Goal: Task Accomplishment & Management: Complete application form

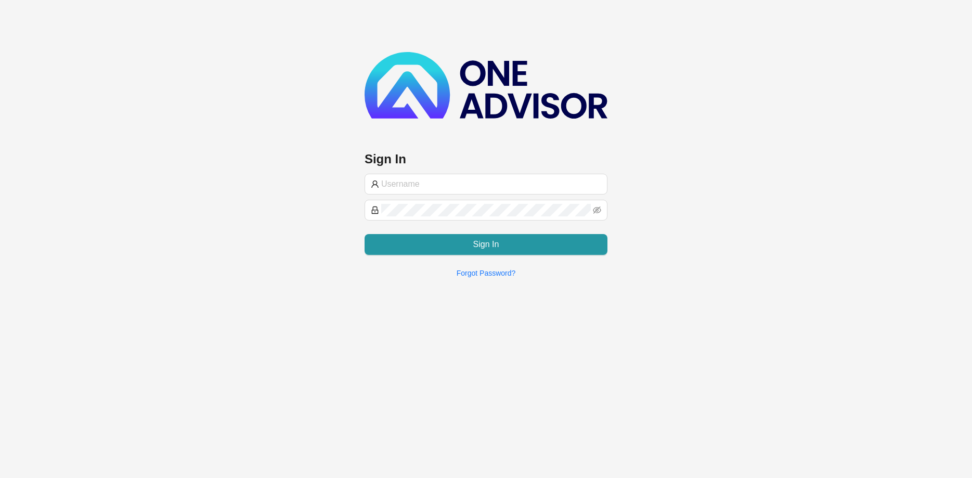
type input "[PERSON_NAME][EMAIL_ADDRESS][DOMAIN_NAME]"
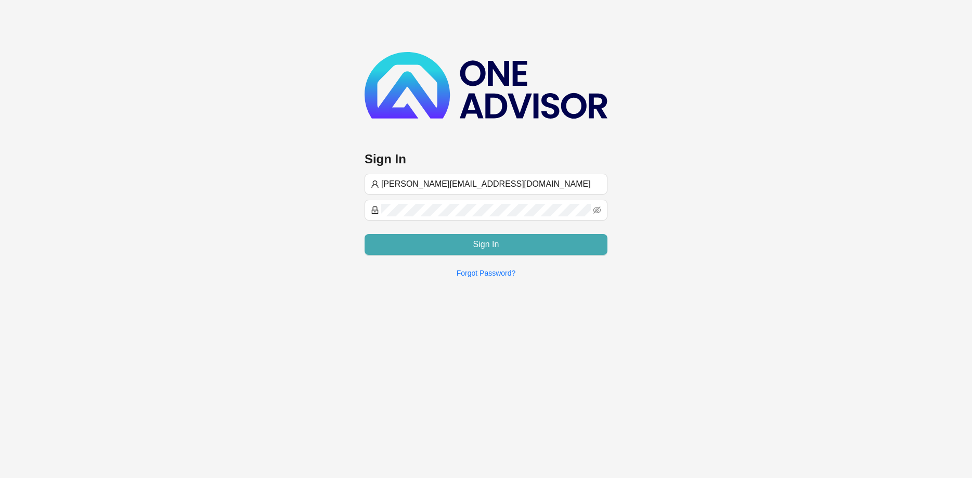
click at [479, 246] on span "Sign In" at bounding box center [486, 244] width 26 height 12
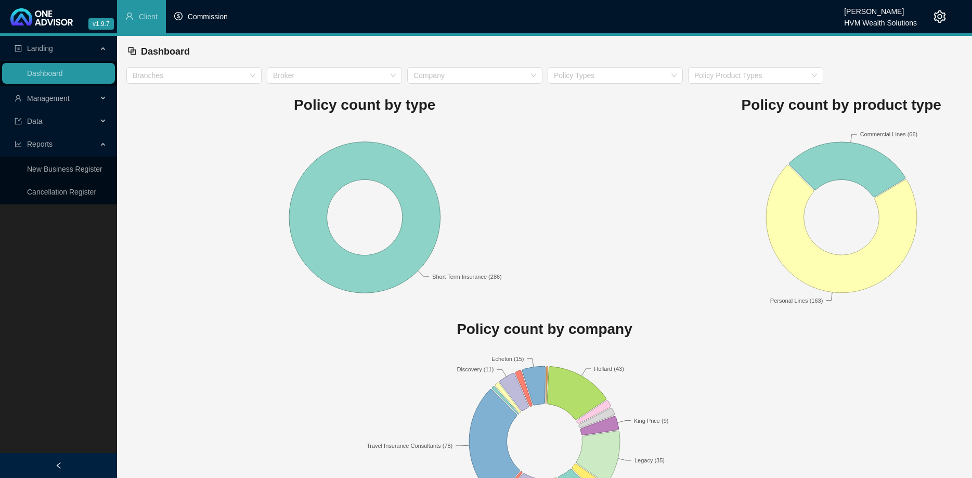
click at [187, 26] on li "Commission" at bounding box center [201, 16] width 70 height 33
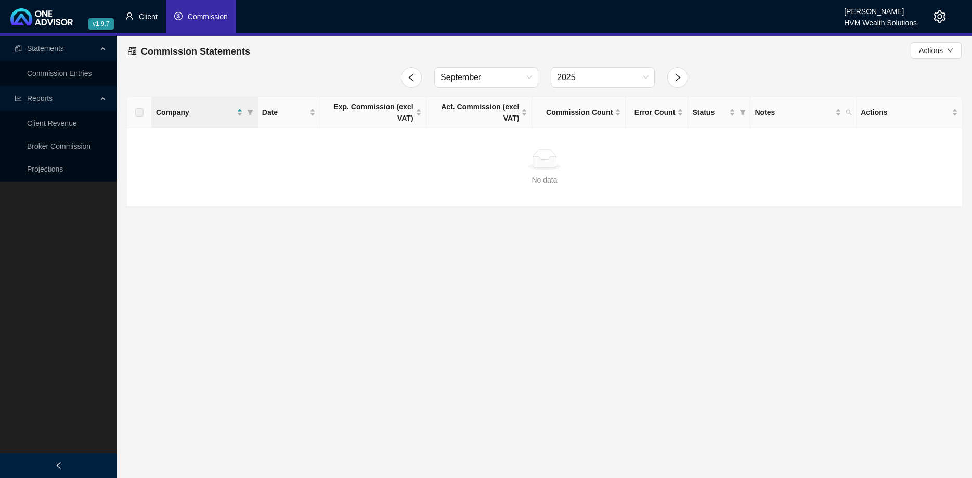
click at [138, 20] on li "Client" at bounding box center [141, 16] width 49 height 33
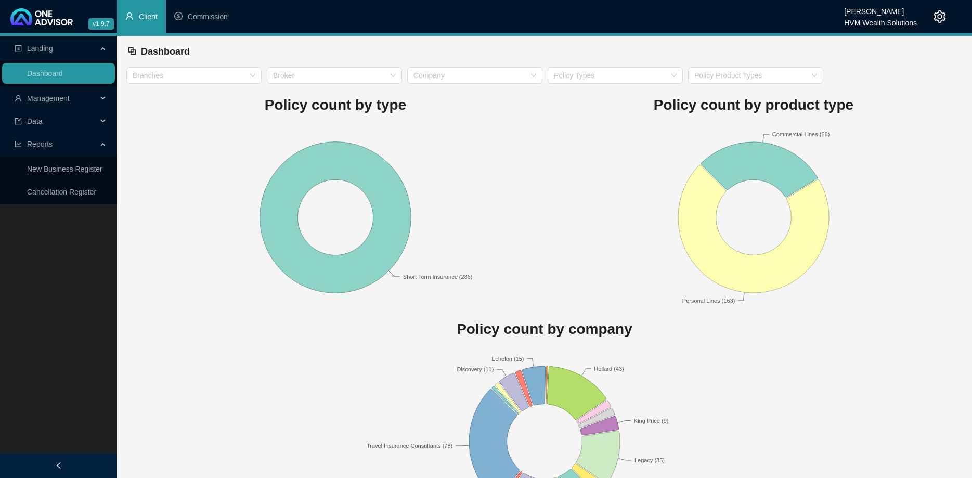
click at [100, 100] on div "Management" at bounding box center [58, 98] width 113 height 21
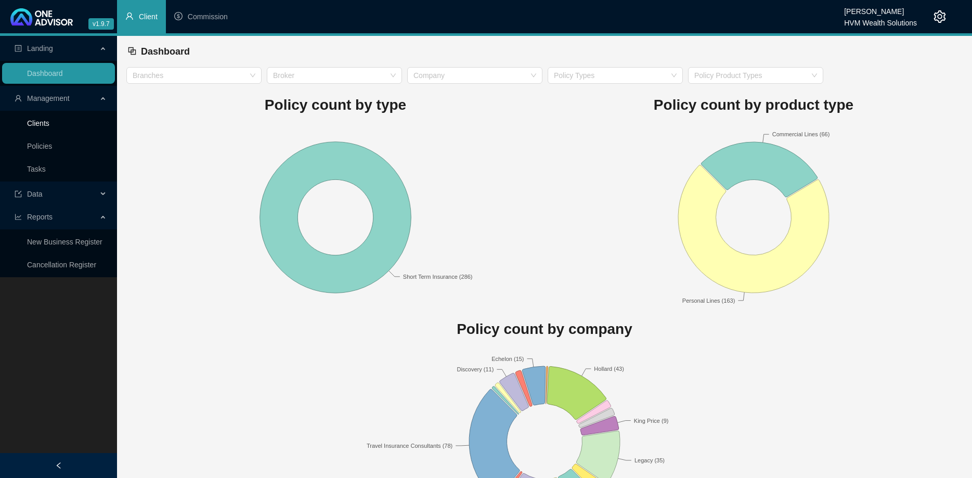
click at [49, 119] on link "Clients" at bounding box center [38, 123] width 22 height 8
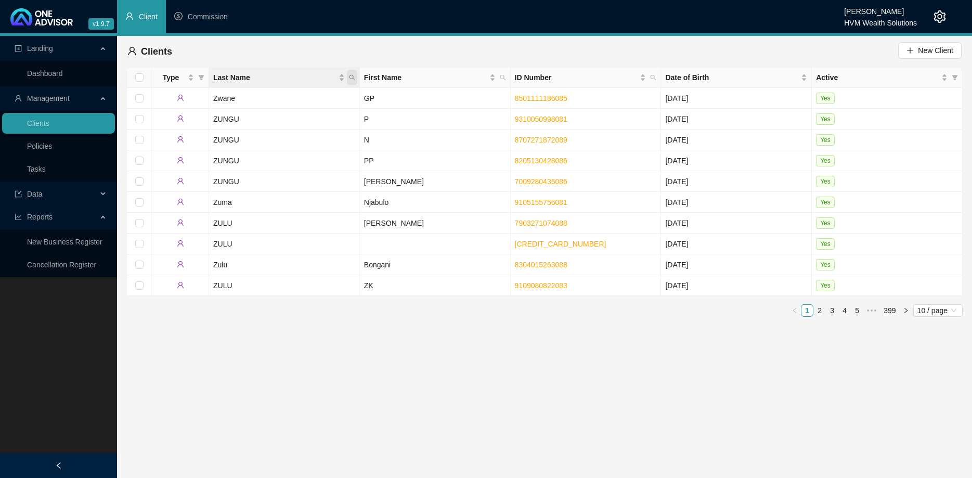
click at [356, 78] on span "Last Name" at bounding box center [352, 78] width 10 height 16
type input "chery"
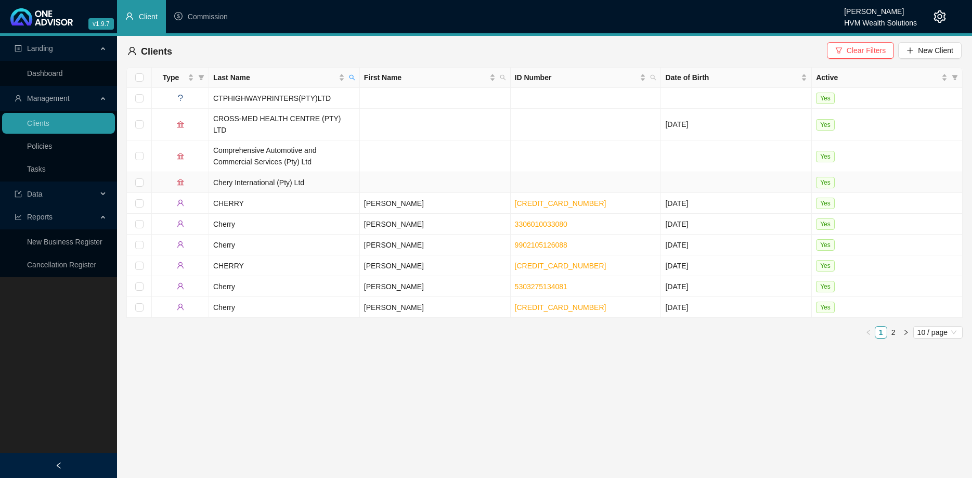
click at [319, 172] on td "Chery International (Pty) Ltd" at bounding box center [284, 182] width 151 height 21
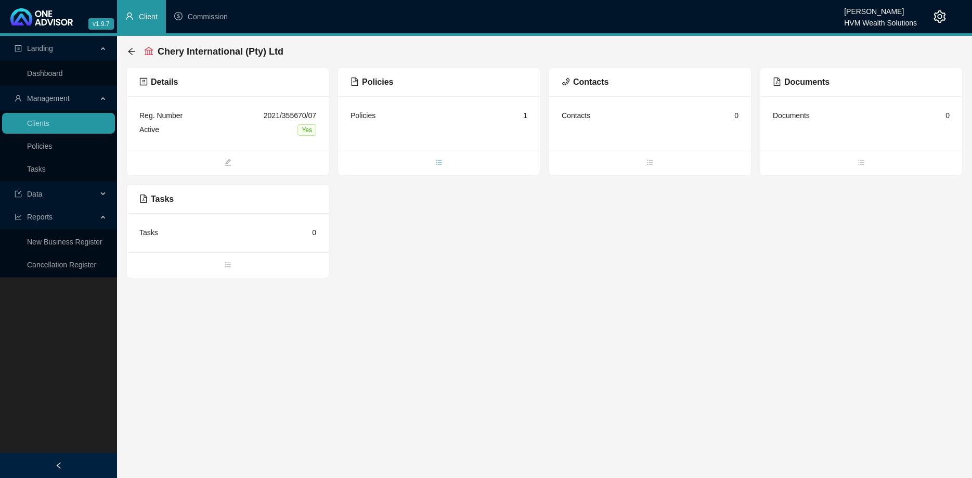
click at [440, 162] on icon "bars" at bounding box center [439, 162] width 7 height 7
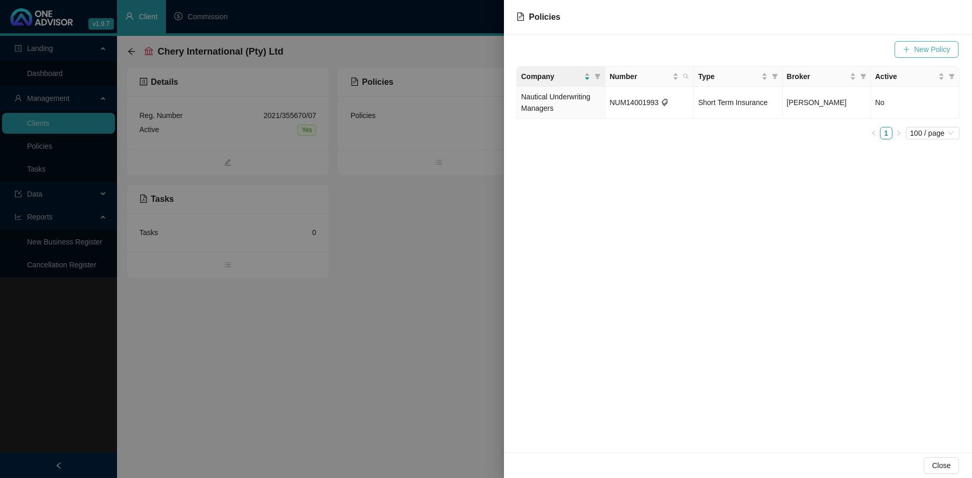
click at [920, 48] on span "New Policy" at bounding box center [933, 49] width 36 height 11
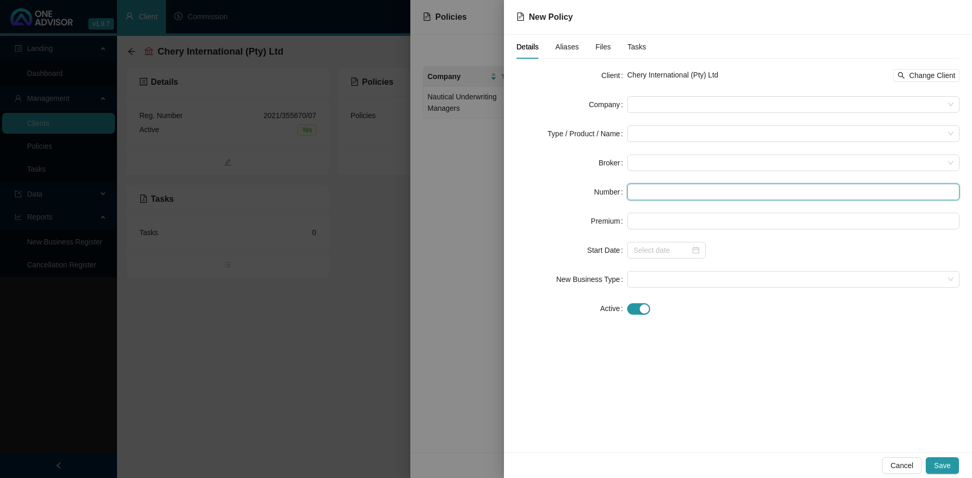
click at [664, 193] on input "text" at bounding box center [794, 192] width 332 height 17
paste input "NUM14002478MC"
click at [650, 164] on span at bounding box center [794, 163] width 320 height 16
type input "NUM14002478MC"
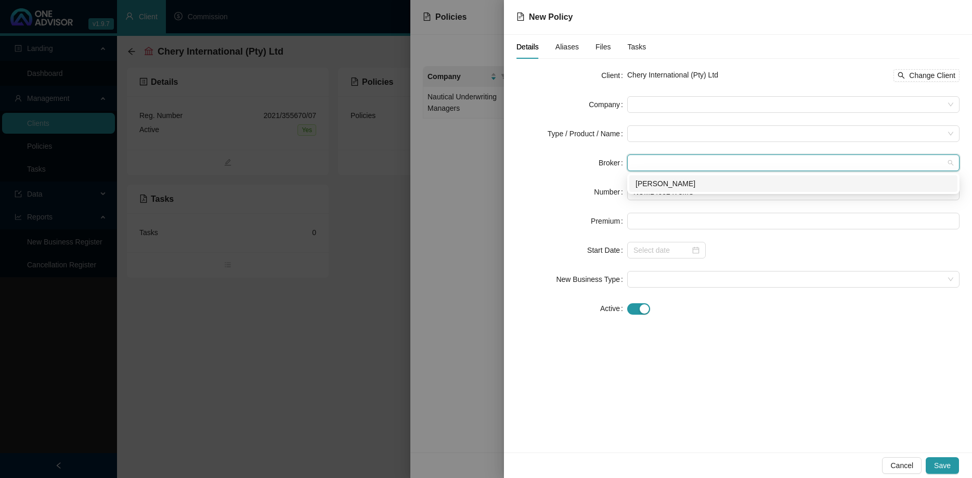
click at [665, 178] on div "[PERSON_NAME]" at bounding box center [794, 183] width 316 height 11
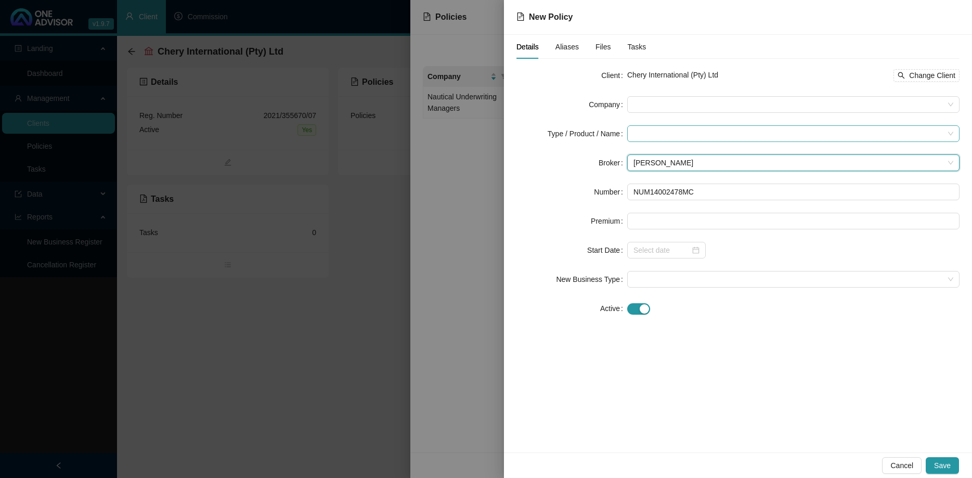
click at [662, 138] on input "search" at bounding box center [789, 134] width 311 height 16
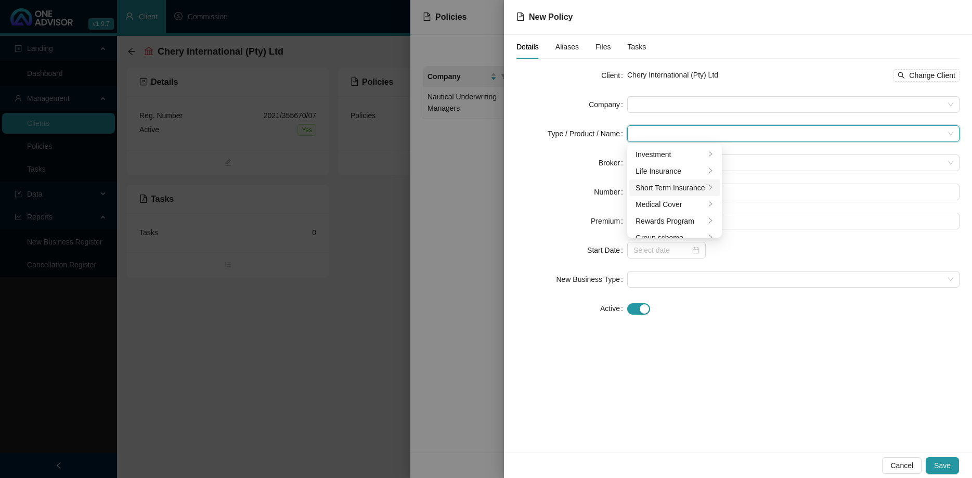
click at [675, 191] on div "Short Term Insurance" at bounding box center [671, 187] width 70 height 11
click at [778, 161] on li "Commercial Lines" at bounding box center [765, 154] width 71 height 17
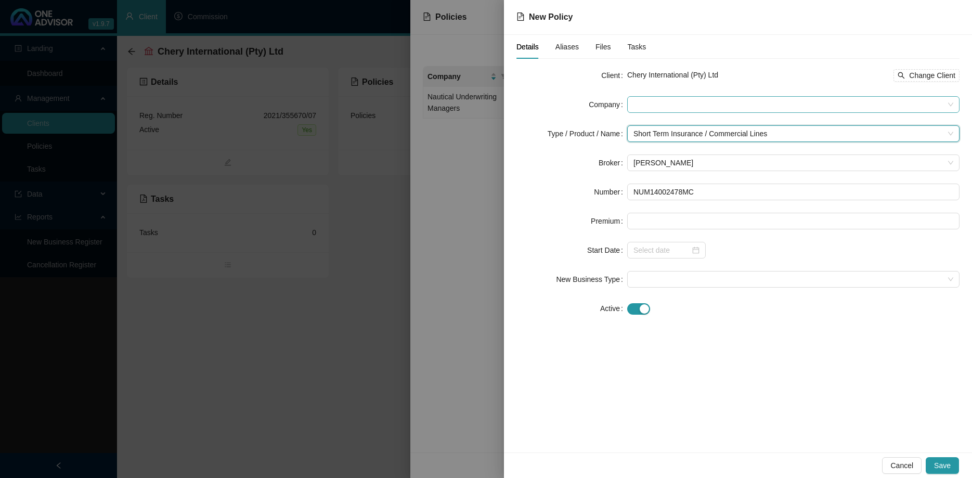
click at [688, 109] on span at bounding box center [794, 105] width 320 height 16
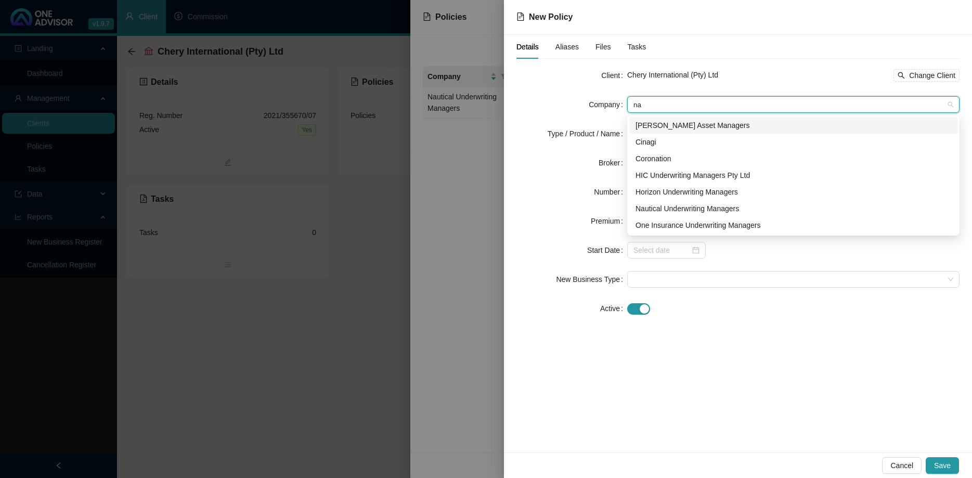
type input "nau"
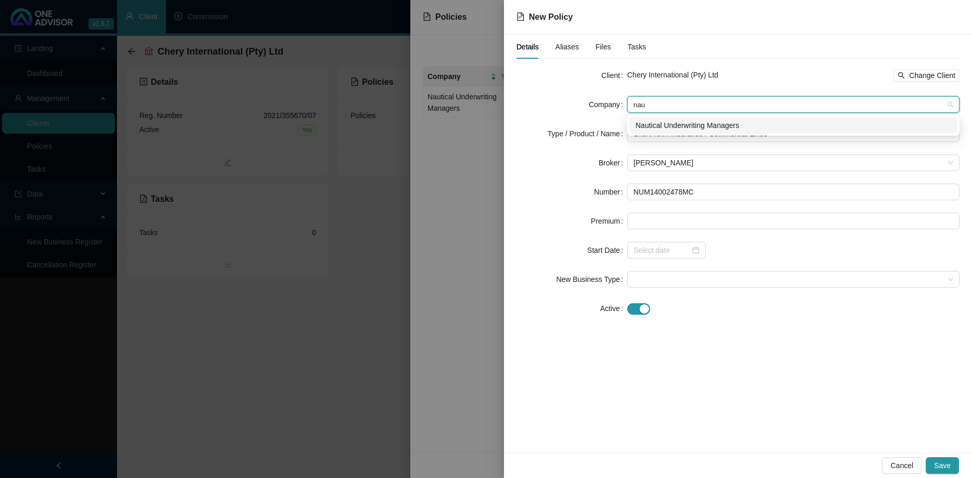
click at [674, 125] on div "Nautical Underwriting Managers" at bounding box center [794, 125] width 316 height 11
click at [694, 247] on div at bounding box center [667, 250] width 66 height 11
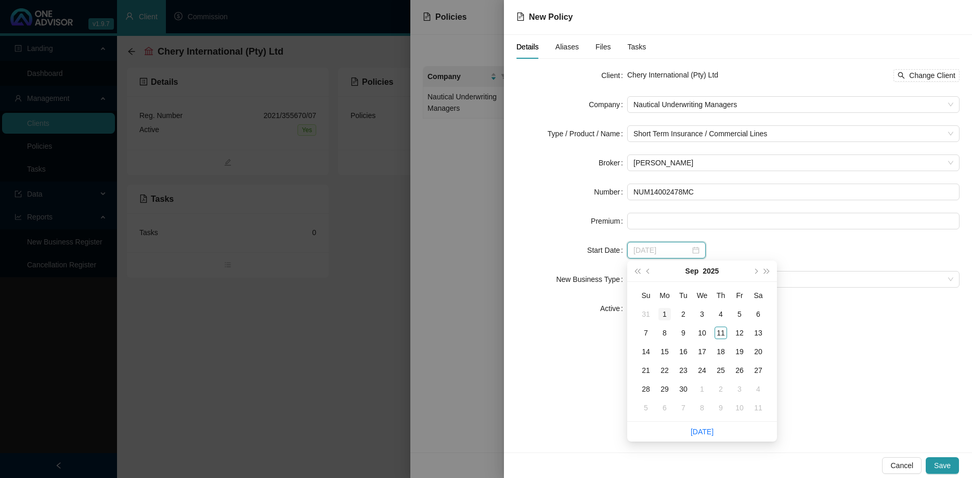
type input "[DATE]"
click at [664, 311] on div "1" at bounding box center [665, 314] width 12 height 12
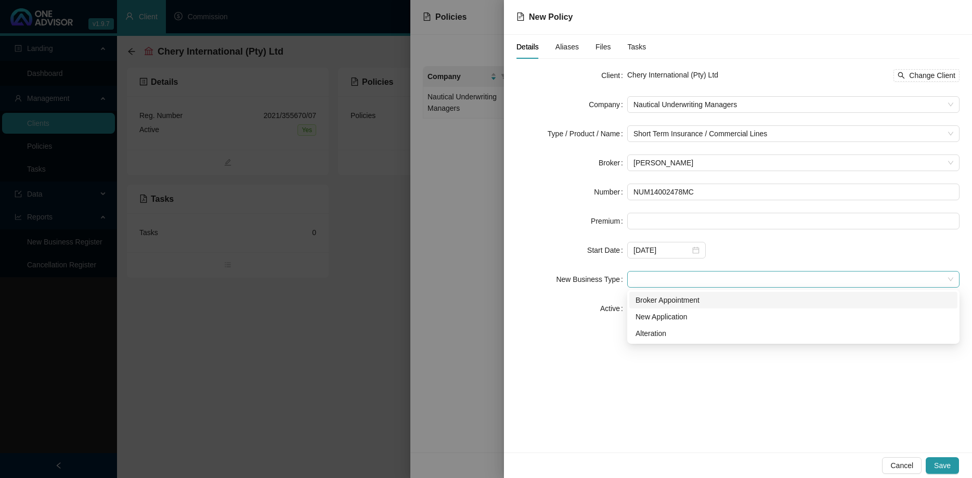
click at [670, 281] on span at bounding box center [794, 280] width 320 height 16
click at [660, 318] on div "New Application" at bounding box center [794, 316] width 316 height 11
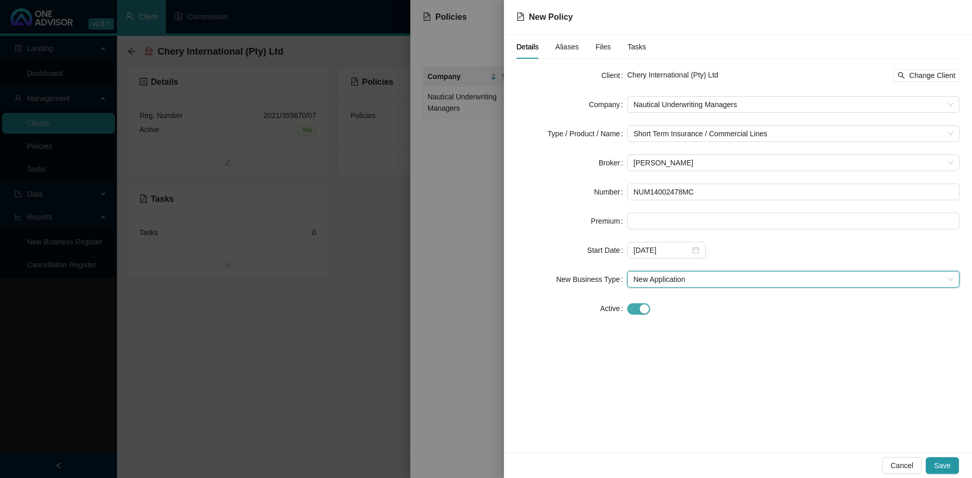
click at [648, 309] on div "button" at bounding box center [644, 308] width 9 height 9
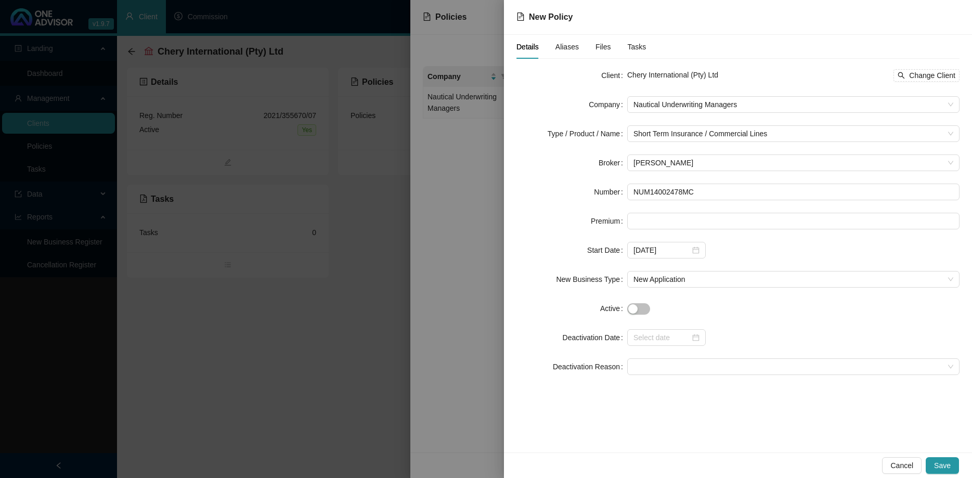
click at [703, 336] on div at bounding box center [794, 337] width 332 height 17
click at [696, 337] on div at bounding box center [667, 337] width 66 height 11
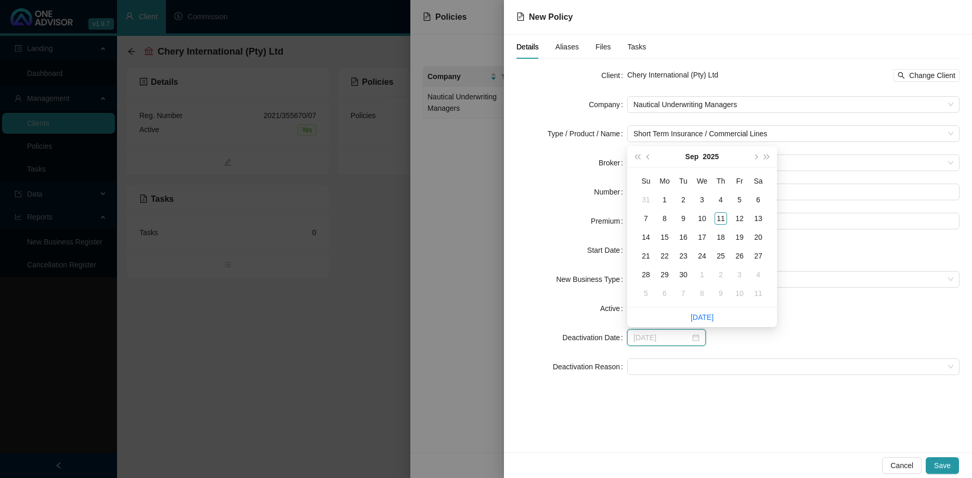
type input "[DATE]"
click at [757, 153] on button "next-year" at bounding box center [755, 156] width 11 height 21
type input "[DATE]"
click at [741, 277] on div "31" at bounding box center [740, 274] width 12 height 12
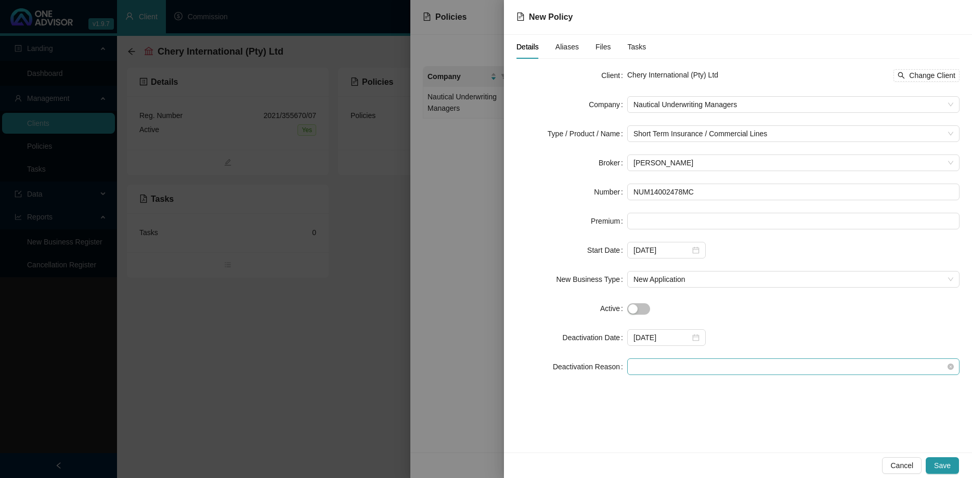
click at [682, 367] on span at bounding box center [794, 367] width 320 height 16
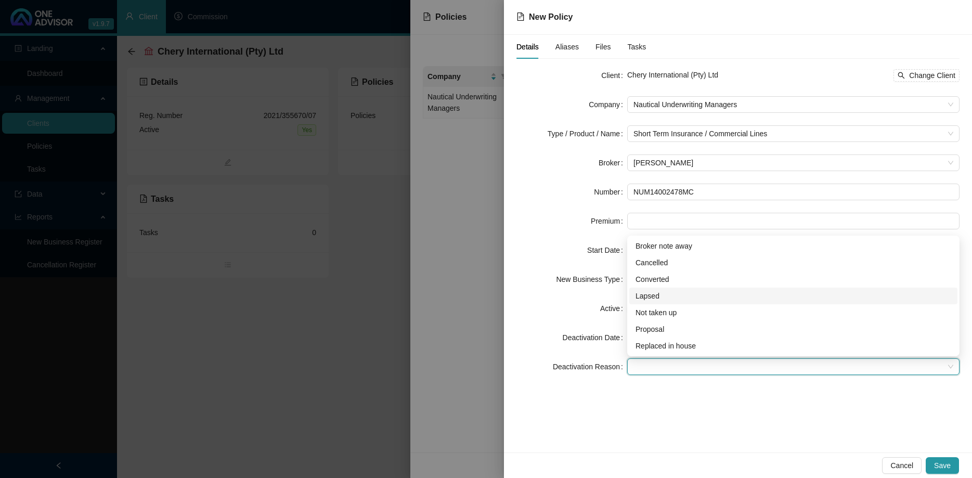
click at [677, 300] on div "Lapsed" at bounding box center [794, 295] width 316 height 11
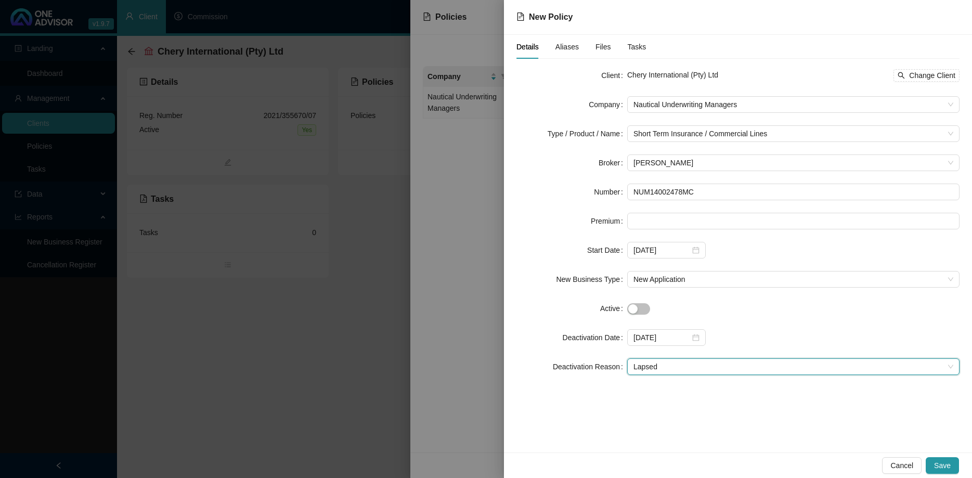
click at [651, 421] on div "Details Aliases Files Tasks Client Chery International (Pty) Ltd Change Client …" at bounding box center [738, 244] width 468 height 418
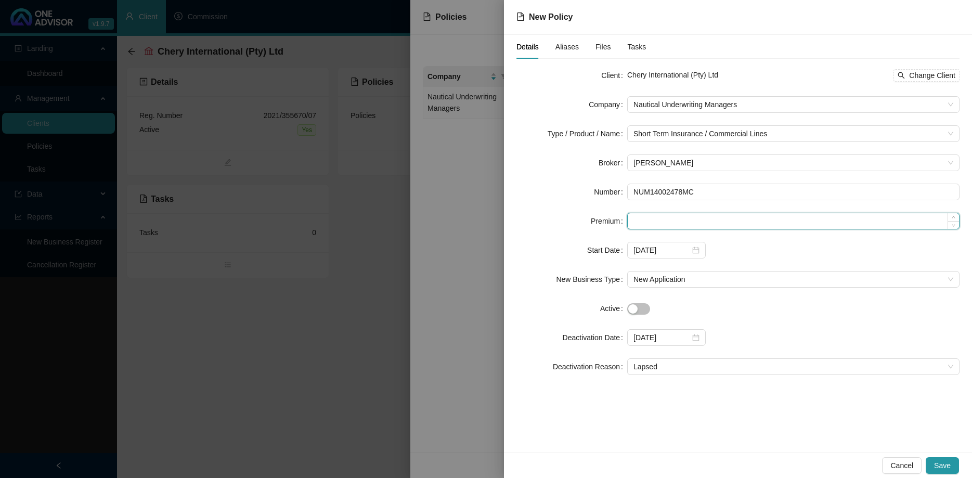
click at [642, 221] on input at bounding box center [793, 221] width 331 height 16
paste input "R8 413,63"
click at [648, 224] on input "R8 413,63" at bounding box center [793, 221] width 331 height 16
click at [647, 223] on input "R8 413,63" at bounding box center [793, 221] width 331 height 16
click at [643, 219] on input "R8 413,63" at bounding box center [793, 221] width 331 height 16
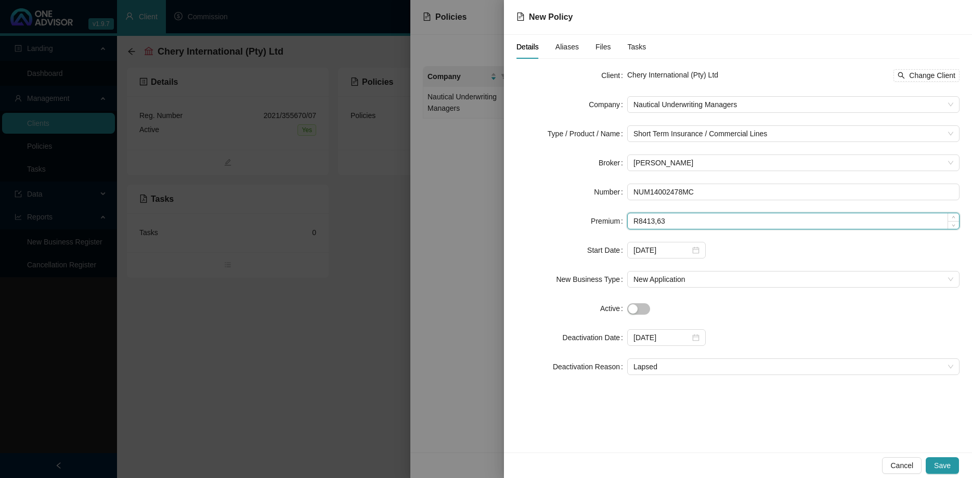
click at [635, 216] on input "R8413,63" at bounding box center [793, 221] width 331 height 16
click at [637, 221] on input "R8413,63" at bounding box center [793, 221] width 331 height 16
click at [688, 417] on div "Details Aliases Files Tasks Client Chery International (Pty) Ltd Change Client …" at bounding box center [738, 244] width 468 height 418
click at [652, 223] on input "841364.00" at bounding box center [793, 221] width 331 height 16
click at [649, 223] on input "841364.00" at bounding box center [793, 221] width 331 height 16
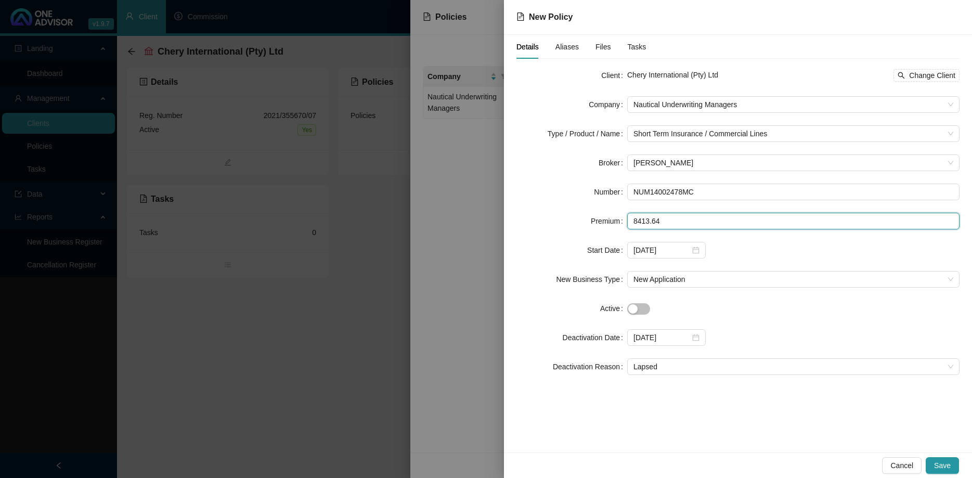
type input "8413.64"
click at [558, 242] on div "Start Date" at bounding box center [572, 250] width 111 height 17
click at [951, 466] on span "Save" at bounding box center [943, 465] width 17 height 11
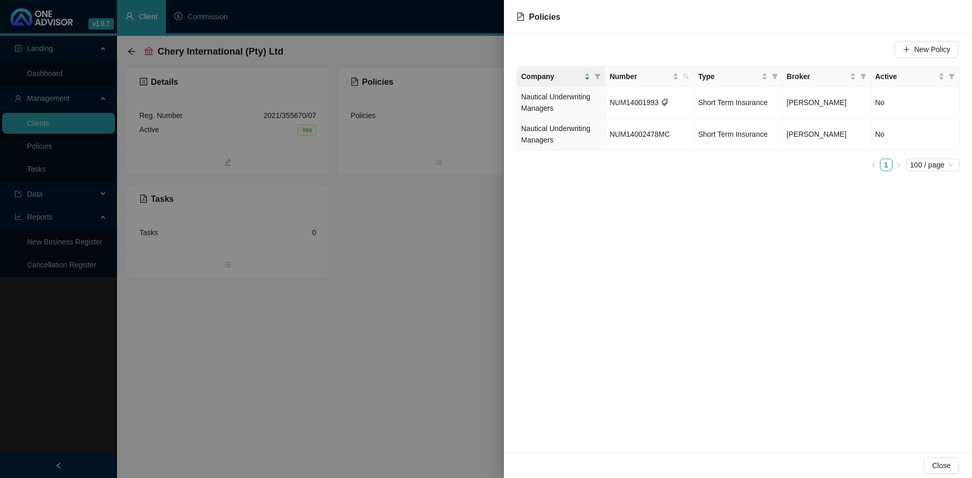
click at [491, 225] on div at bounding box center [486, 239] width 972 height 478
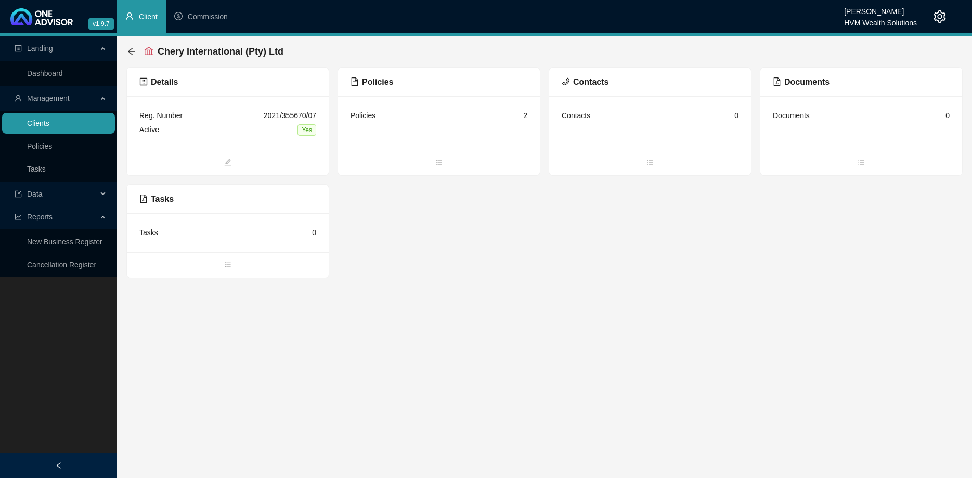
click at [49, 121] on link "Clients" at bounding box center [38, 123] width 22 height 8
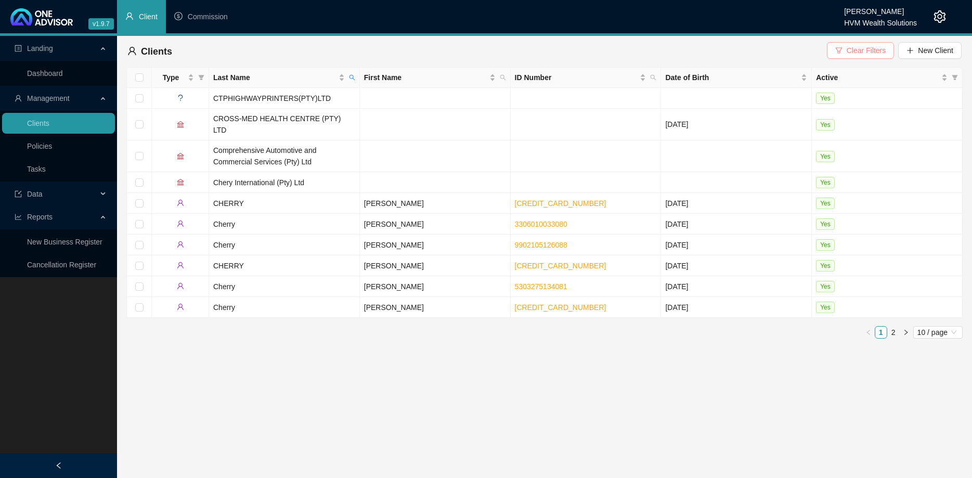
click at [842, 49] on icon "filter" at bounding box center [839, 50] width 6 height 6
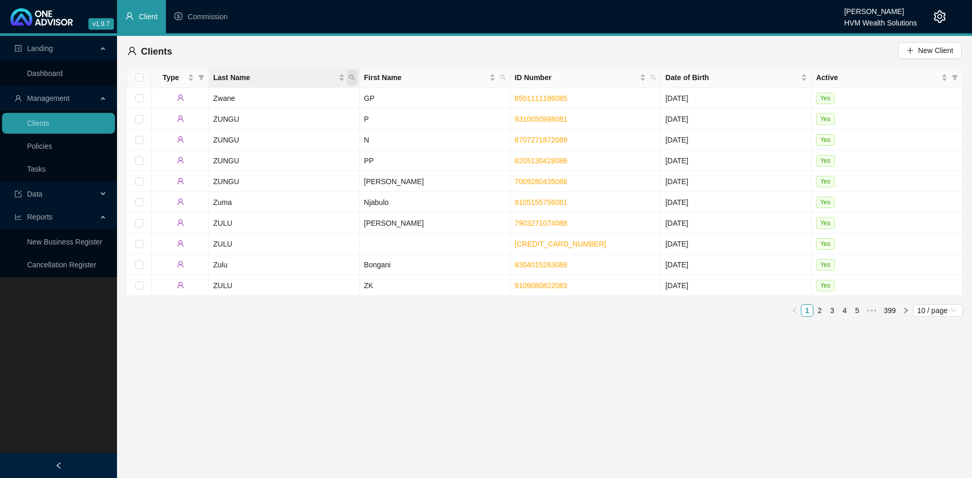
click at [354, 78] on icon "search" at bounding box center [352, 77] width 6 height 6
type input "smuts"
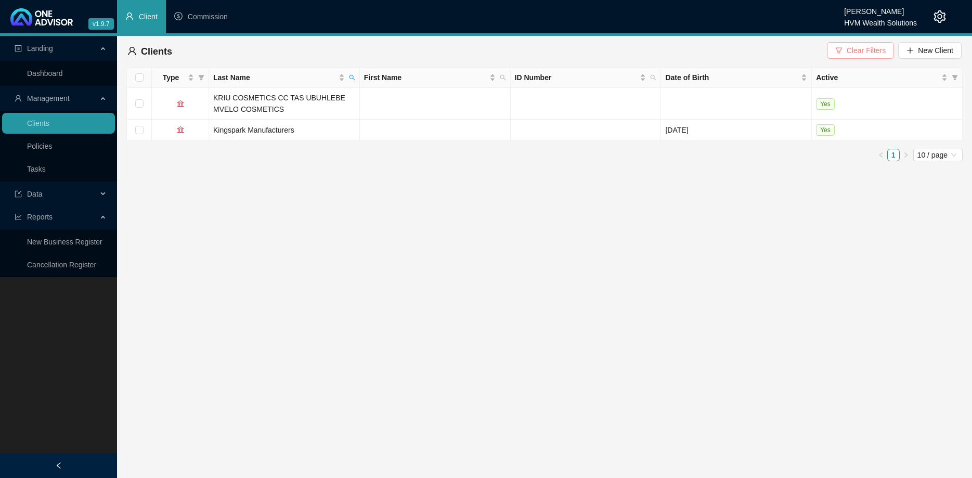
click at [850, 50] on span "Clear Filters" at bounding box center [866, 50] width 39 height 11
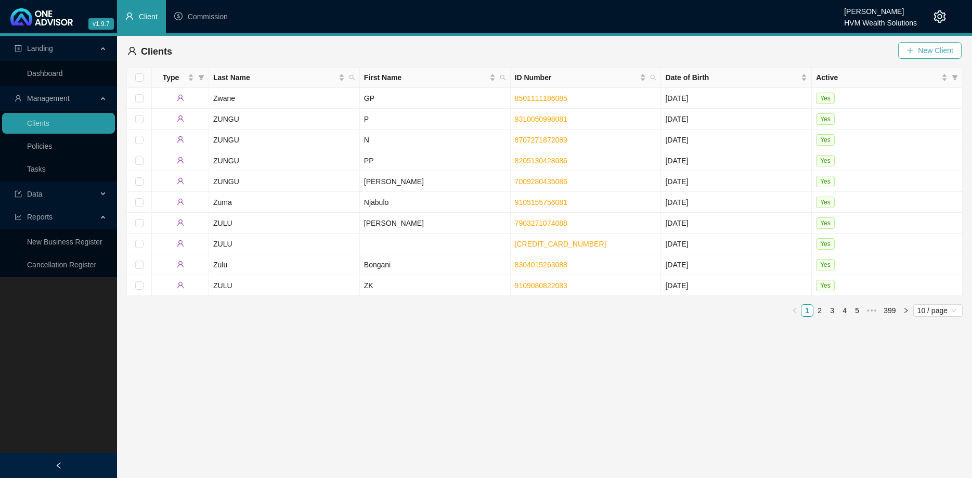
click at [932, 52] on span "New Client" at bounding box center [935, 50] width 35 height 11
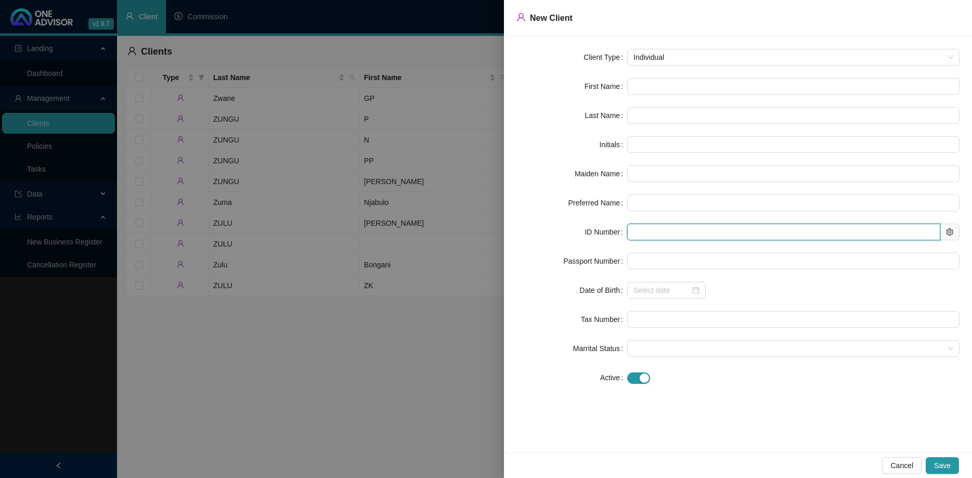
click at [655, 228] on input "text" at bounding box center [784, 232] width 313 height 17
paste input "5510130120085"
type input "5510130120085"
type input "[DATE]"
type input "5510130120085"
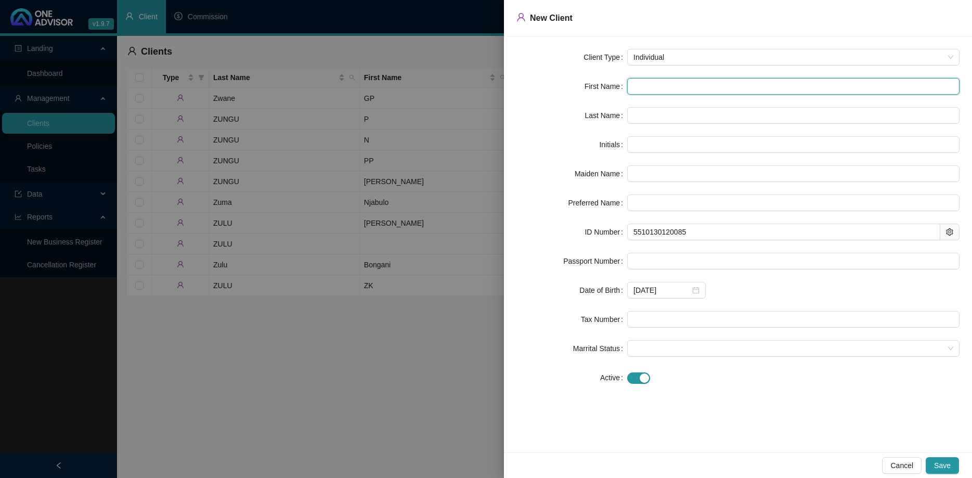
click at [661, 79] on input "text" at bounding box center [794, 86] width 332 height 17
type input "M"
type input "ME"
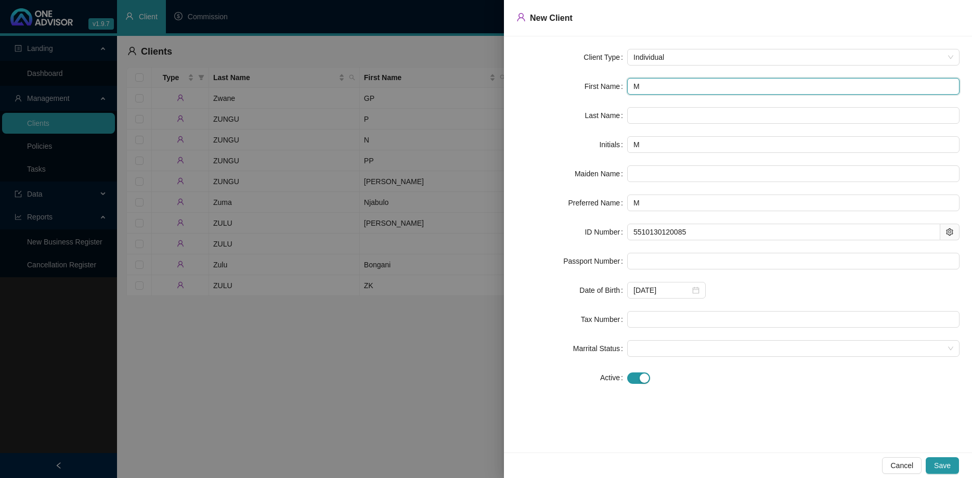
type input "ME"
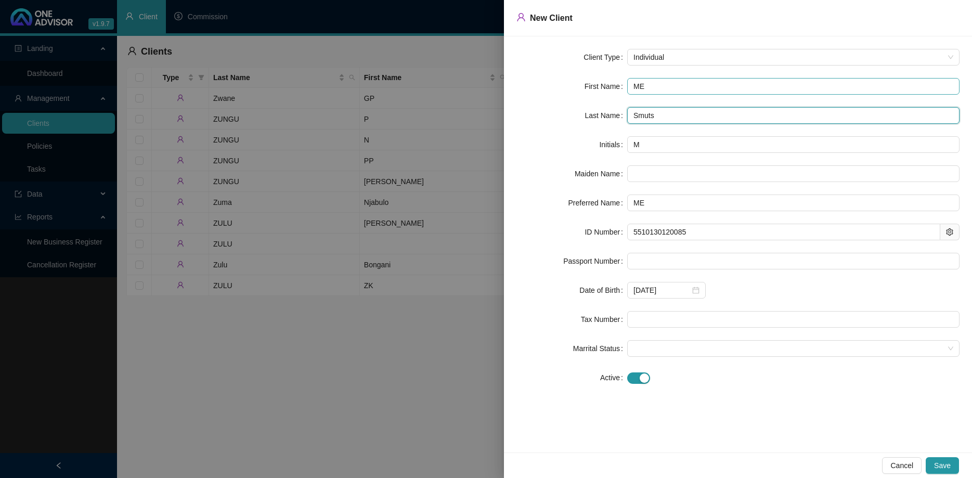
type input "Smuts"
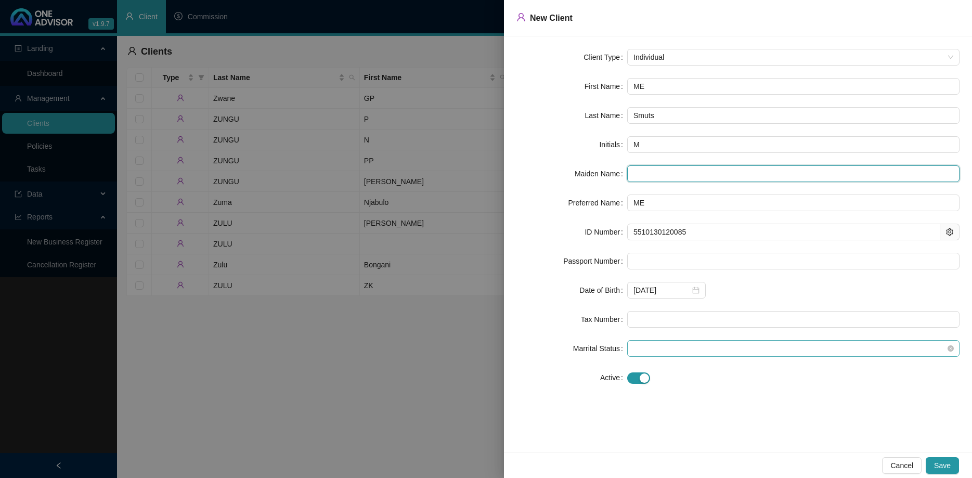
click at [680, 343] on span at bounding box center [794, 349] width 320 height 16
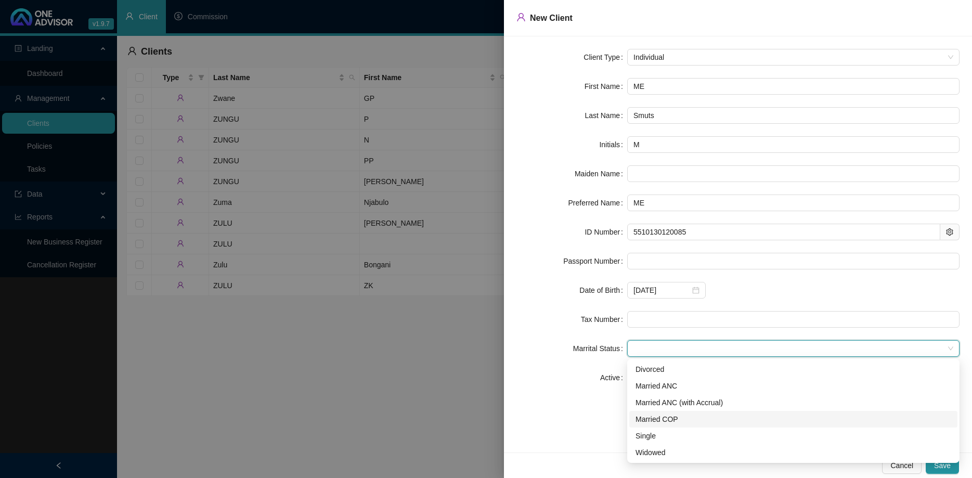
click at [545, 372] on div "Active" at bounding box center [572, 377] width 111 height 17
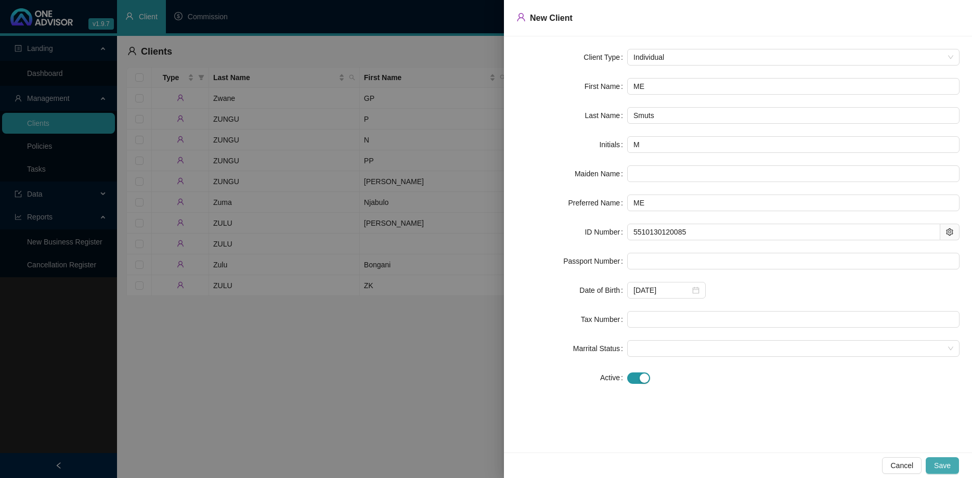
click at [940, 462] on span "Save" at bounding box center [943, 465] width 17 height 11
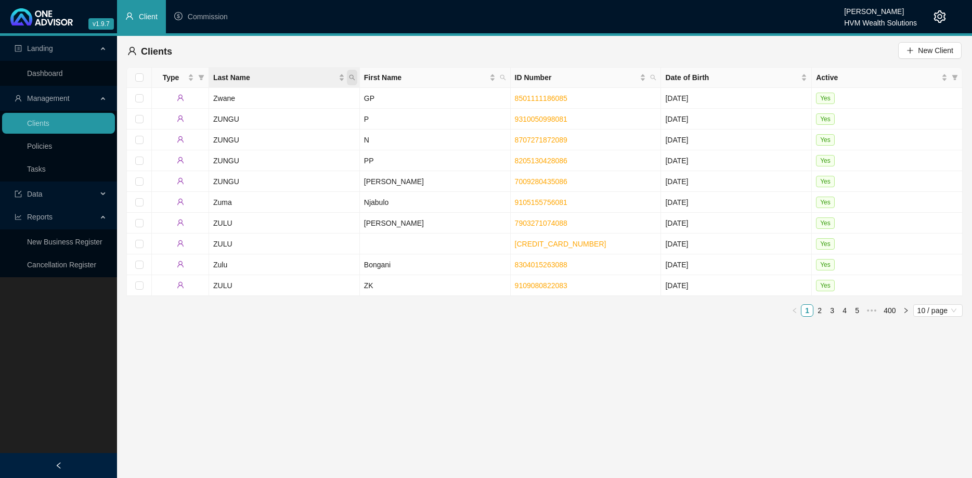
click at [353, 78] on icon "search" at bounding box center [352, 77] width 6 height 6
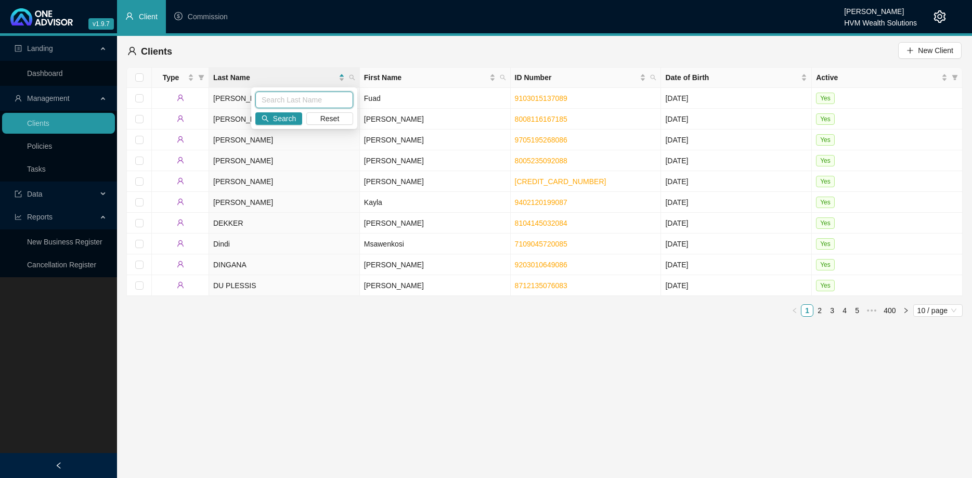
click at [283, 101] on input "text" at bounding box center [304, 100] width 98 height 17
type input "smuts"
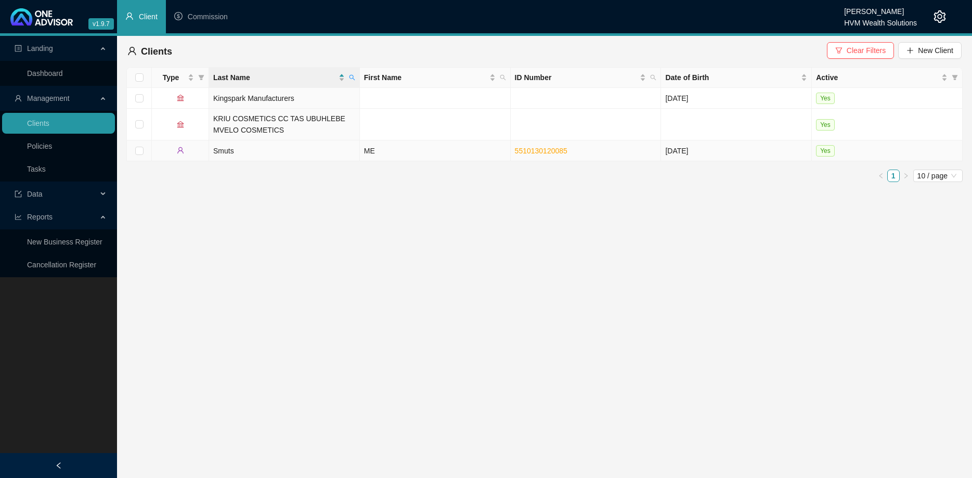
click at [310, 156] on td "Smuts" at bounding box center [284, 150] width 151 height 21
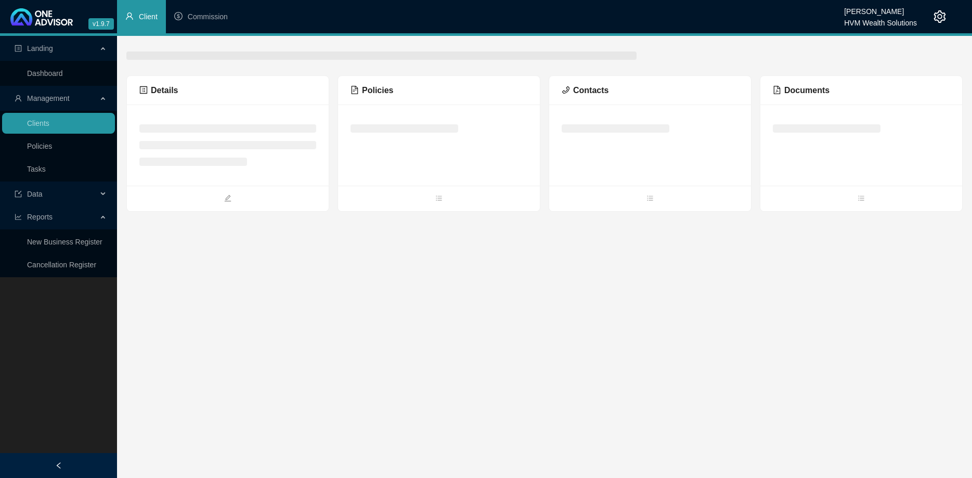
click at [310, 156] on ul at bounding box center [227, 145] width 177 height 42
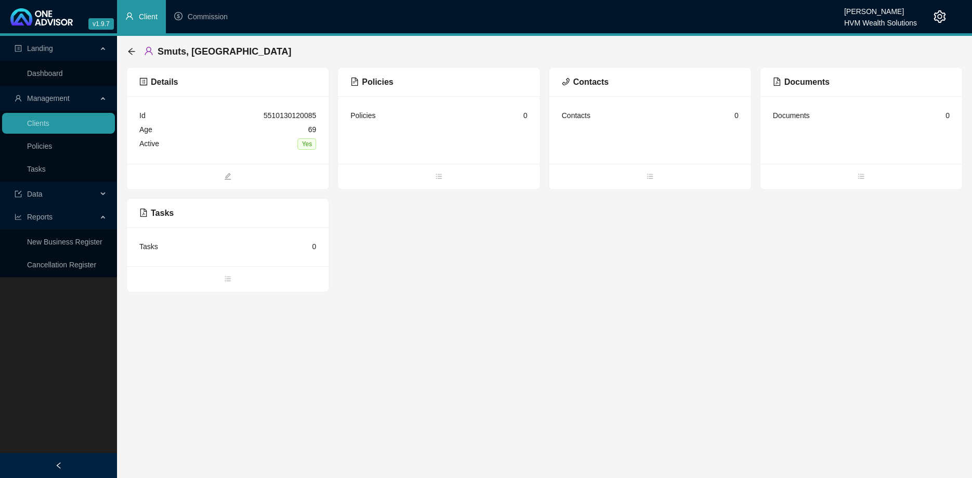
click at [442, 200] on div "Details Id 5510130120085 Age [DEMOGRAPHIC_DATA] Active Yes Policies Policies 0 …" at bounding box center [544, 179] width 837 height 225
click at [441, 180] on span "bars" at bounding box center [439, 177] width 202 height 11
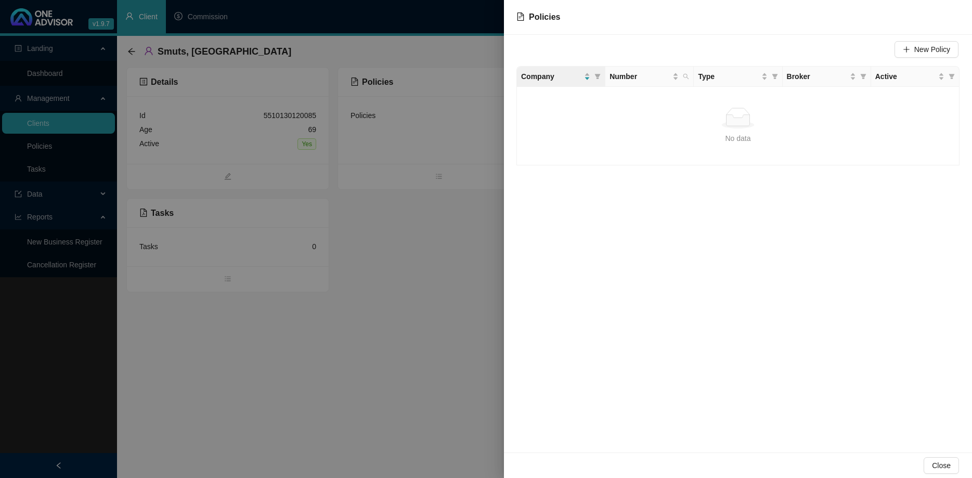
click at [935, 34] on div "Policies" at bounding box center [738, 17] width 468 height 35
click at [931, 45] on span "New Policy" at bounding box center [933, 49] width 36 height 11
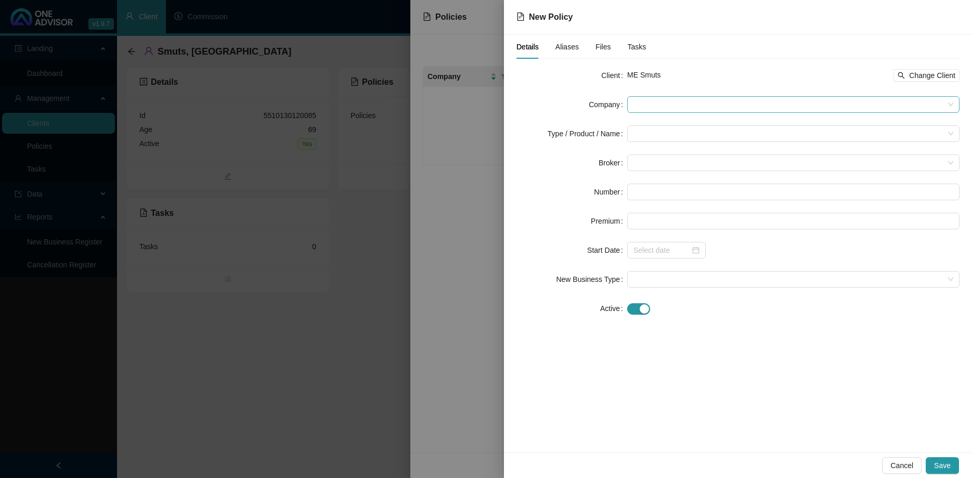
click at [638, 102] on span at bounding box center [794, 105] width 320 height 16
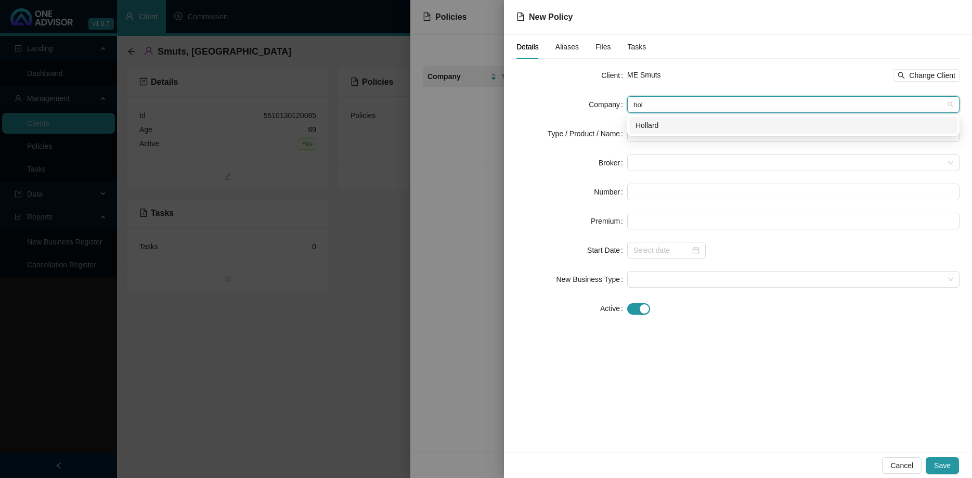
type input "[PERSON_NAME]"
click at [650, 127] on div "Hollard" at bounding box center [794, 125] width 316 height 11
click at [649, 138] on input "search" at bounding box center [789, 134] width 311 height 16
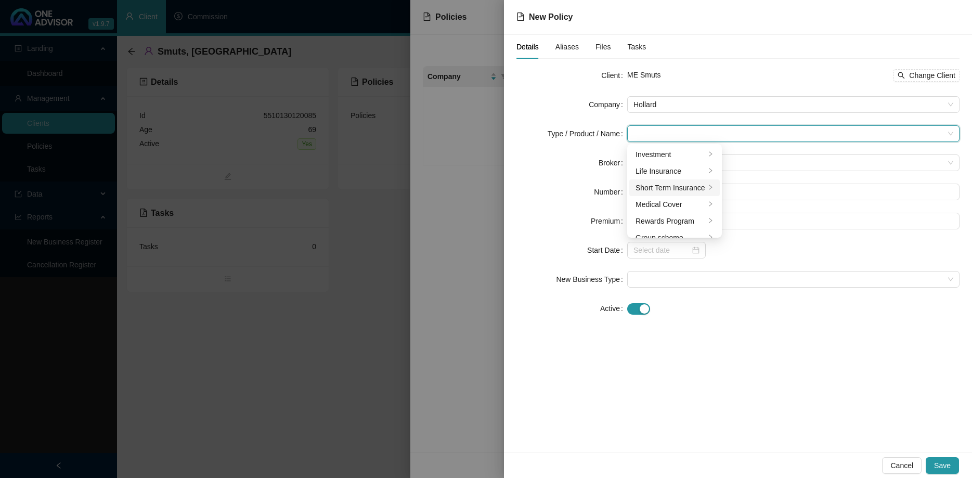
click at [661, 186] on div "Short Term Insurance" at bounding box center [671, 187] width 70 height 11
click at [740, 176] on div "Personal Lines" at bounding box center [765, 170] width 58 height 11
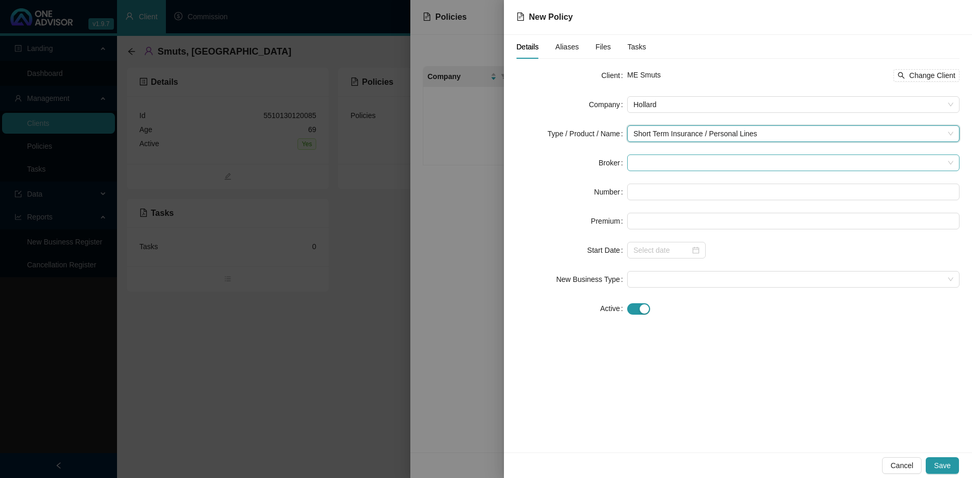
click at [696, 157] on span at bounding box center [794, 163] width 320 height 16
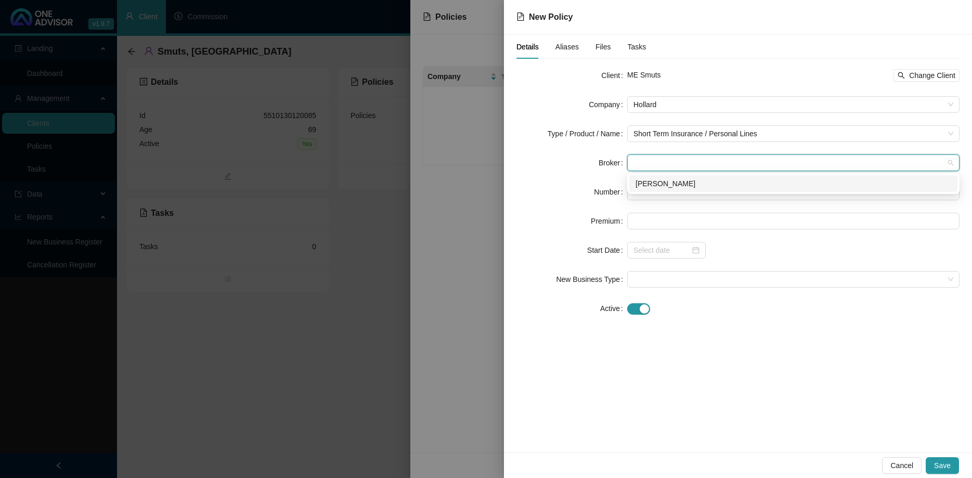
click at [682, 181] on div "[PERSON_NAME]" at bounding box center [794, 183] width 316 height 11
click at [665, 191] on input "text" at bounding box center [794, 192] width 332 height 17
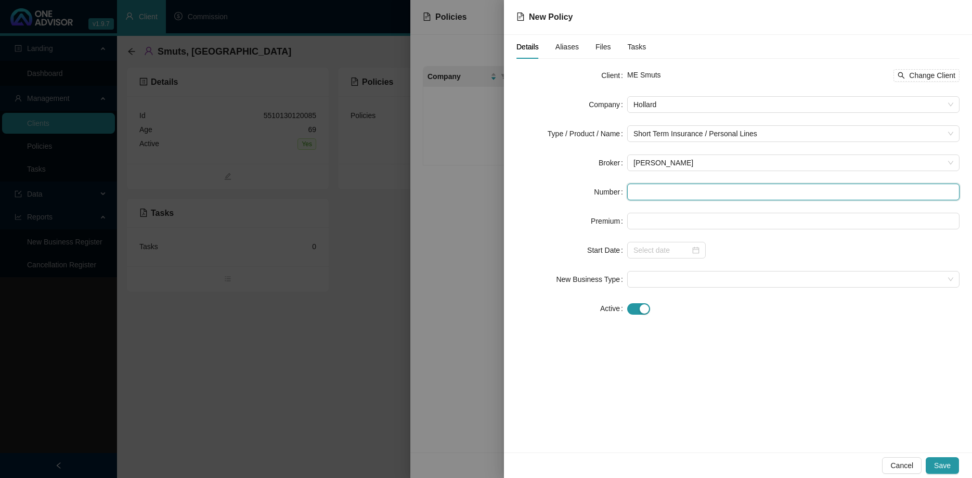
paste input "PDB/PREMM/000107531"
click at [690, 248] on div at bounding box center [667, 250] width 66 height 11
type input "PDB/PREMM/000107531"
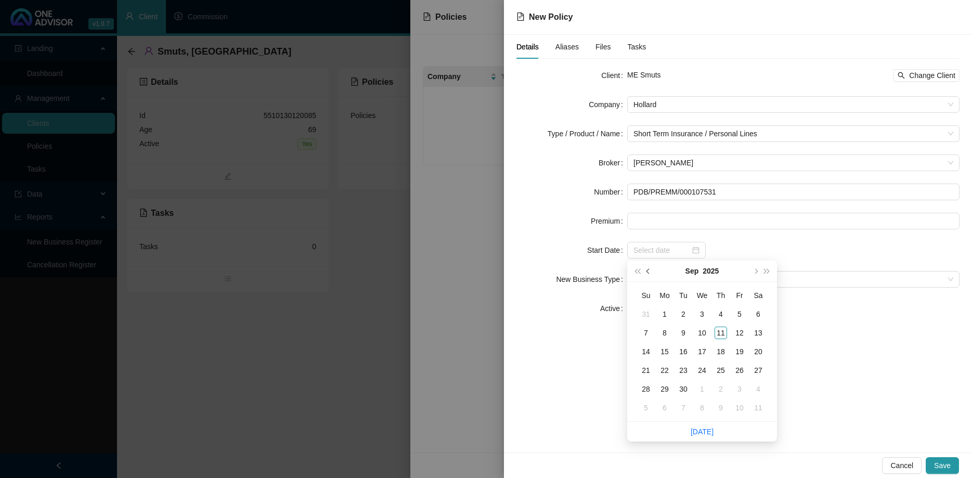
click at [644, 274] on button "prev-year" at bounding box center [648, 271] width 11 height 21
type input "[DATE]"
click at [741, 314] on div "1" at bounding box center [740, 314] width 12 height 12
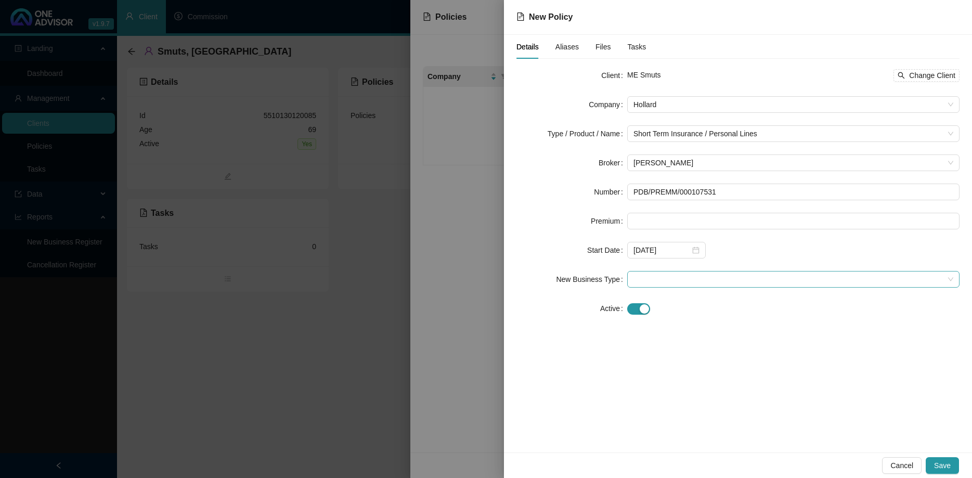
click at [685, 272] on span at bounding box center [794, 280] width 320 height 16
click at [666, 321] on div "New Application" at bounding box center [794, 316] width 316 height 11
click at [943, 462] on span "Save" at bounding box center [943, 465] width 17 height 11
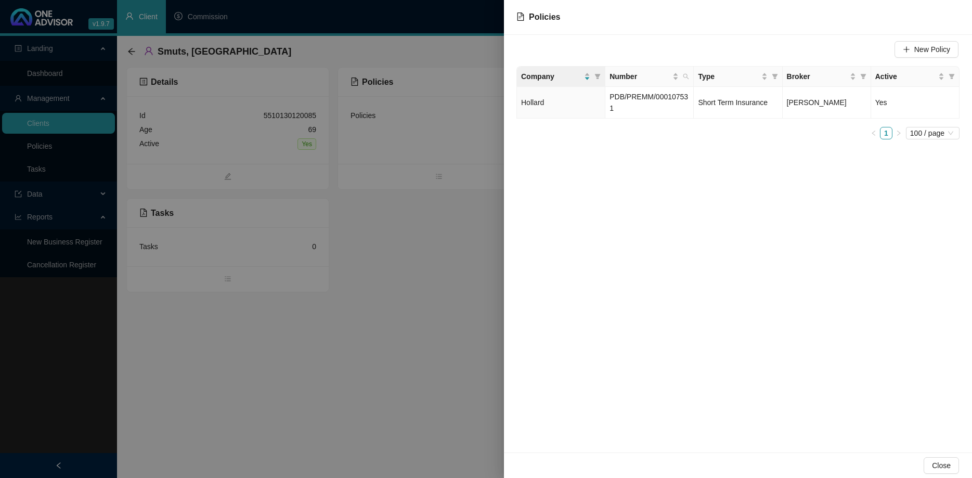
click at [455, 352] on div at bounding box center [486, 239] width 972 height 478
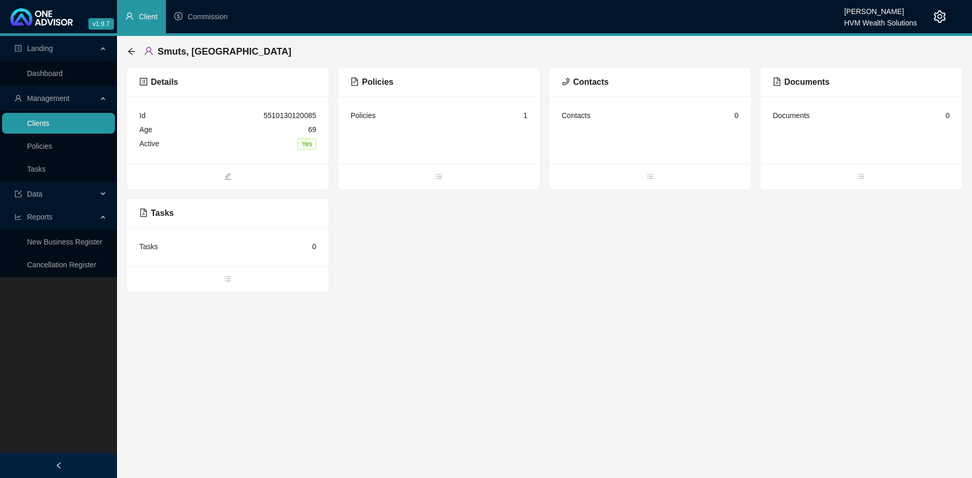
click at [49, 121] on link "Clients" at bounding box center [38, 123] width 22 height 8
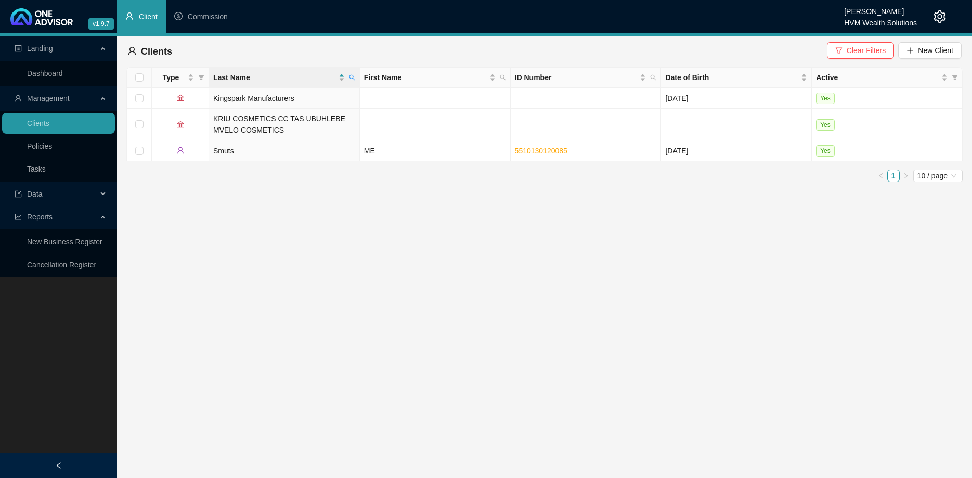
click at [357, 78] on th "Last Name" at bounding box center [284, 78] width 151 height 20
click at [350, 79] on icon "search" at bounding box center [352, 77] width 6 height 6
type input "rossato"
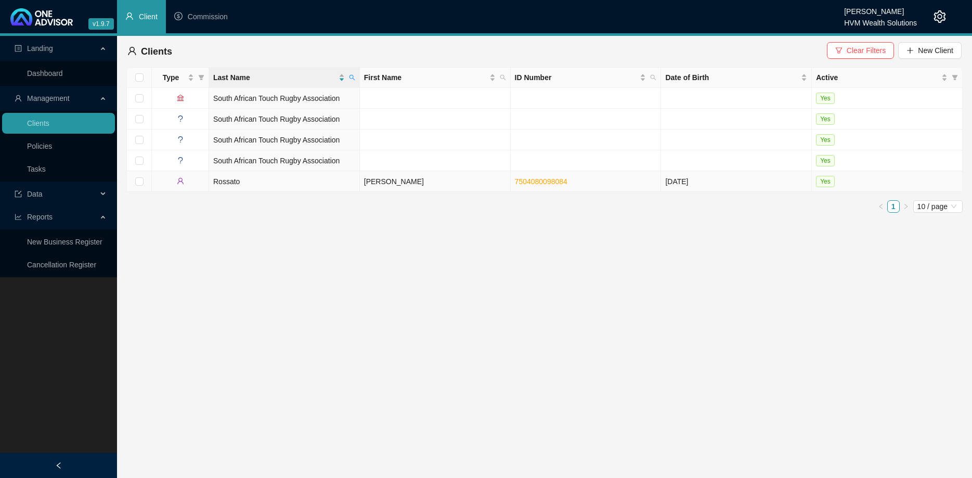
click at [302, 181] on td "Rossato" at bounding box center [284, 181] width 151 height 21
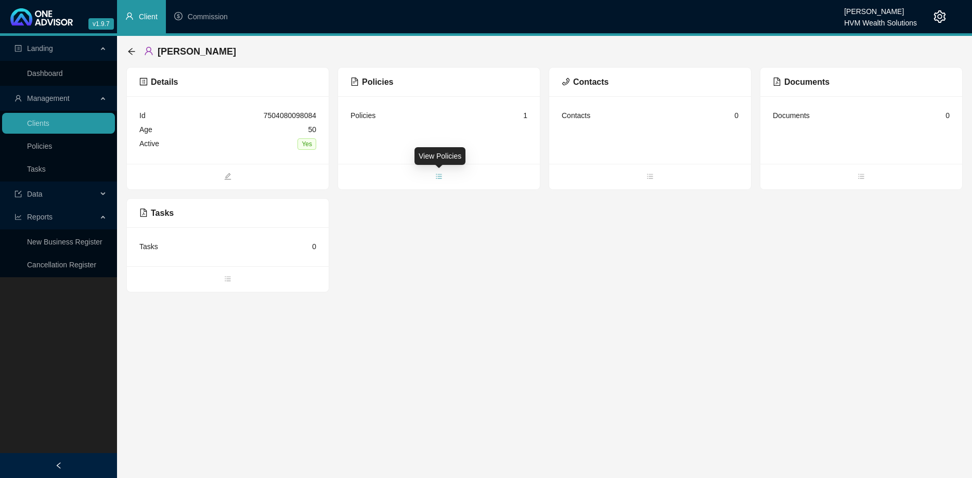
click at [440, 175] on icon "bars" at bounding box center [439, 176] width 7 height 7
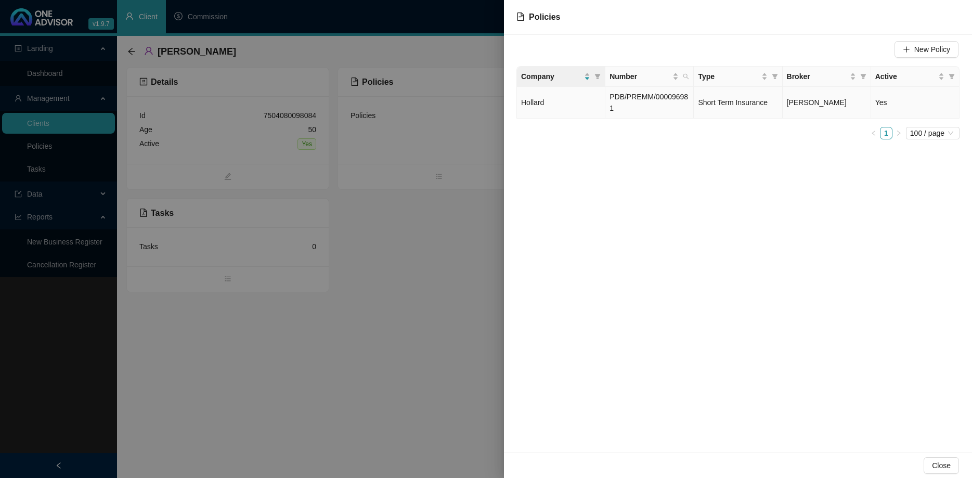
click at [672, 99] on span "PDB/PREMM/000096981" at bounding box center [649, 103] width 79 height 20
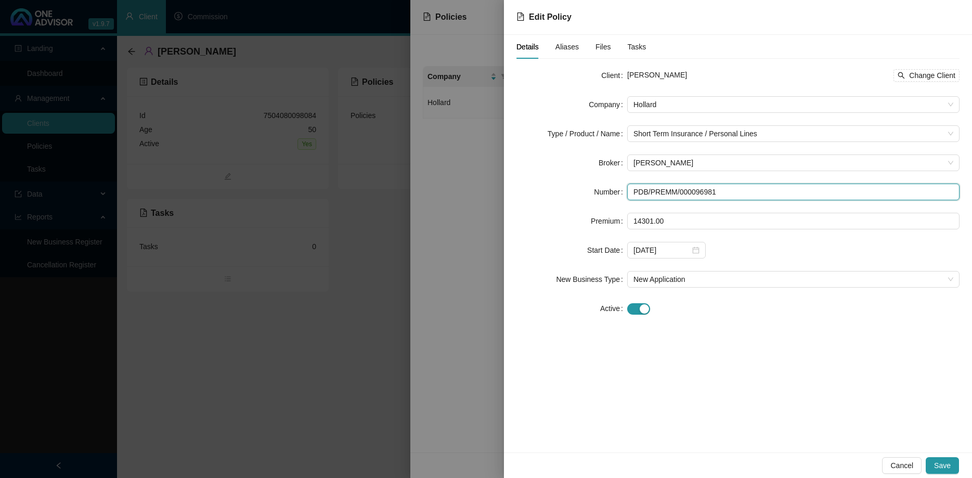
click at [690, 187] on input "PDB/PREMM/000096981" at bounding box center [794, 192] width 332 height 17
paste input "104534"
type input "PDB/PREMM/000104534"
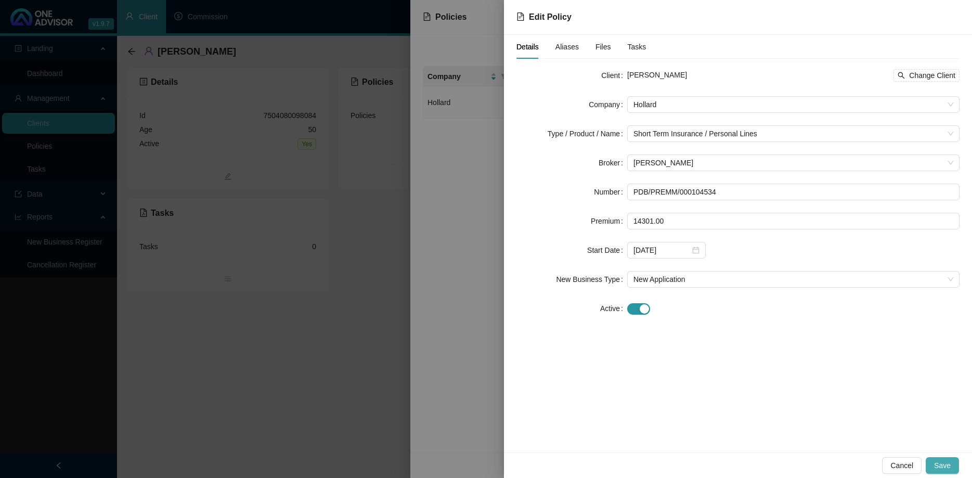
click at [940, 462] on span "Save" at bounding box center [943, 465] width 17 height 11
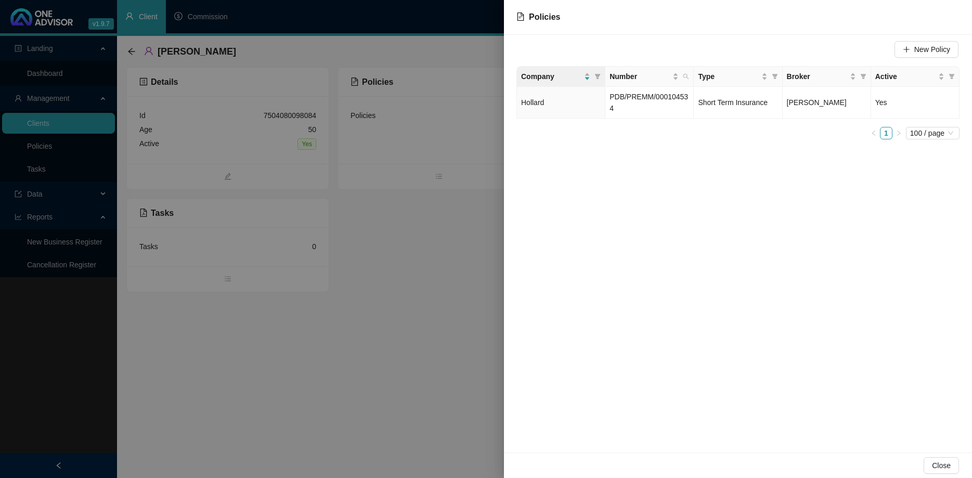
click at [940, 462] on span "Close" at bounding box center [941, 465] width 19 height 11
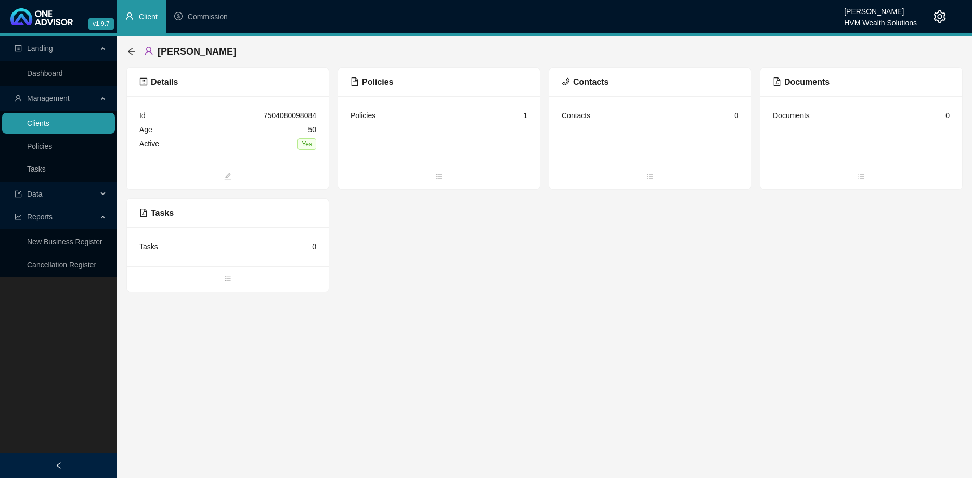
click at [43, 127] on link "Clients" at bounding box center [38, 123] width 22 height 8
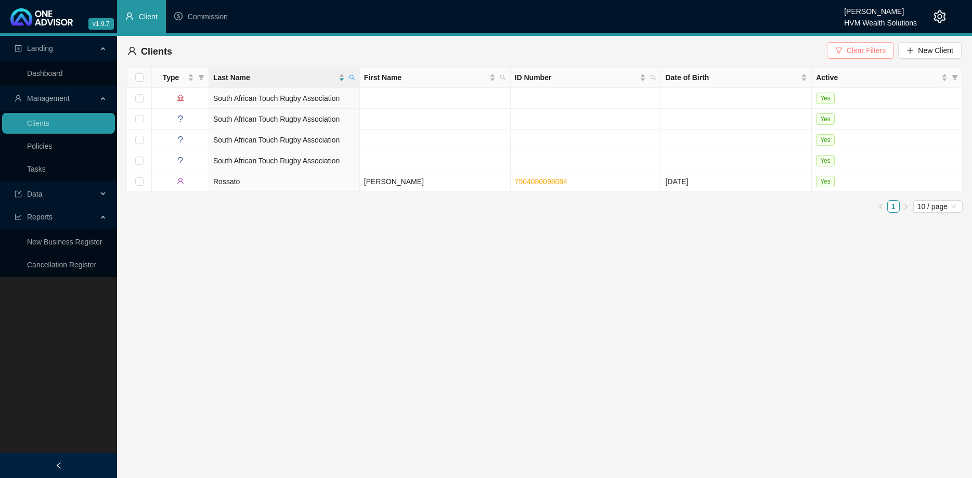
click at [865, 52] on span "Clear Filters" at bounding box center [866, 50] width 39 height 11
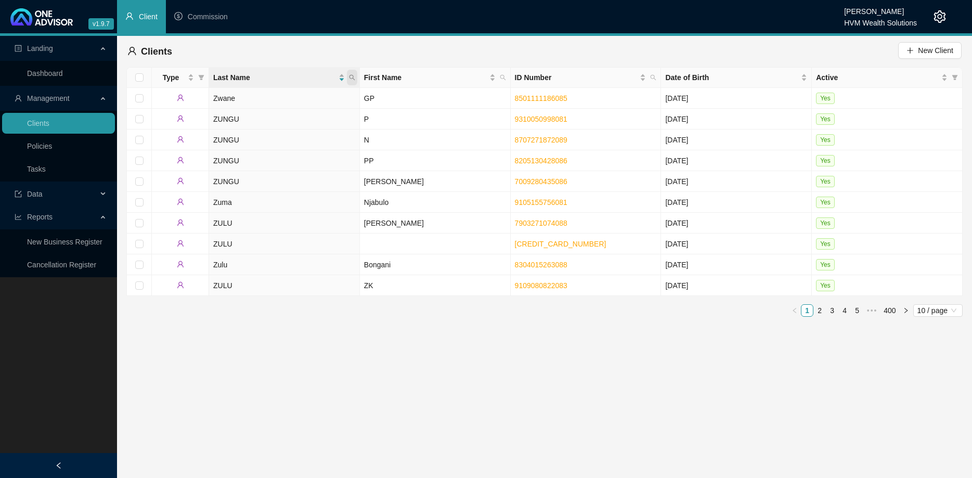
click at [352, 78] on icon "search" at bounding box center [352, 77] width 6 height 6
type input "[PERSON_NAME]"
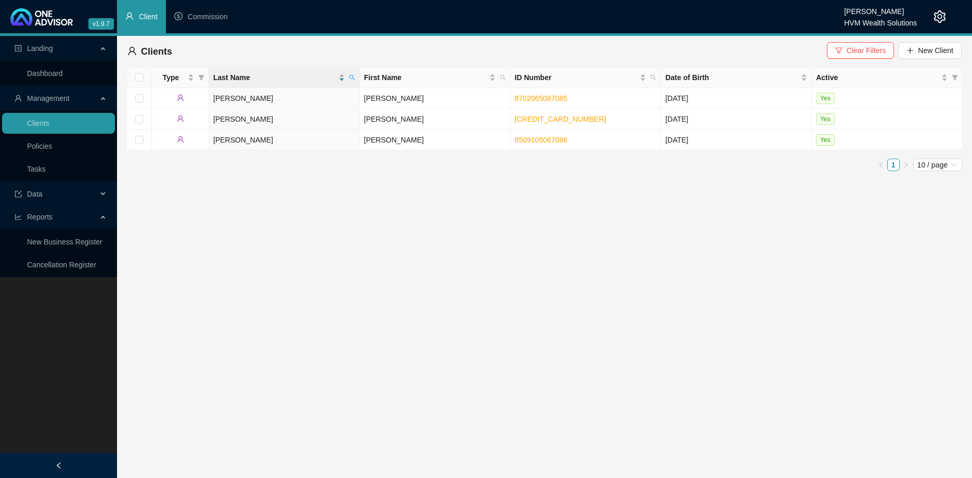
click at [259, 150] on div "Type Last Name First Name ID Number Date of Birth Active [PERSON_NAME] 87020650…" at bounding box center [544, 119] width 837 height 104
click at [261, 144] on td "[PERSON_NAME]" at bounding box center [284, 140] width 151 height 21
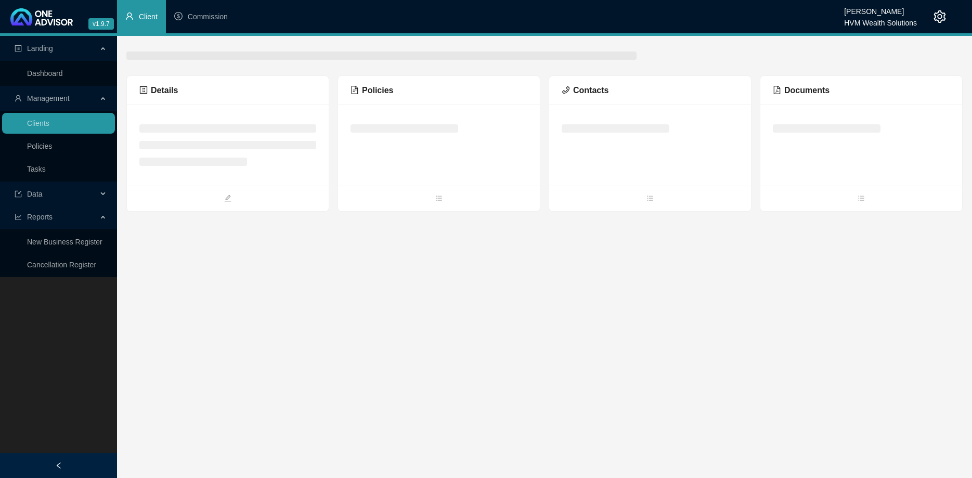
click at [261, 144] on li at bounding box center [227, 145] width 177 height 8
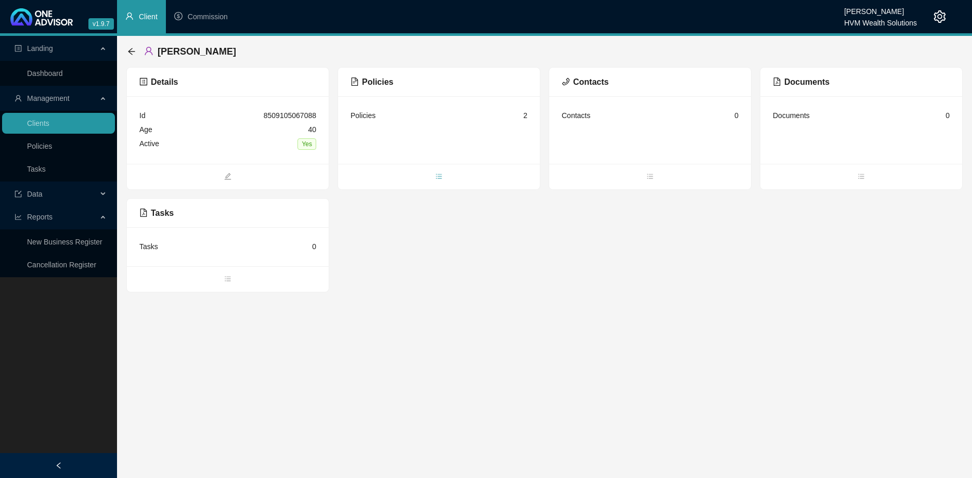
click at [436, 176] on icon "bars" at bounding box center [439, 176] width 7 height 7
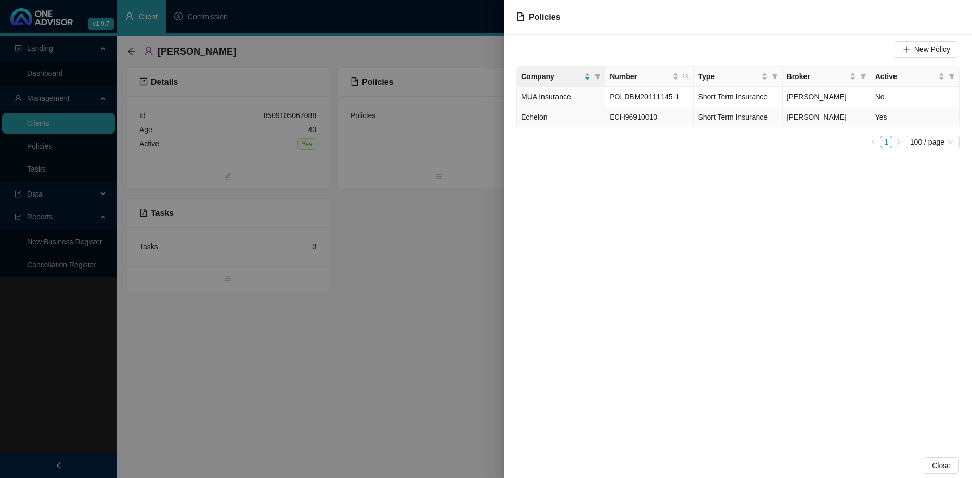
click at [654, 121] on span "ECH96910010" at bounding box center [634, 117] width 48 height 8
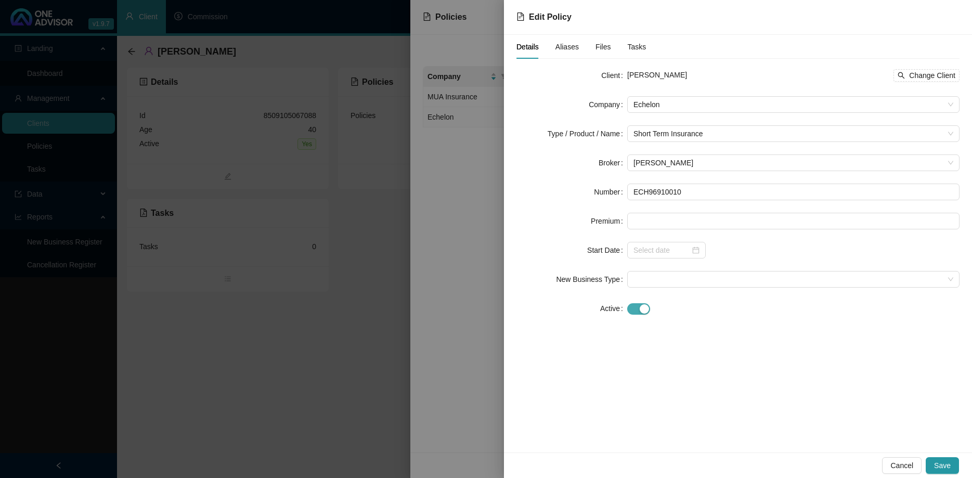
click at [637, 312] on span "button" at bounding box center [639, 308] width 23 height 11
click at [694, 251] on div at bounding box center [667, 250] width 66 height 11
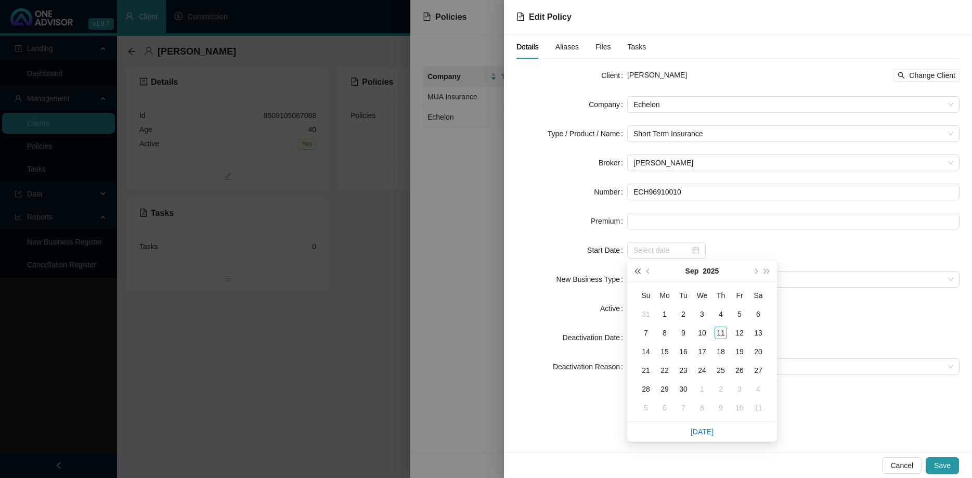
click at [638, 271] on span "super-prev-year" at bounding box center [637, 270] width 5 height 5
type input "[DATE]"
click at [741, 312] on div "1" at bounding box center [740, 314] width 12 height 12
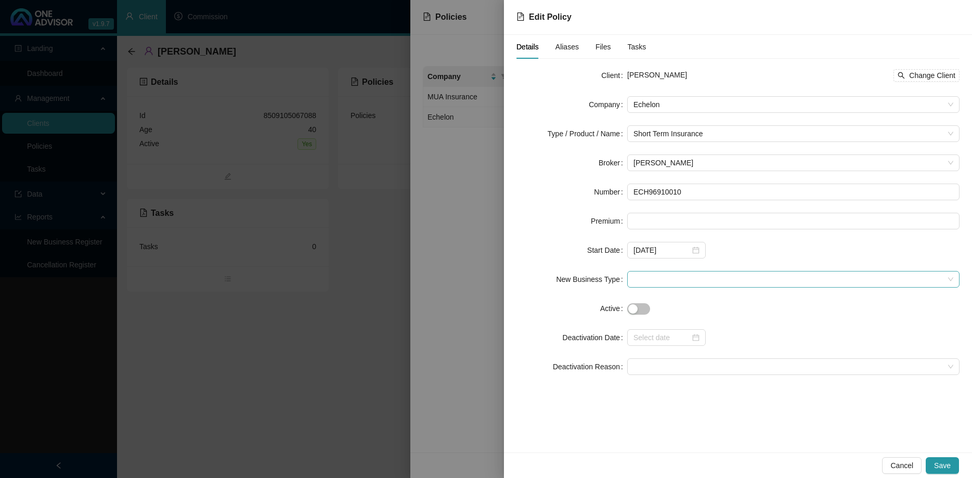
click at [662, 284] on span at bounding box center [794, 280] width 320 height 16
click at [665, 312] on div "New Application" at bounding box center [794, 316] width 316 height 11
click at [685, 284] on span "New Application" at bounding box center [794, 280] width 320 height 16
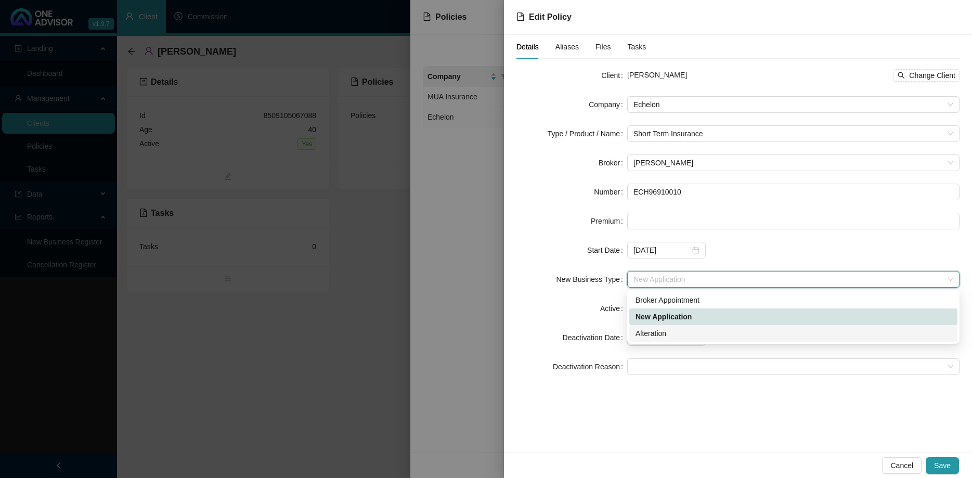
click at [679, 334] on div "Alteration" at bounding box center [794, 333] width 316 height 11
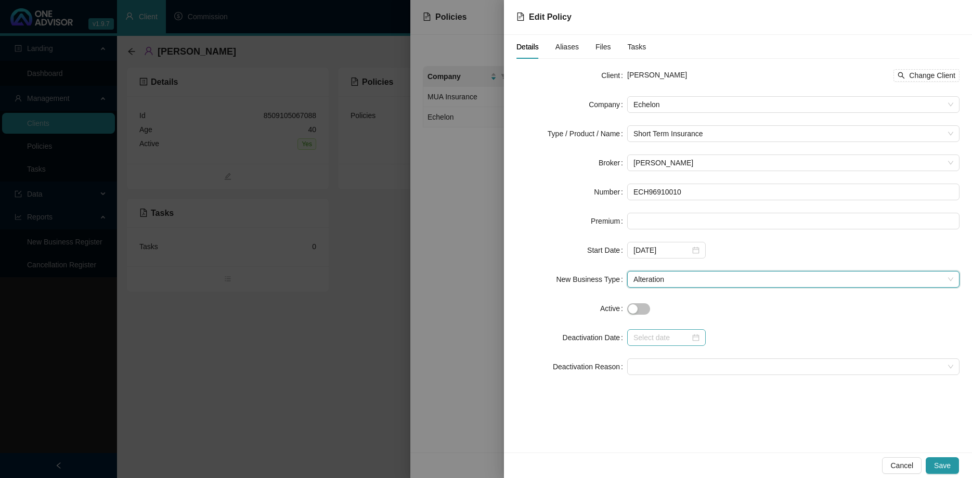
click at [689, 339] on div at bounding box center [667, 337] width 66 height 11
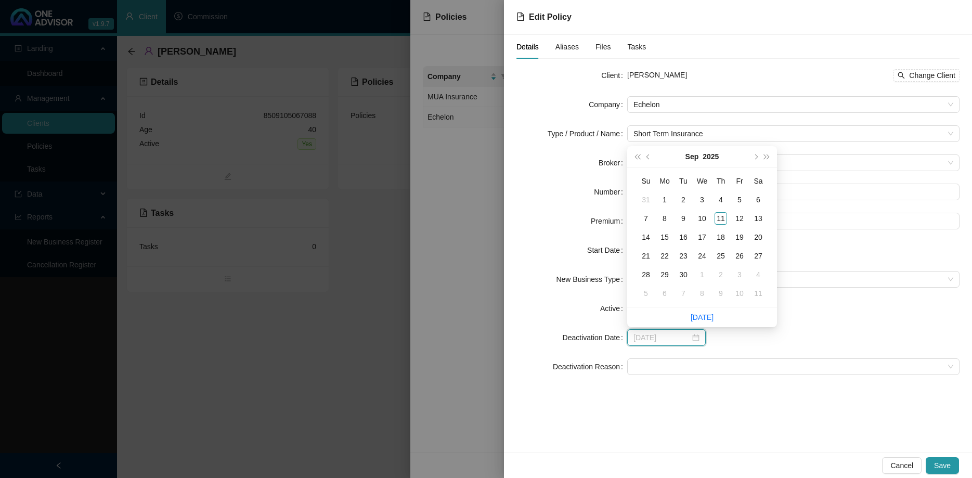
type input "[DATE]"
click at [647, 158] on button "prev-year" at bounding box center [648, 156] width 11 height 21
type input "[DATE]"
click at [725, 198] on div "31" at bounding box center [721, 200] width 12 height 12
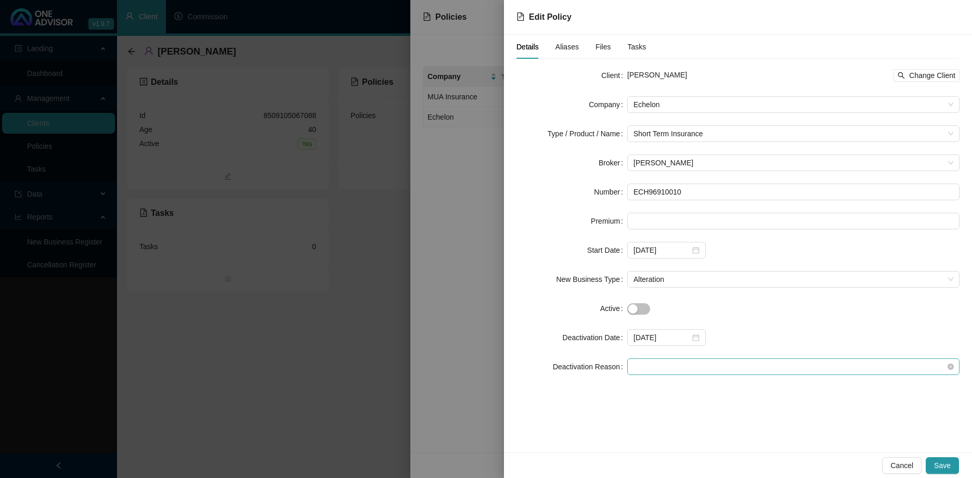
click at [694, 367] on span at bounding box center [794, 367] width 320 height 16
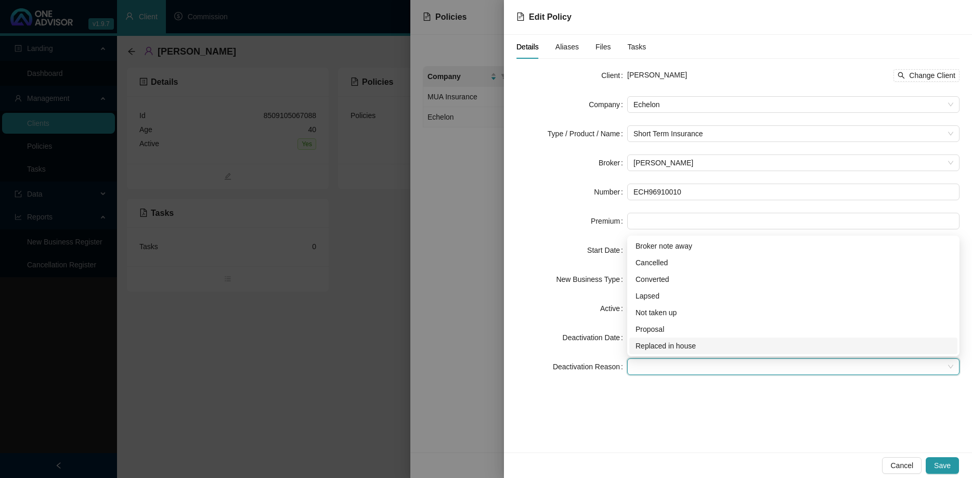
click at [695, 350] on div "Replaced in house" at bounding box center [794, 345] width 316 height 11
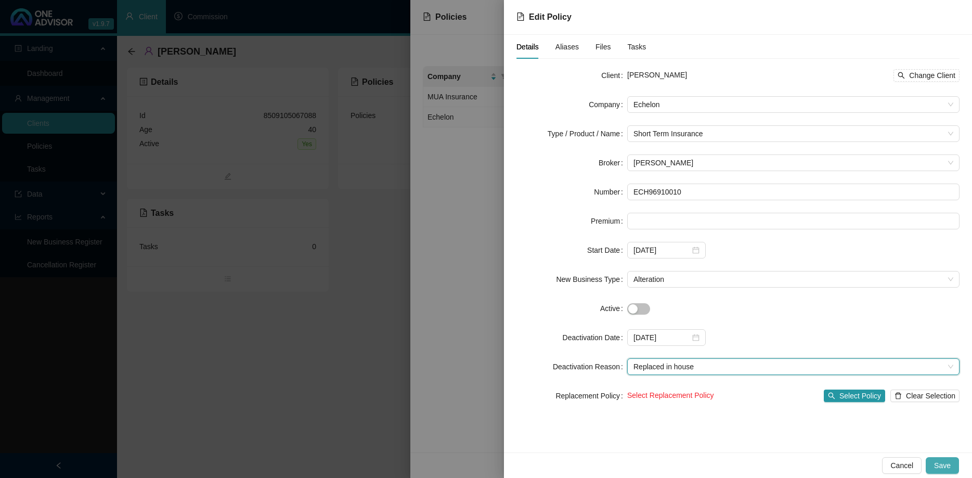
click at [937, 460] on span "Save" at bounding box center [943, 465] width 17 height 11
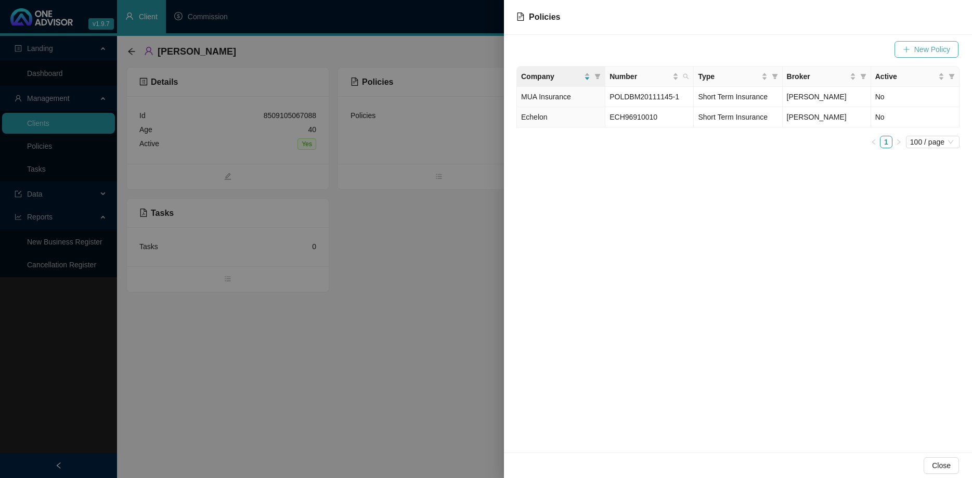
click at [918, 47] on span "New Policy" at bounding box center [933, 49] width 36 height 11
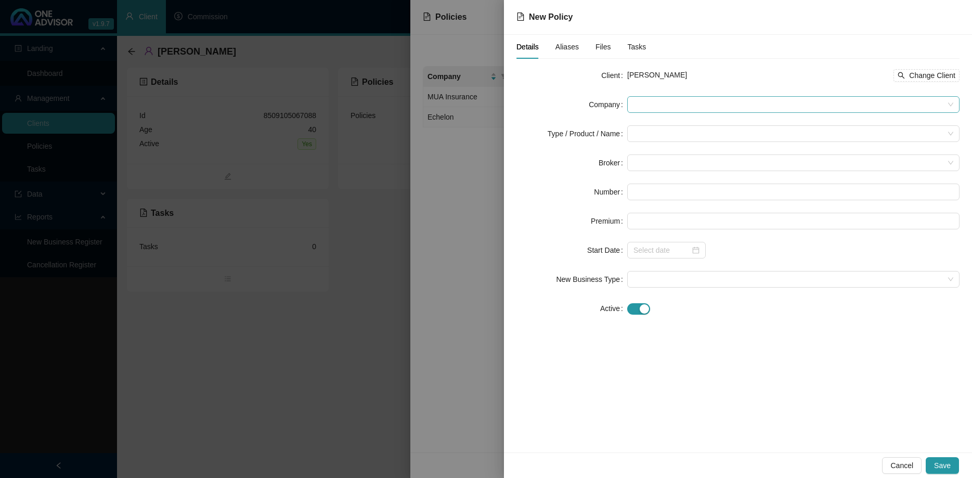
click at [665, 103] on span at bounding box center [794, 105] width 320 height 16
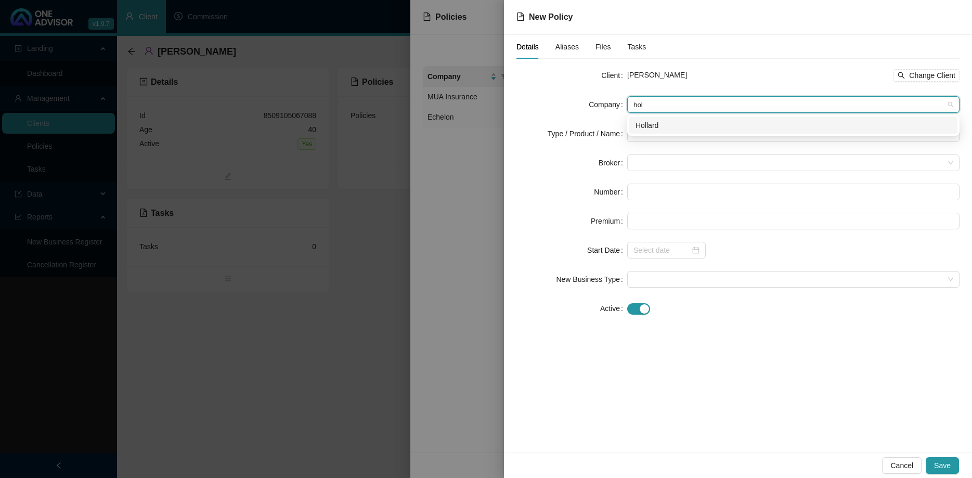
type input "[PERSON_NAME]"
click at [631, 124] on div "Hollard" at bounding box center [794, 125] width 328 height 17
click at [649, 129] on input "search" at bounding box center [789, 134] width 311 height 16
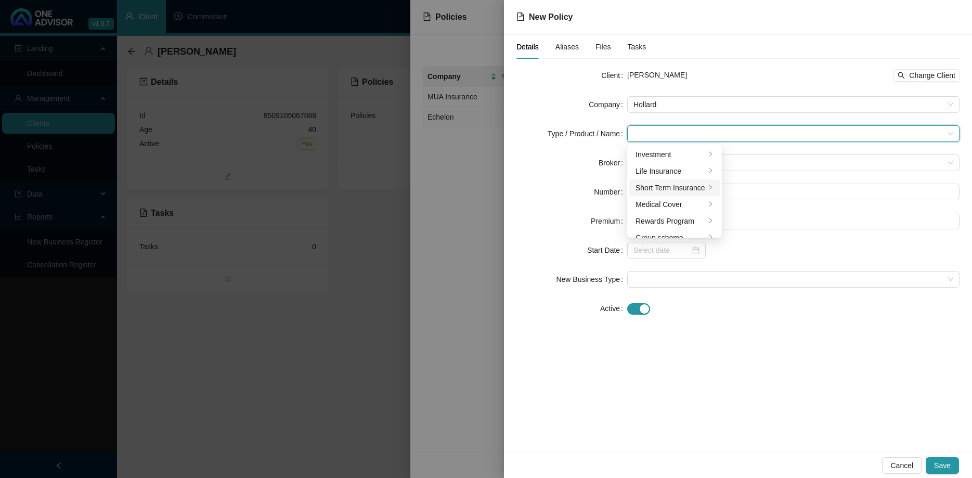
click at [683, 185] on div "Short Term Insurance" at bounding box center [671, 187] width 70 height 11
click at [760, 176] on div "Personal Lines" at bounding box center [765, 170] width 58 height 11
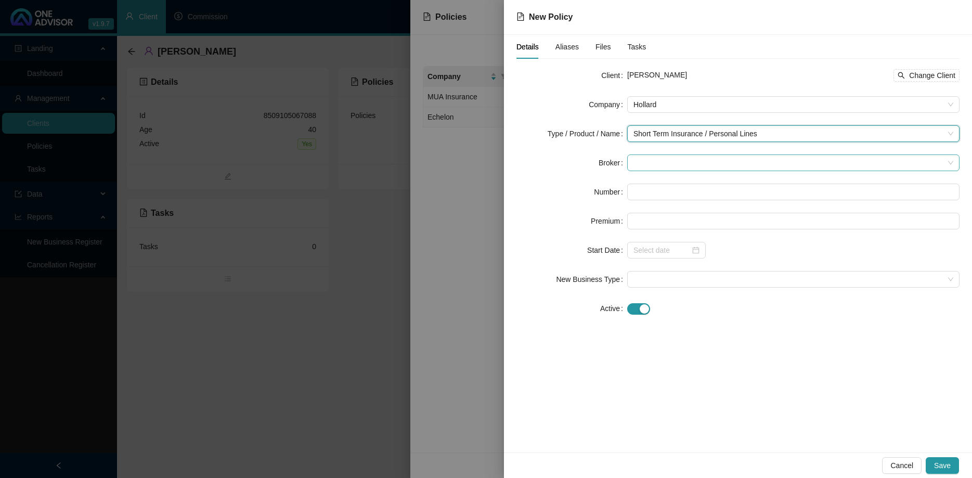
click at [705, 165] on span at bounding box center [794, 163] width 320 height 16
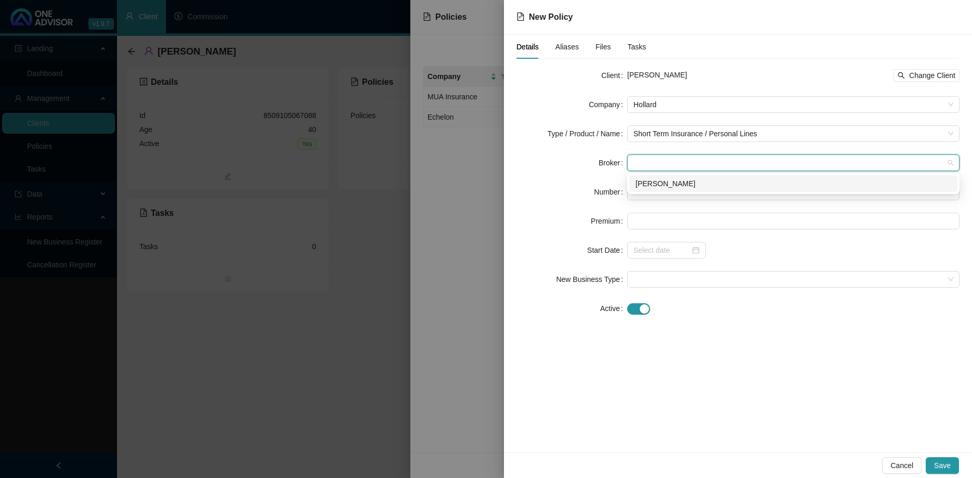
click at [702, 180] on div "[PERSON_NAME]" at bounding box center [794, 183] width 316 height 11
click at [670, 193] on input "text" at bounding box center [794, 192] width 332 height 17
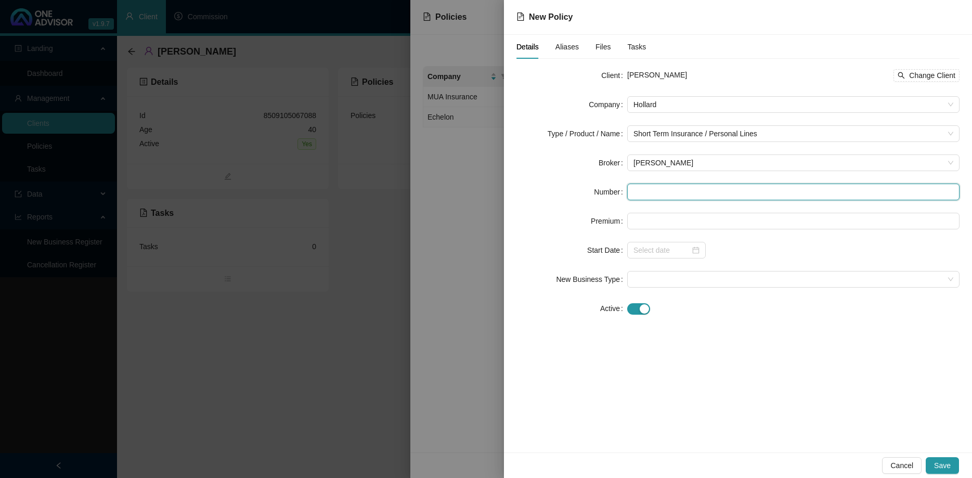
paste input "PDB/PREMM/000104534"
type input "PDB/PREMM/000104534"
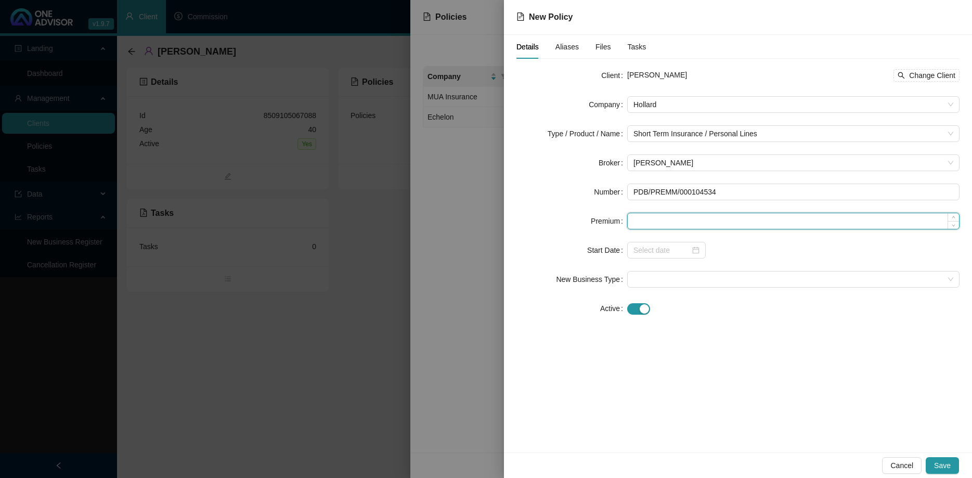
click at [679, 227] on input at bounding box center [793, 221] width 331 height 16
click at [693, 244] on div at bounding box center [667, 250] width 79 height 17
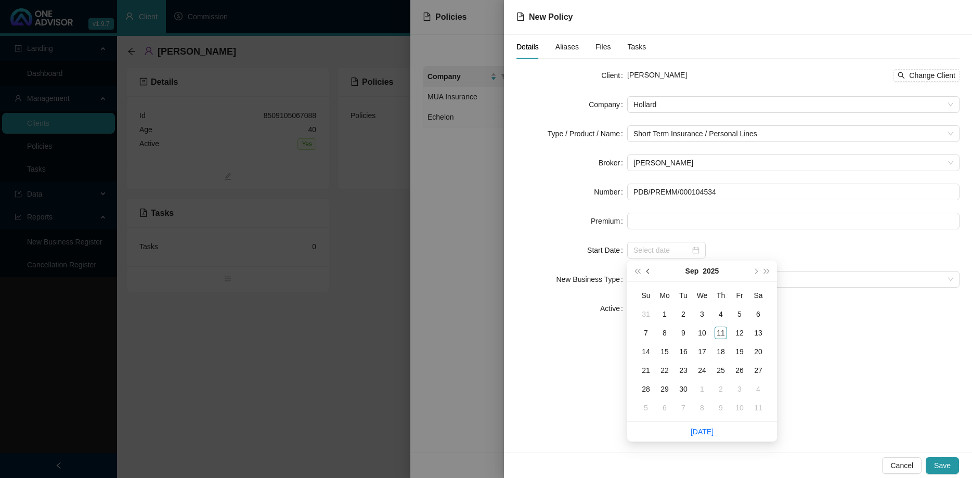
click at [648, 275] on button "prev-year" at bounding box center [648, 271] width 11 height 21
type input "[DATE]"
click at [743, 309] on div "1" at bounding box center [740, 314] width 12 height 12
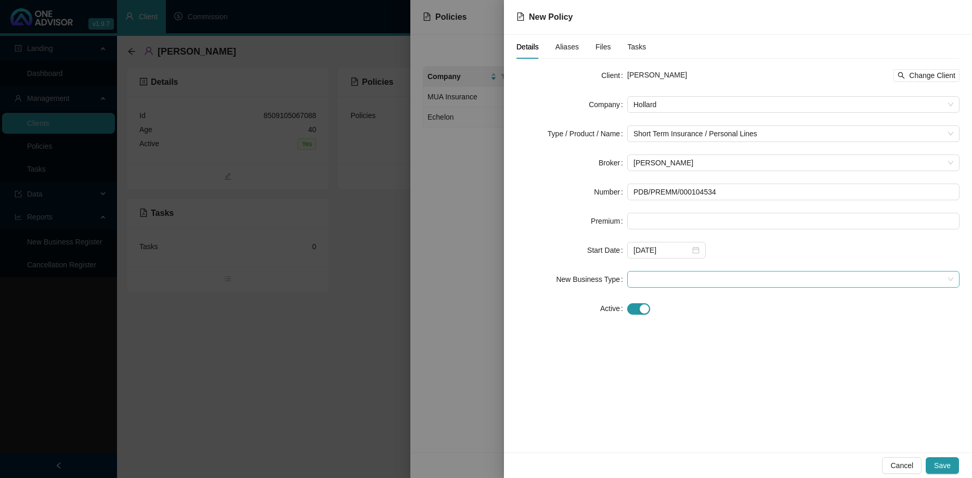
click at [718, 279] on span at bounding box center [794, 280] width 320 height 16
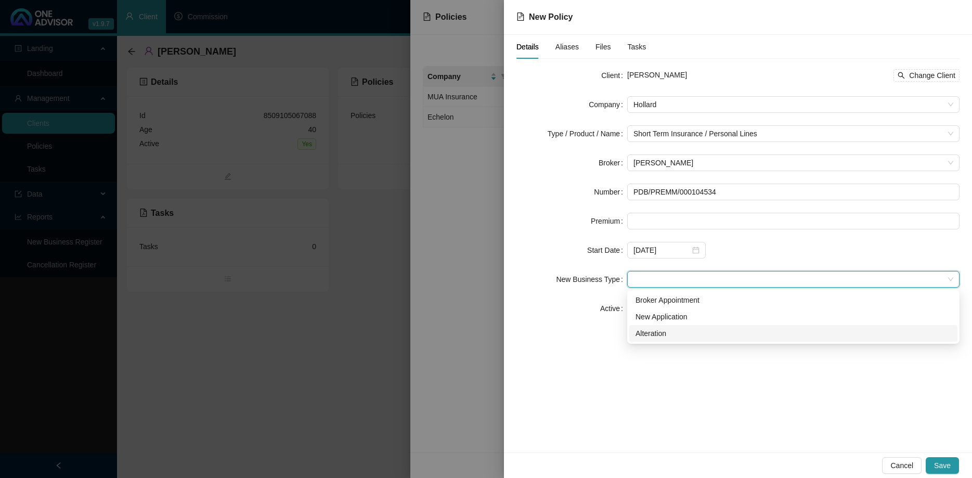
click at [686, 332] on div "Alteration" at bounding box center [794, 333] width 316 height 11
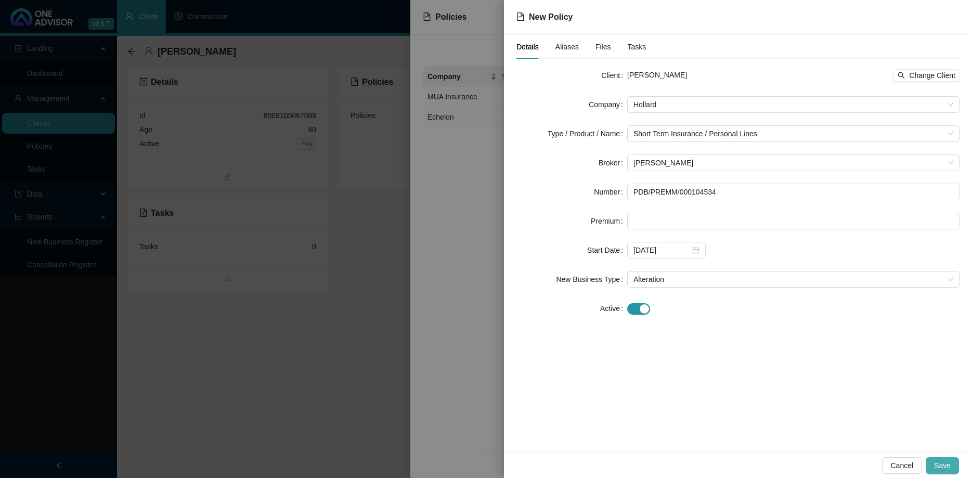
click at [942, 465] on span "Save" at bounding box center [943, 465] width 17 height 11
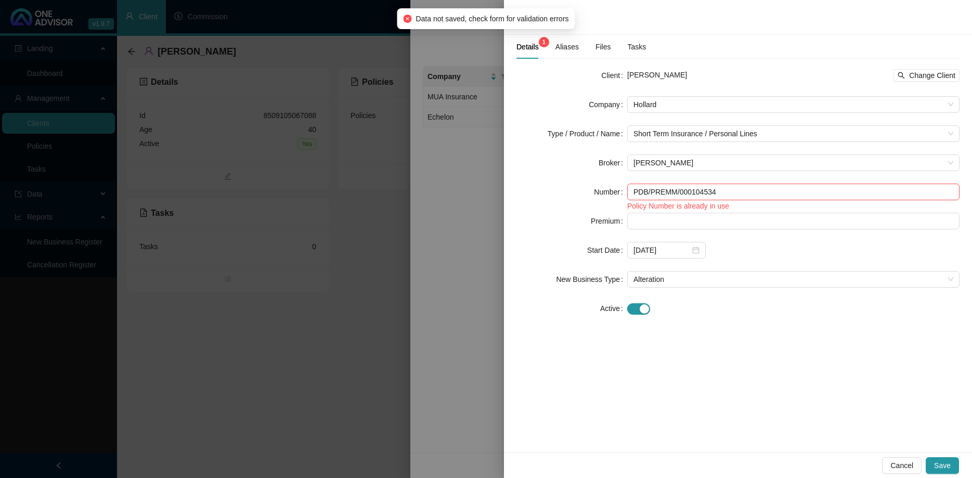
click at [442, 242] on div at bounding box center [486, 239] width 972 height 478
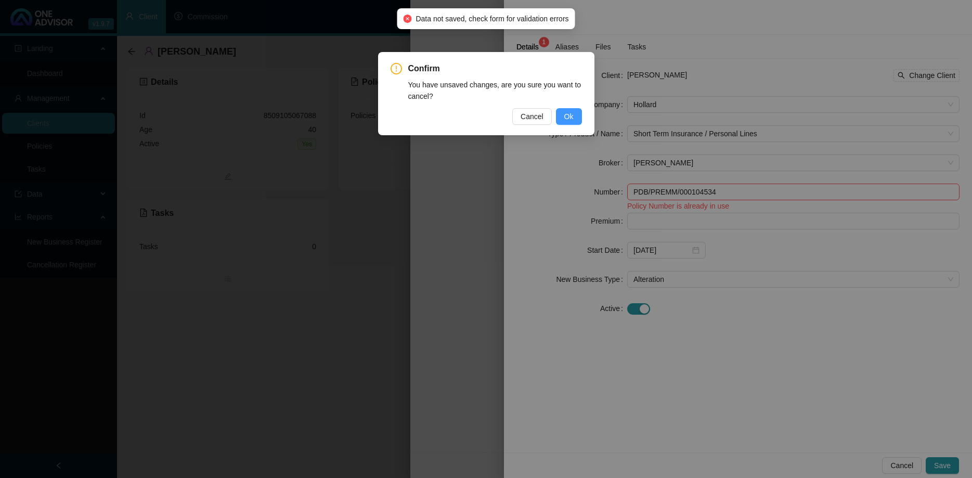
click at [570, 114] on span "Ok" at bounding box center [569, 116] width 9 height 11
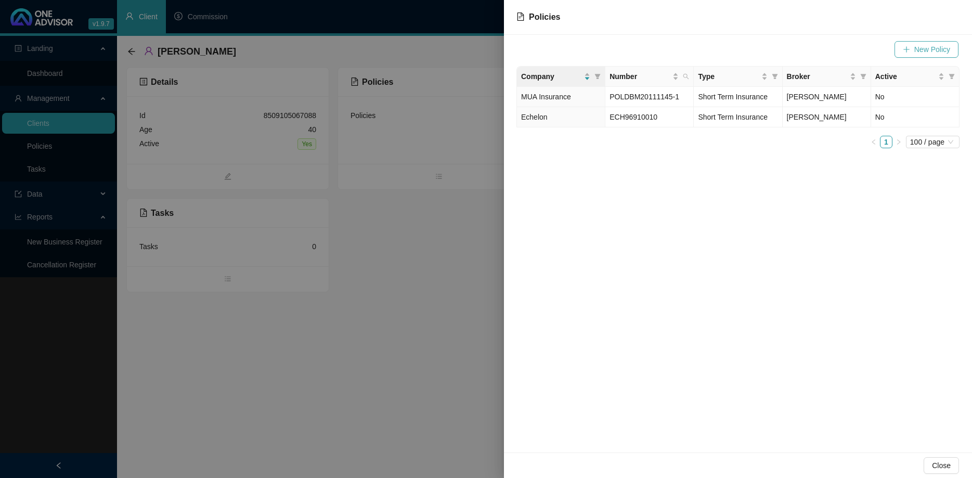
click at [907, 48] on icon "plus" at bounding box center [906, 49] width 7 height 7
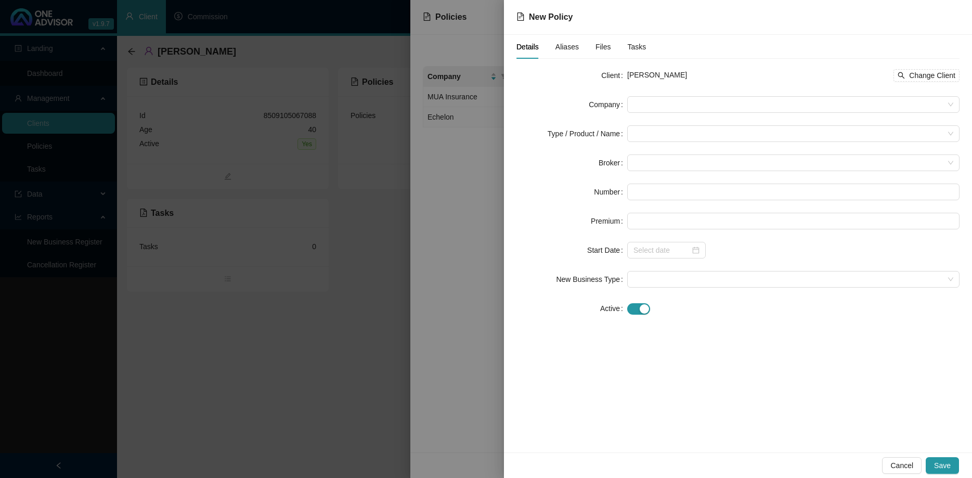
click at [648, 113] on form "Client [PERSON_NAME] Change Client Company Type / Product / Name Broker Number …" at bounding box center [738, 192] width 443 height 250
click at [650, 105] on span at bounding box center [794, 105] width 320 height 16
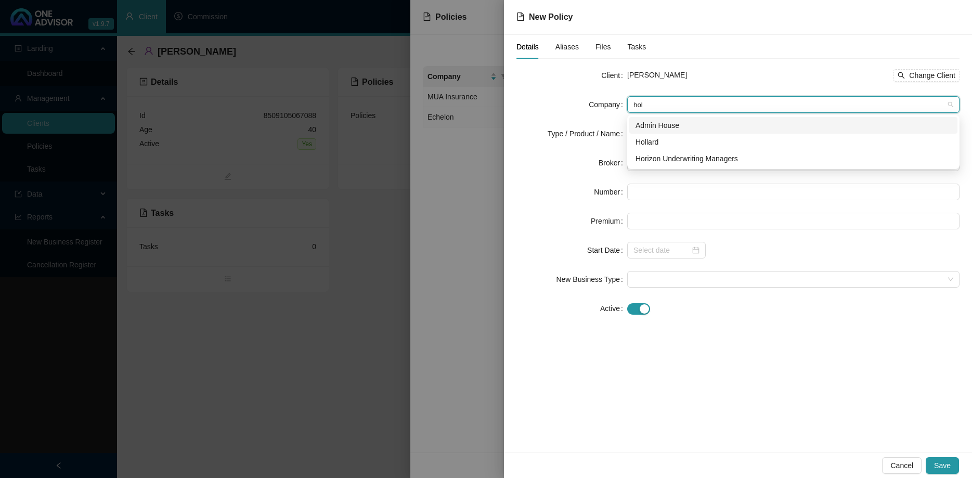
type input "[PERSON_NAME]"
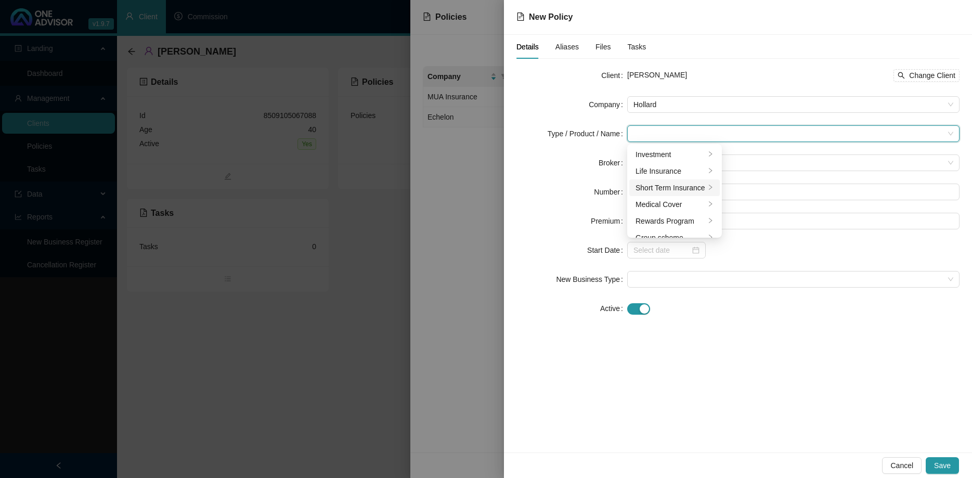
click at [674, 185] on div "Short Term Insurance" at bounding box center [671, 187] width 70 height 11
click at [761, 169] on div "Personal Lines" at bounding box center [765, 170] width 58 height 11
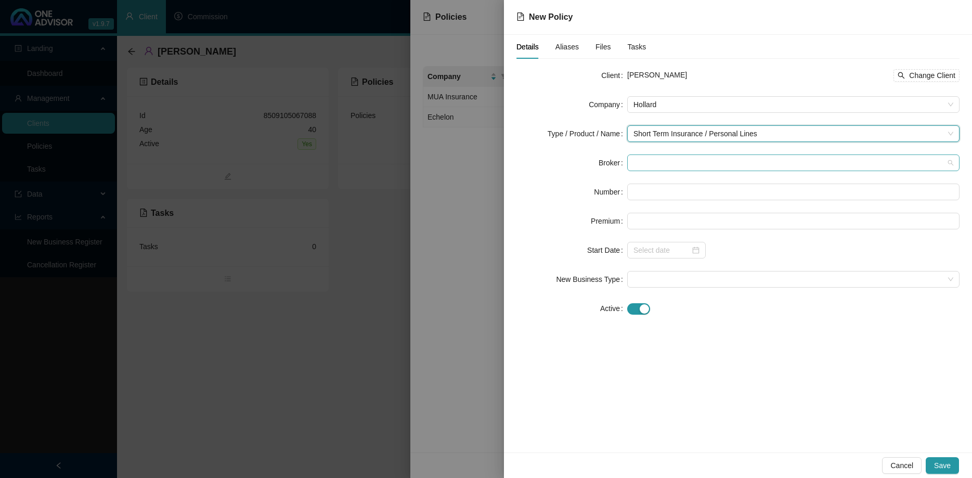
click at [745, 156] on span at bounding box center [794, 163] width 320 height 16
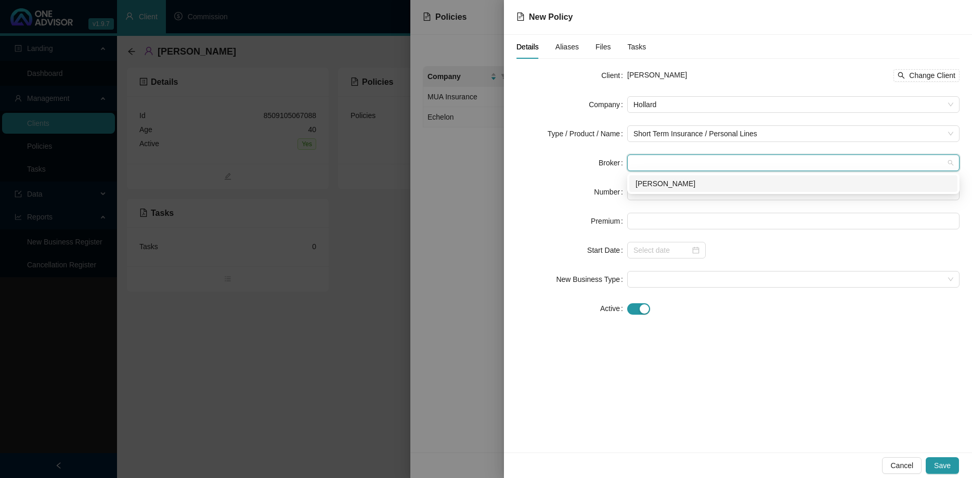
click at [714, 178] on div "[PERSON_NAME]" at bounding box center [794, 183] width 316 height 11
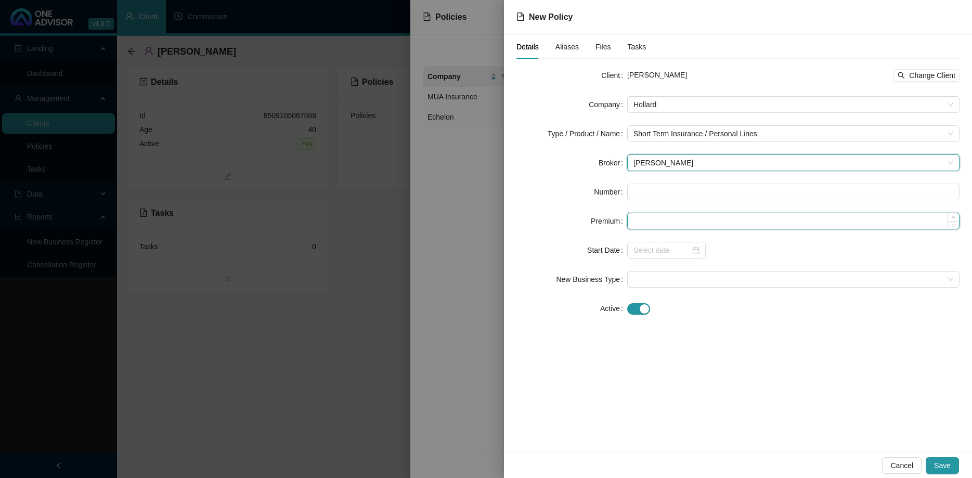
click at [667, 215] on input at bounding box center [793, 221] width 331 height 16
paste input "PDB/PREMM/000089371"
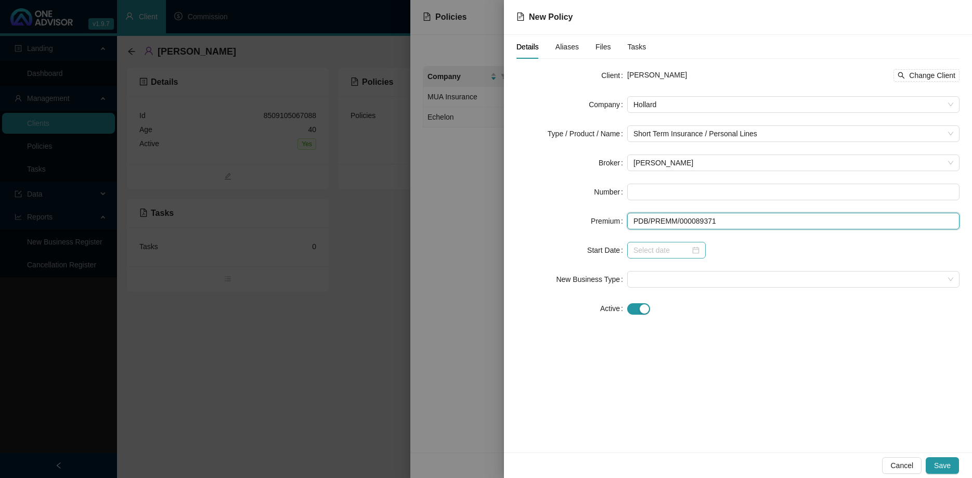
click at [695, 257] on div at bounding box center [667, 250] width 79 height 17
type input "PDB/PREMM/000089371"
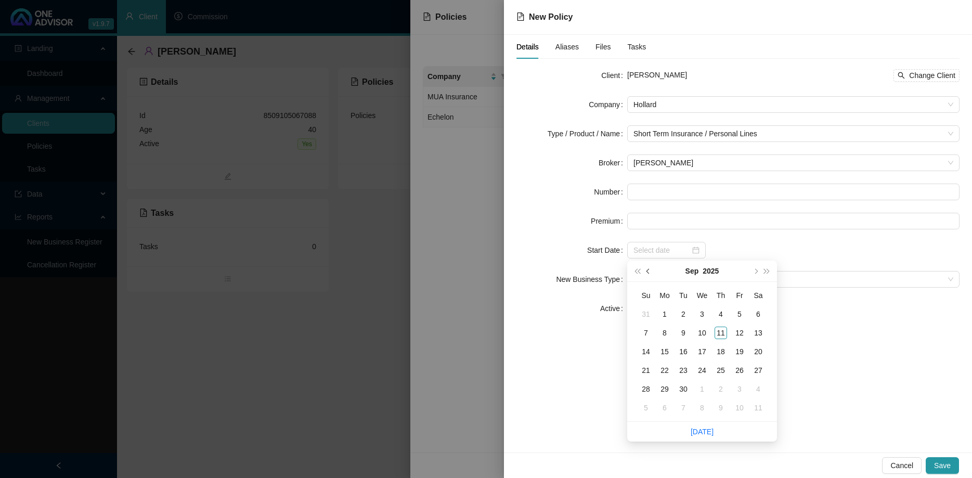
click at [649, 276] on button "prev-year" at bounding box center [648, 271] width 11 height 21
type input "[DATE]"
click at [737, 307] on td "1" at bounding box center [740, 314] width 19 height 19
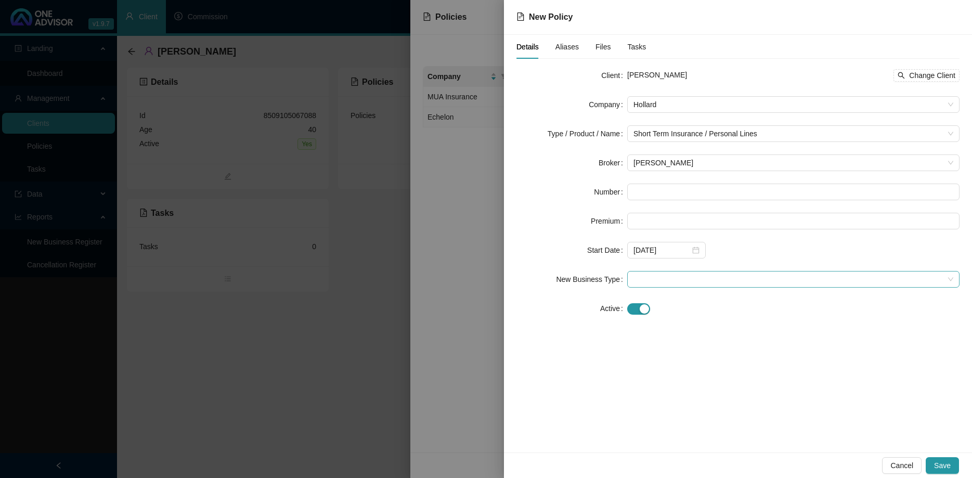
click at [681, 287] on div at bounding box center [794, 279] width 332 height 17
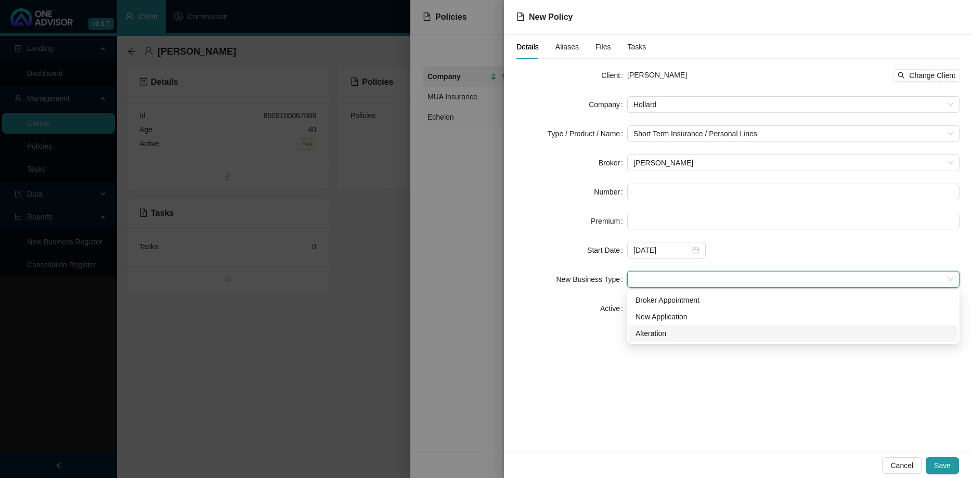
click at [674, 329] on div "Alteration" at bounding box center [794, 333] width 316 height 11
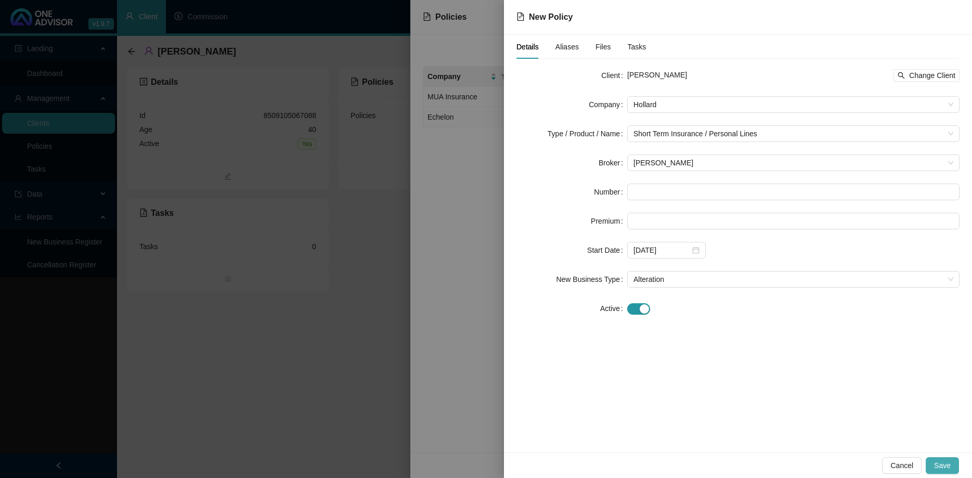
click at [930, 467] on button "Save" at bounding box center [942, 465] width 33 height 17
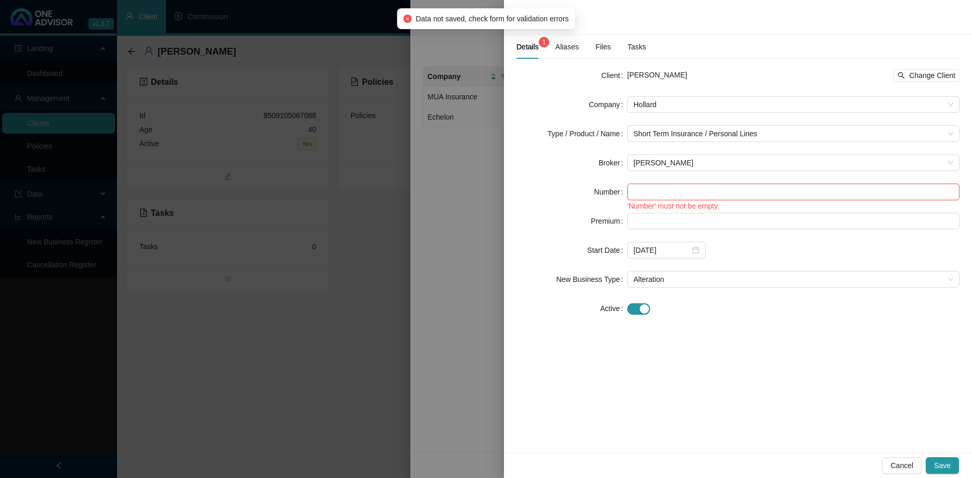
click at [724, 190] on input "text" at bounding box center [794, 192] width 332 height 17
paste input "PDB/PREMM/000089371"
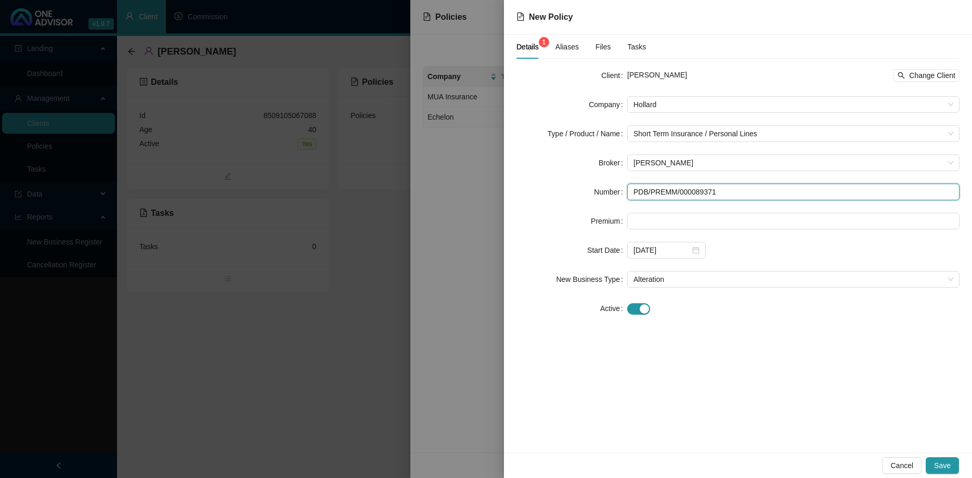
type input "PDB/PREMM/000089371"
click at [711, 340] on div "Details 1 Aliases Files Tasks Client [PERSON_NAME] Change Client Company Hollar…" at bounding box center [738, 244] width 468 height 418
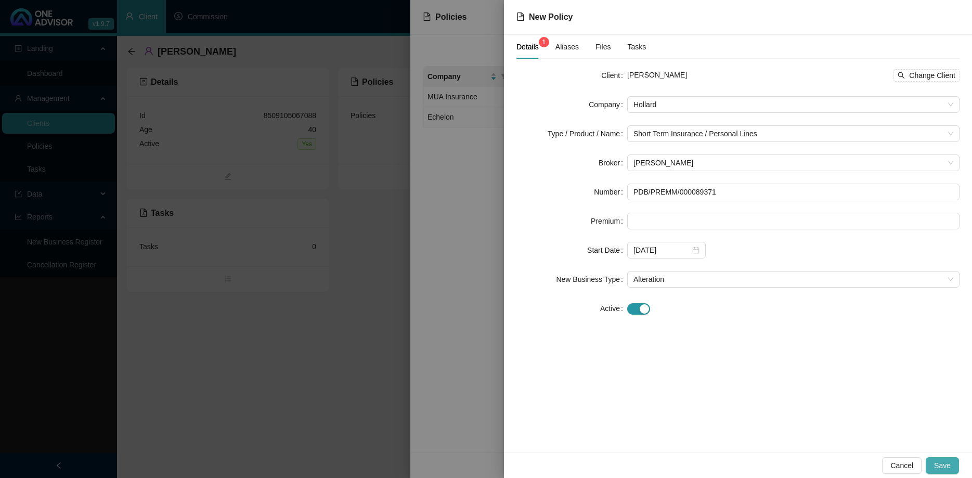
click at [941, 465] on span "Save" at bounding box center [943, 465] width 17 height 11
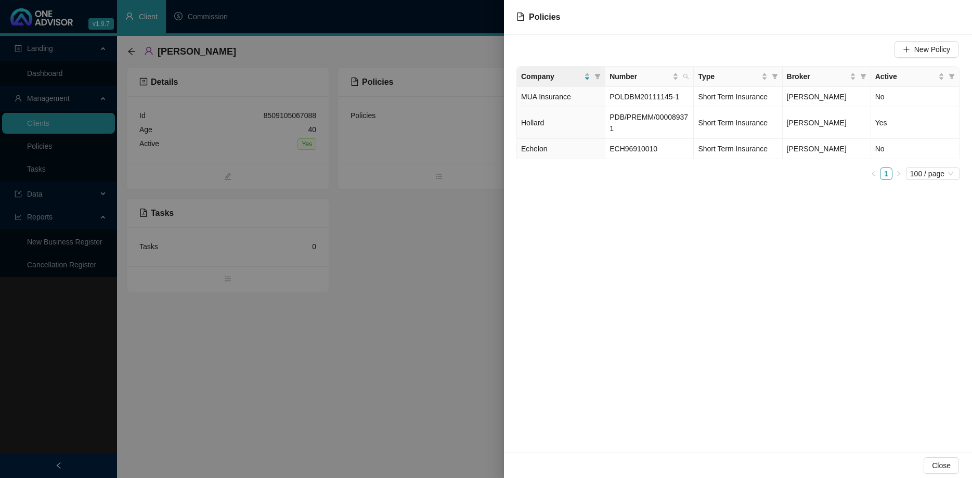
click at [389, 293] on div at bounding box center [486, 239] width 972 height 478
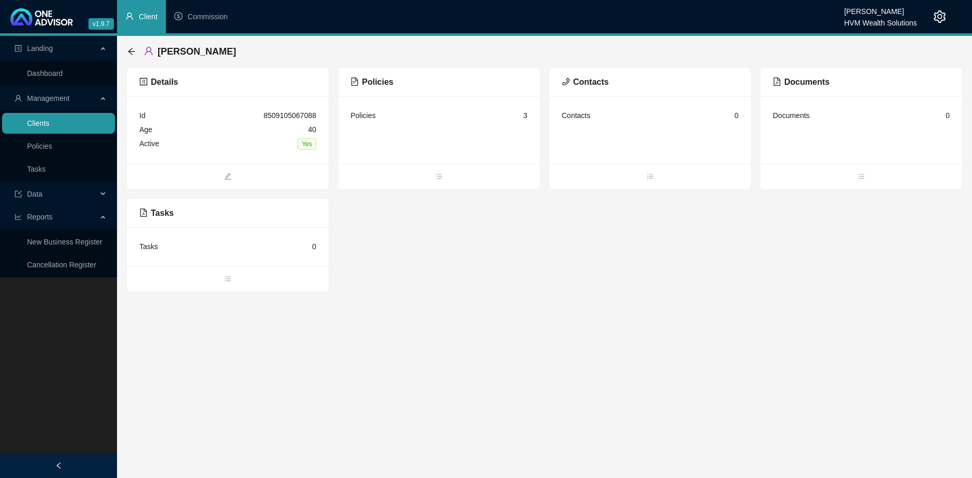
click at [49, 119] on link "Clients" at bounding box center [38, 123] width 22 height 8
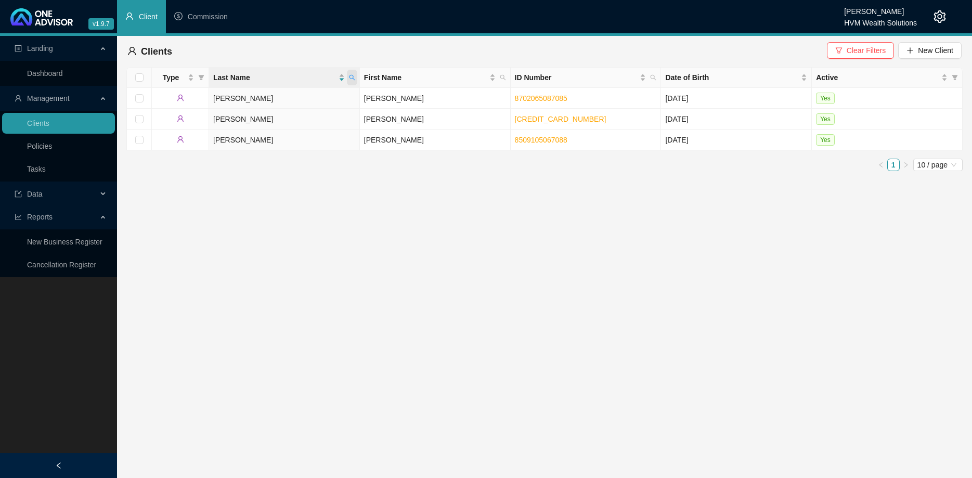
click at [352, 76] on icon "search" at bounding box center [352, 77] width 6 height 6
click at [936, 57] on button "New Client" at bounding box center [930, 50] width 63 height 17
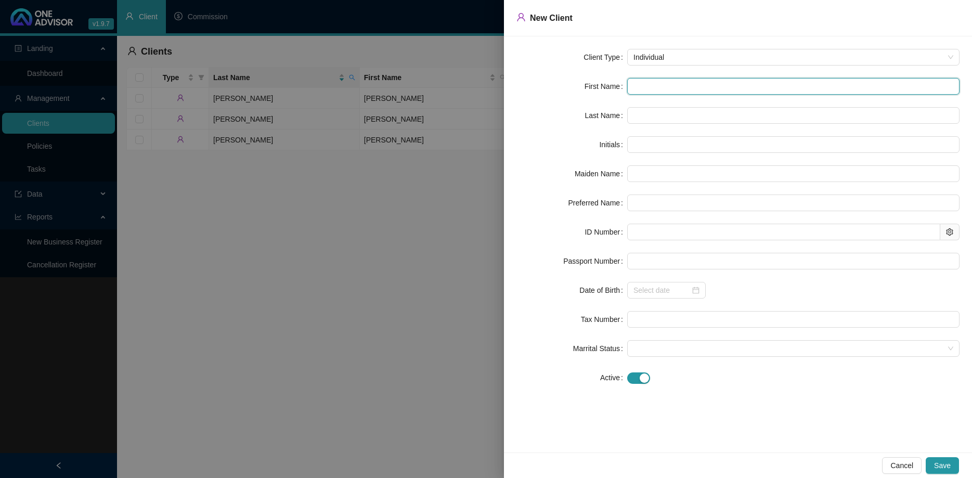
click at [685, 88] on input "text" at bounding box center [794, 86] width 332 height 17
type input "B"
type input "Br"
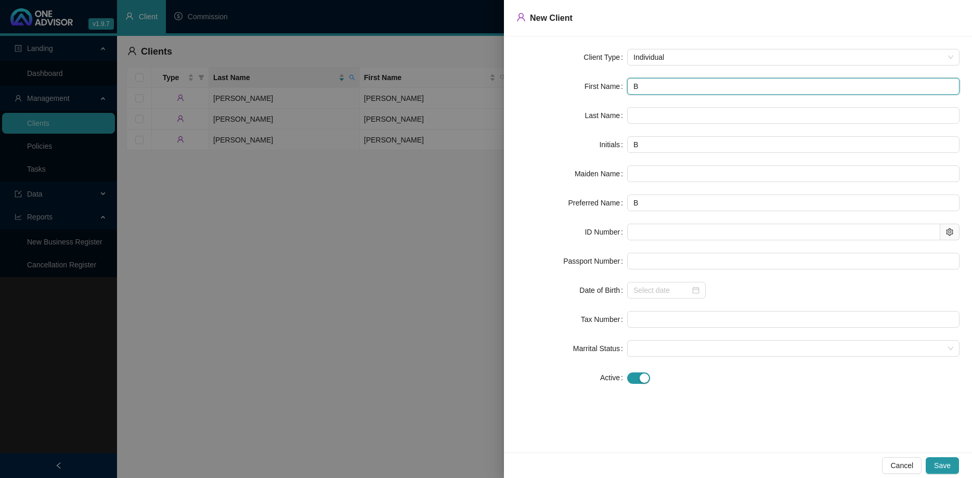
type input "Br"
type input "Bre"
type input "[PERSON_NAME]"
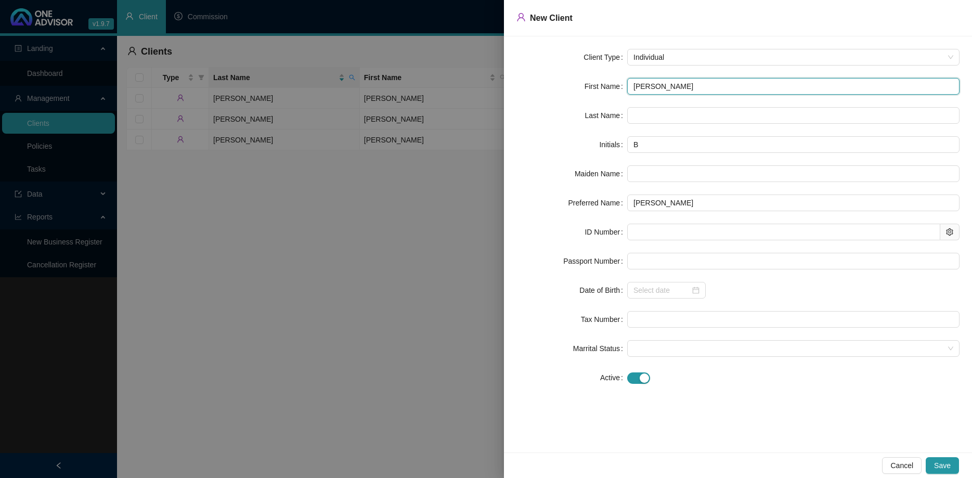
type input "[PERSON_NAME]"
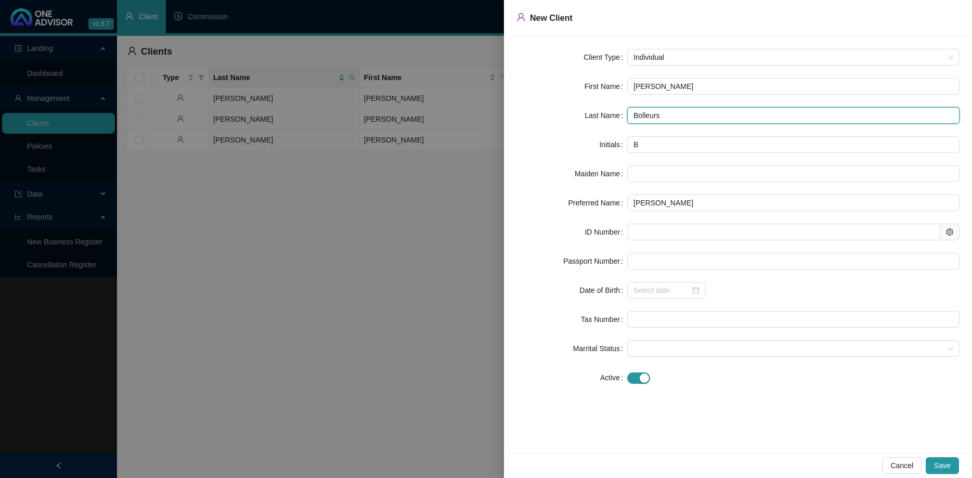
type input "Bolleurs"
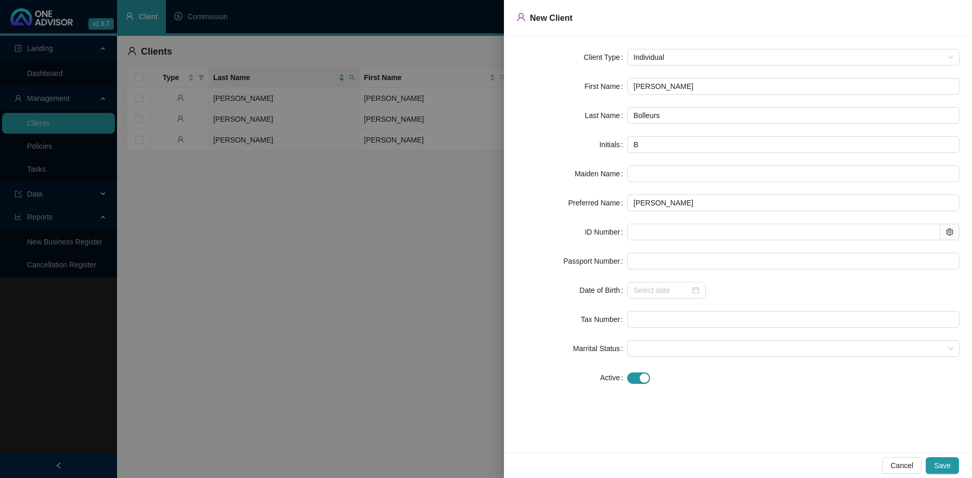
click at [718, 222] on form "Client Type Individual First Name [PERSON_NAME] Last Name Bolleurs Initials B M…" at bounding box center [738, 217] width 443 height 337
click at [716, 228] on input "text" at bounding box center [784, 232] width 313 height 17
paste input "9908095087081"
type input "9908095087081"
type input "[DATE]"
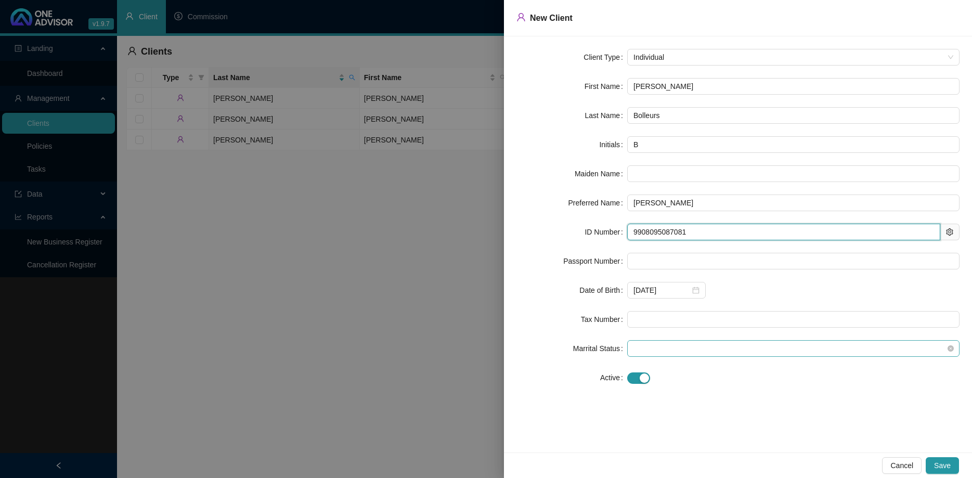
click at [670, 350] on span at bounding box center [794, 349] width 320 height 16
type input "9908095087081"
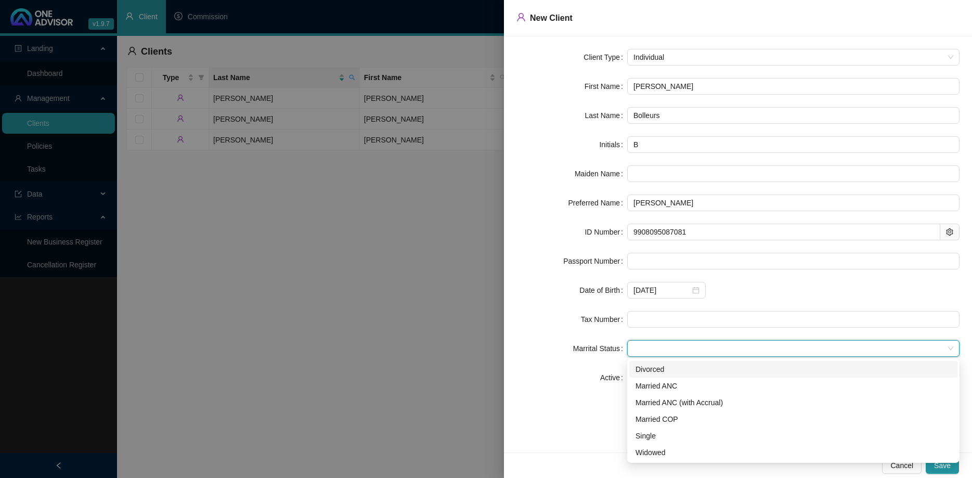
click at [601, 361] on form "Client Type Individual First Name [PERSON_NAME] Last Name Bolleurs Initials B M…" at bounding box center [738, 217] width 443 height 337
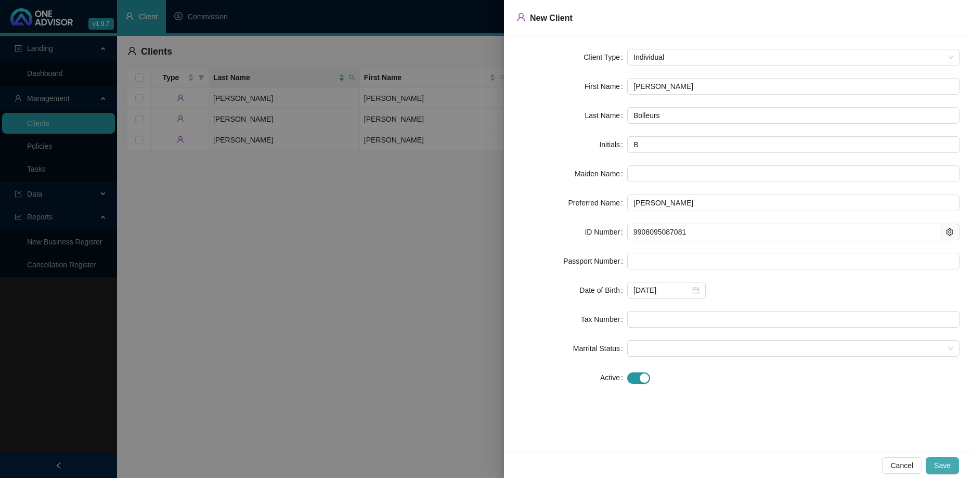
click at [945, 464] on span "Save" at bounding box center [943, 465] width 17 height 11
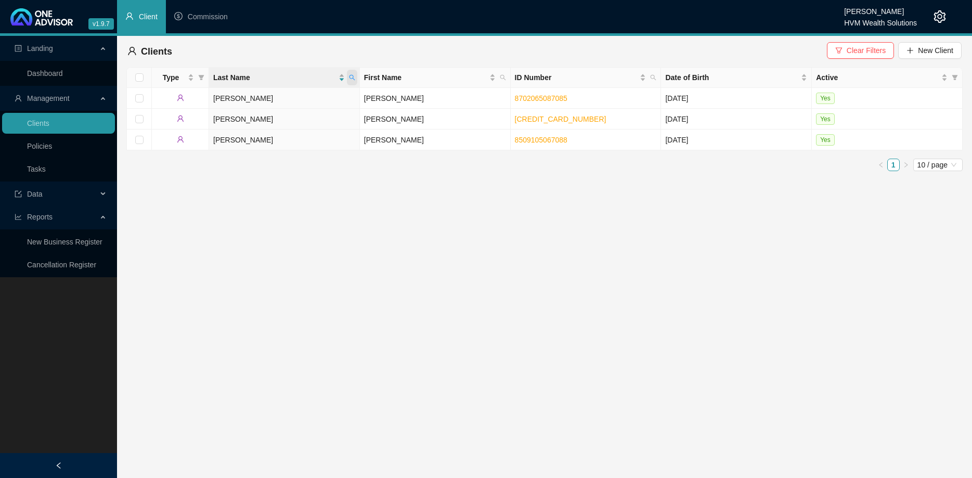
click at [354, 78] on icon "search" at bounding box center [352, 77] width 6 height 6
drag, startPoint x: 293, startPoint y: 101, endPoint x: 261, endPoint y: 99, distance: 32.3
click at [261, 99] on input "[PERSON_NAME]" at bounding box center [304, 100] width 98 height 17
type input "bolleurs"
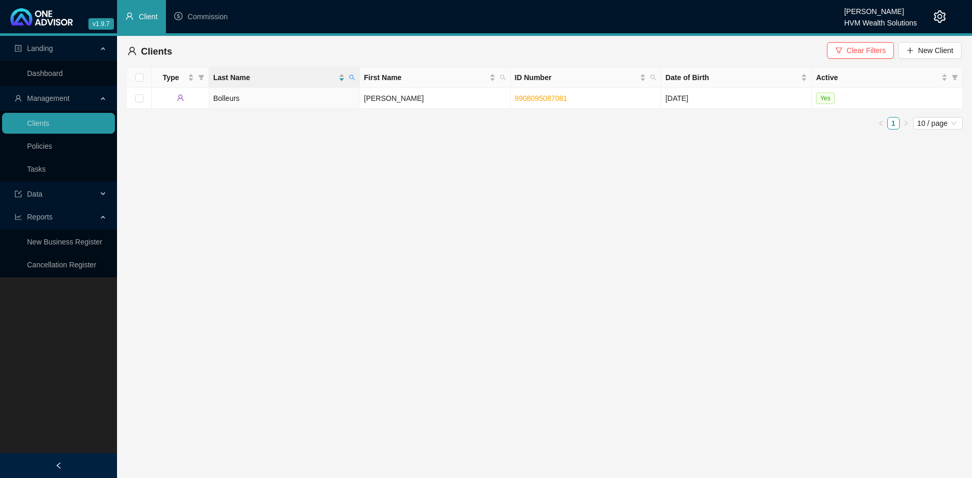
click at [255, 103] on td "Bolleurs" at bounding box center [284, 98] width 151 height 21
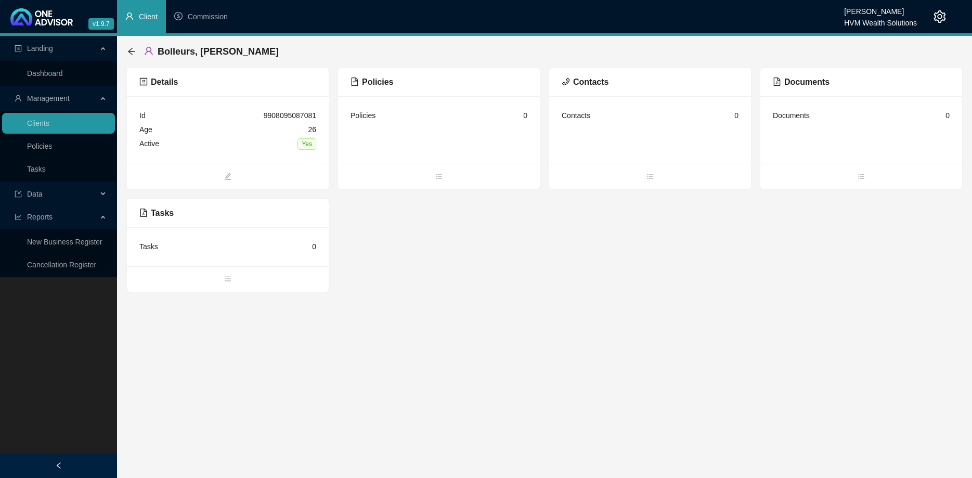
click at [441, 171] on span at bounding box center [439, 177] width 202 height 12
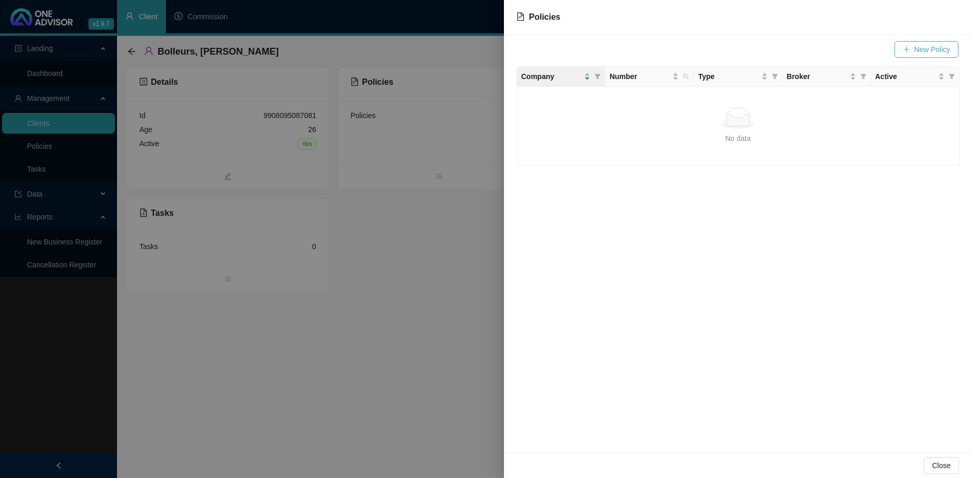
click at [912, 46] on button "New Policy" at bounding box center [927, 49] width 64 height 17
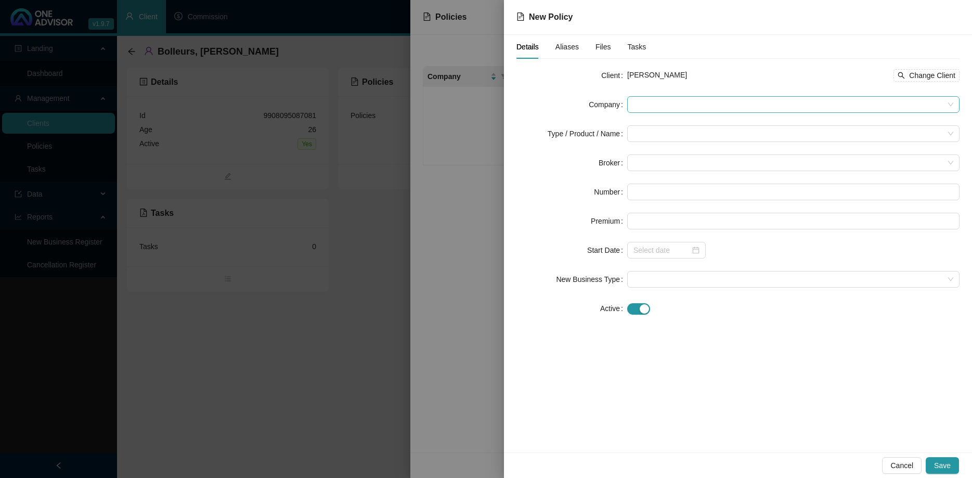
click at [719, 112] on span at bounding box center [794, 105] width 320 height 16
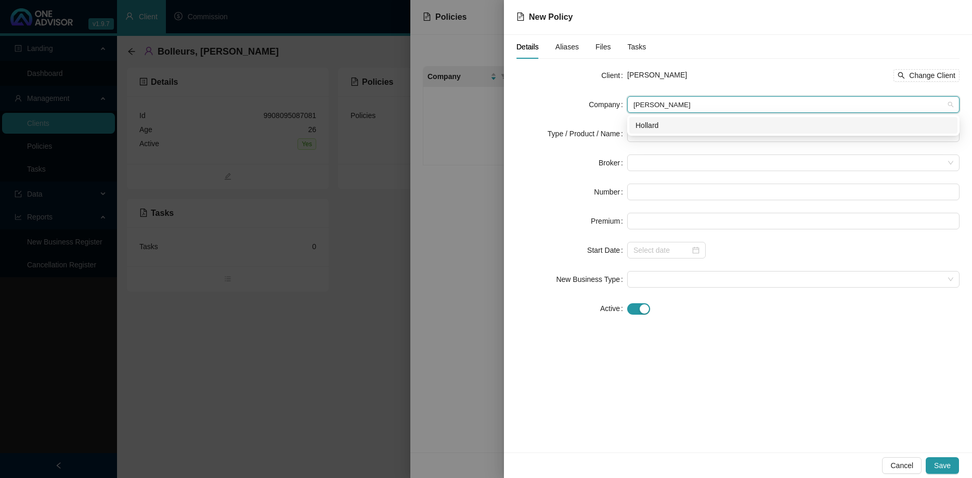
type input "hollard"
click at [681, 131] on div "Hollard" at bounding box center [794, 125] width 328 height 17
click at [675, 131] on input "search" at bounding box center [789, 134] width 311 height 16
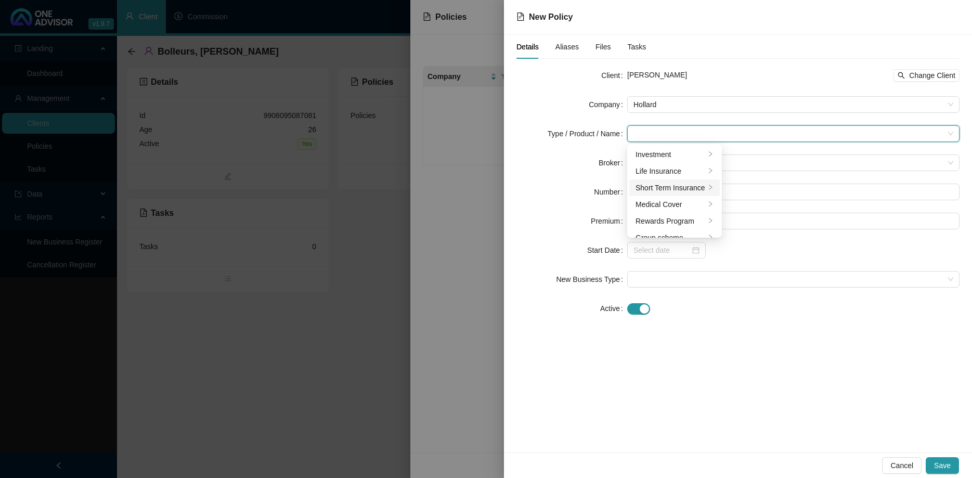
click at [696, 185] on div "Short Term Insurance" at bounding box center [671, 187] width 70 height 11
click at [753, 176] on div "Personal Lines" at bounding box center [765, 170] width 58 height 11
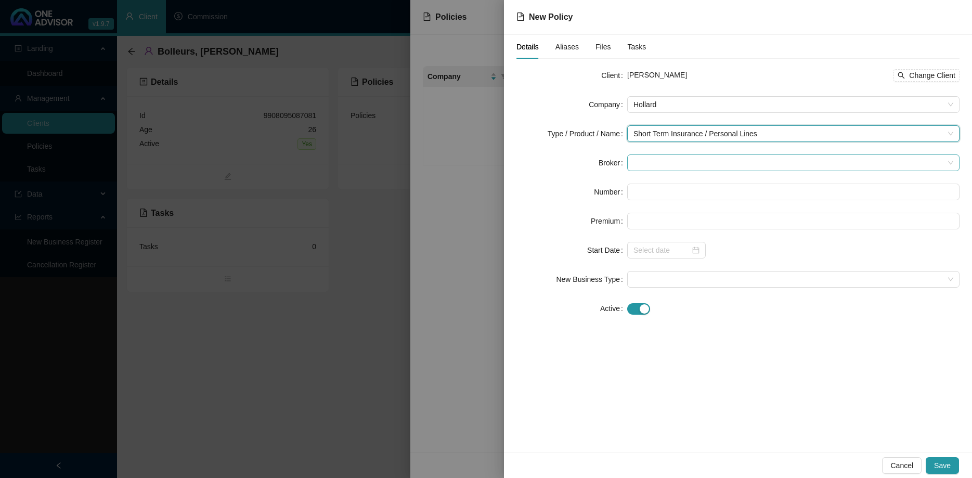
click at [712, 165] on span at bounding box center [794, 163] width 320 height 16
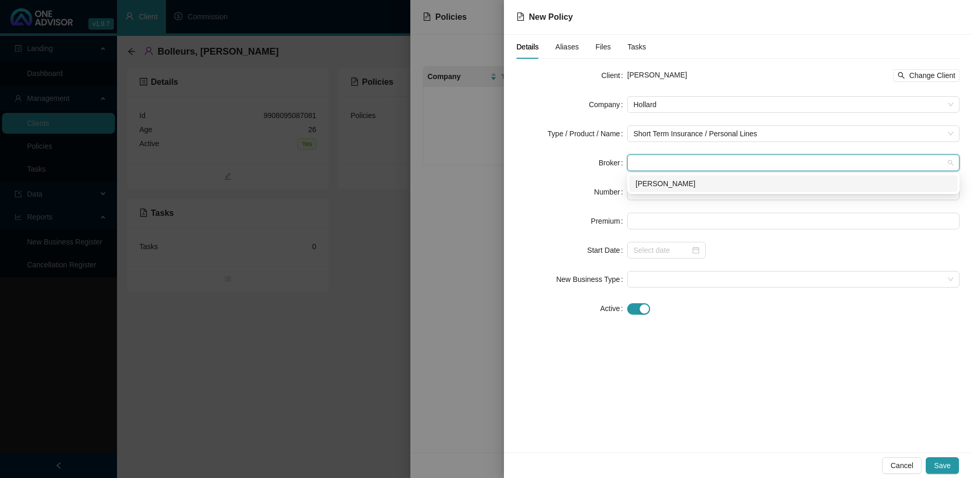
click at [705, 182] on div "[PERSON_NAME]" at bounding box center [794, 183] width 316 height 11
click at [694, 193] on input "text" at bounding box center [794, 192] width 332 height 17
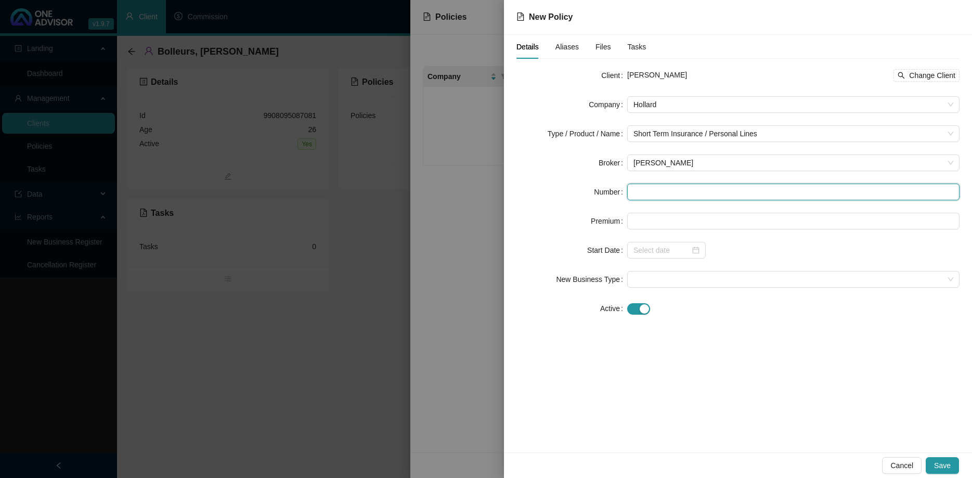
click at [659, 198] on input "text" at bounding box center [794, 192] width 332 height 17
paste input "PDB/PREMM/000108878"
click at [632, 193] on input "PDB/PREMM/000108878" at bounding box center [794, 192] width 332 height 17
click at [695, 251] on div at bounding box center [667, 250] width 66 height 11
type input "PDB/PREMM/000108878"
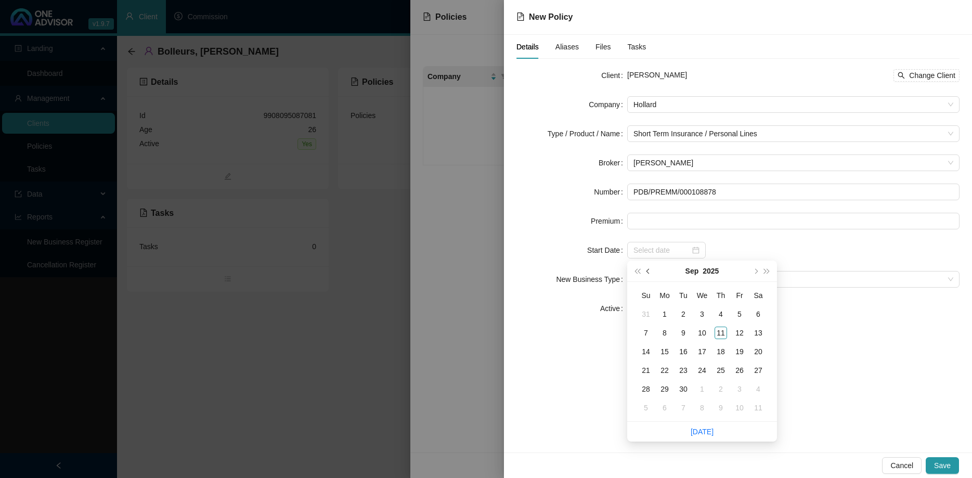
click at [651, 272] on button "prev-year" at bounding box center [648, 271] width 11 height 21
type input "[DATE]"
click at [738, 310] on div "1" at bounding box center [740, 314] width 12 height 12
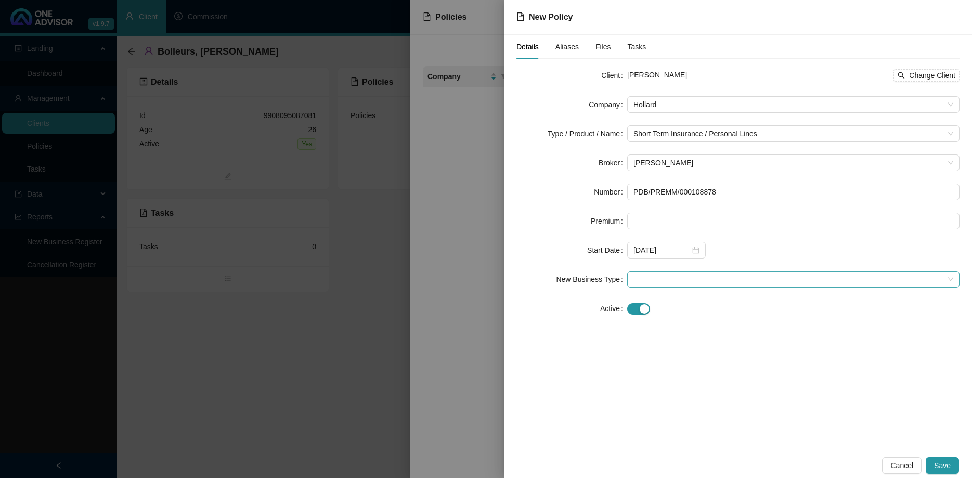
click at [697, 278] on span at bounding box center [794, 280] width 320 height 16
click at [684, 322] on div "New Application" at bounding box center [794, 316] width 316 height 11
click at [942, 463] on span "Save" at bounding box center [943, 465] width 17 height 11
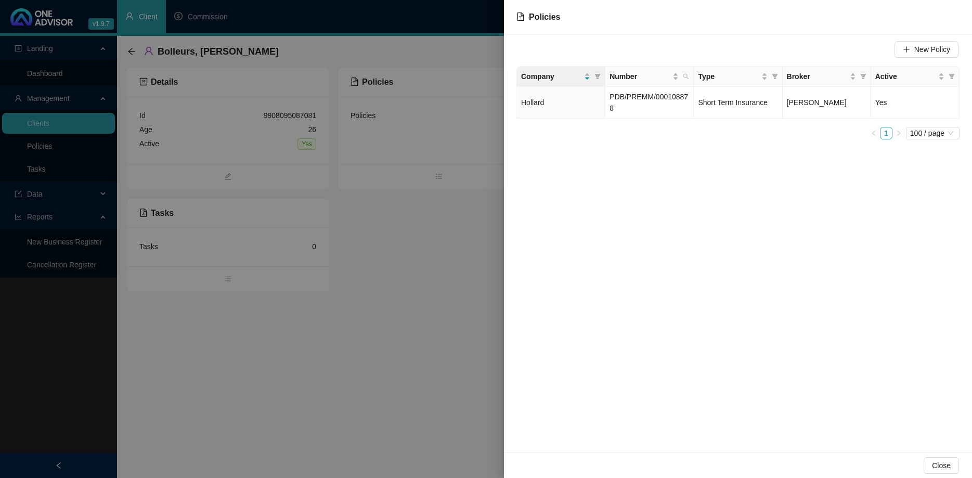
click at [444, 314] on div at bounding box center [486, 239] width 972 height 478
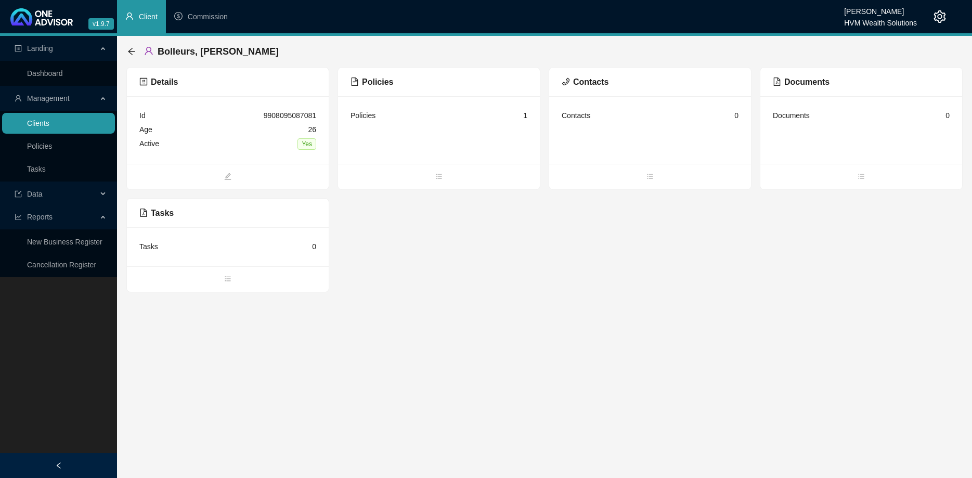
click at [49, 119] on link "Clients" at bounding box center [38, 123] width 22 height 8
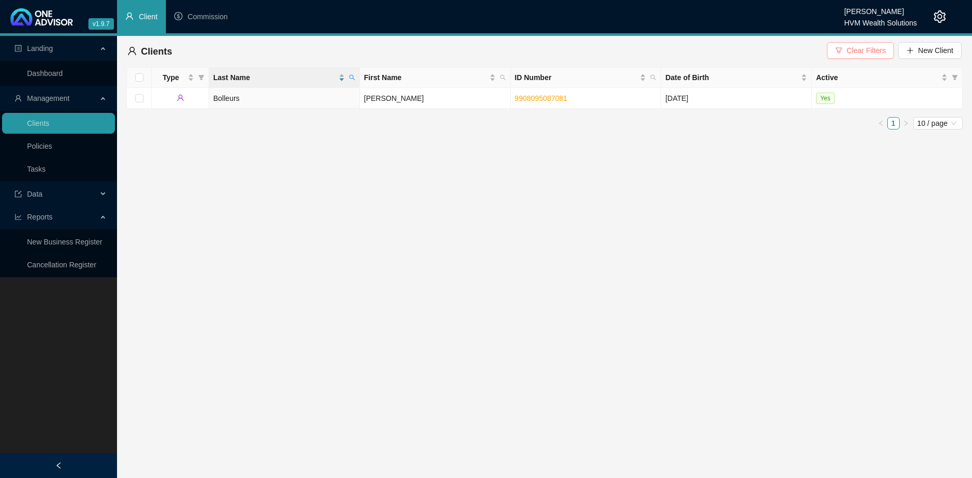
click at [877, 55] on span "Clear Filters" at bounding box center [866, 50] width 39 height 11
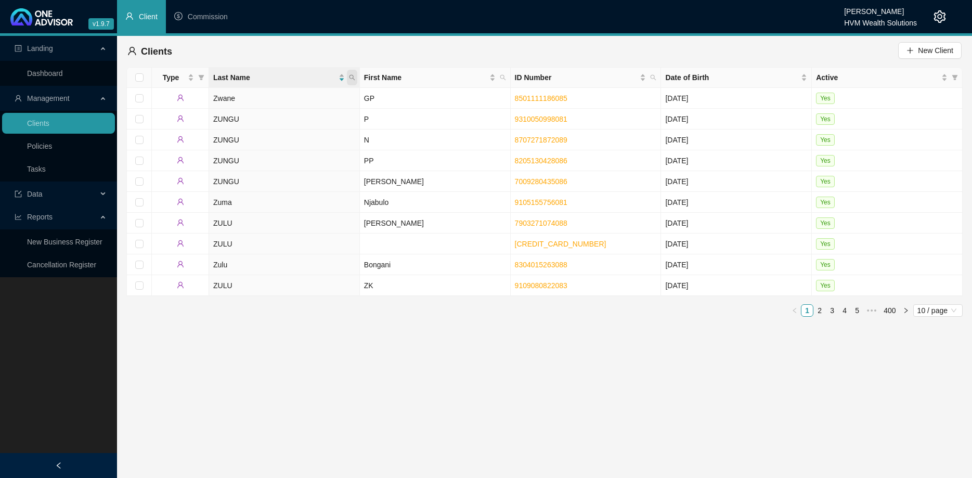
click at [355, 71] on span at bounding box center [352, 78] width 10 height 16
type input "[PERSON_NAME]"
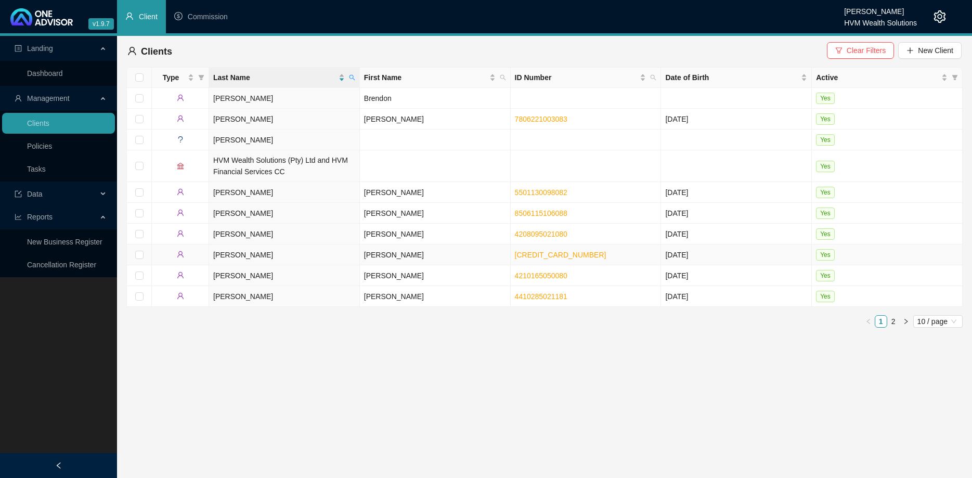
click at [321, 252] on td "[PERSON_NAME]" at bounding box center [284, 255] width 151 height 21
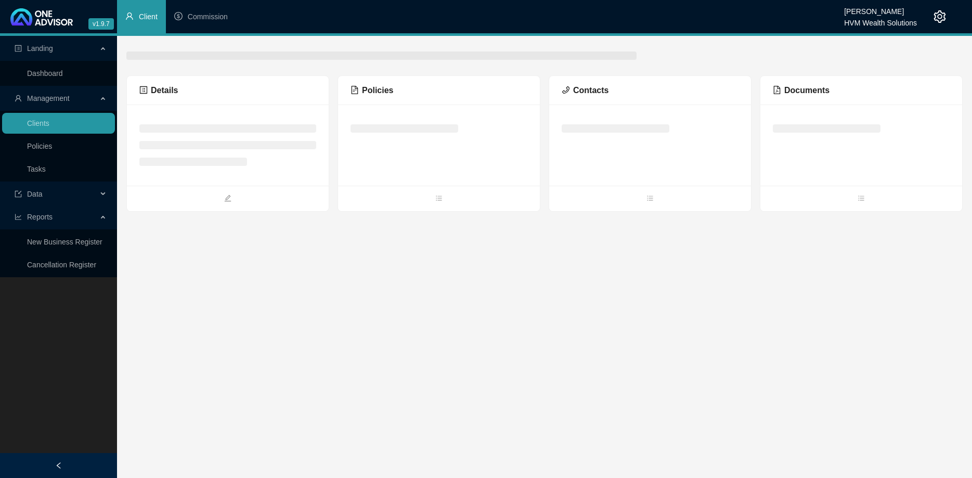
click at [321, 252] on main "Landing Dashboard Management Clients Policies Tasks Data Reports New Business R…" at bounding box center [486, 257] width 972 height 442
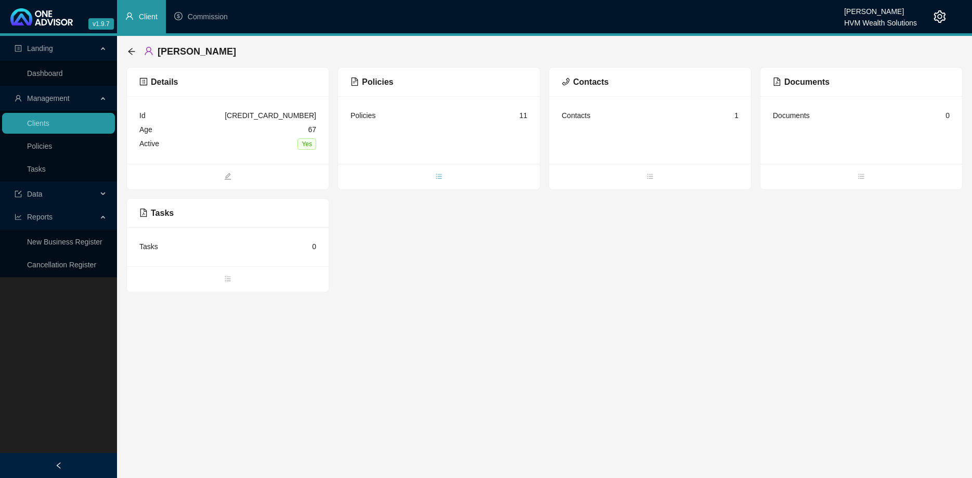
click at [440, 172] on span "bars" at bounding box center [439, 177] width 202 height 11
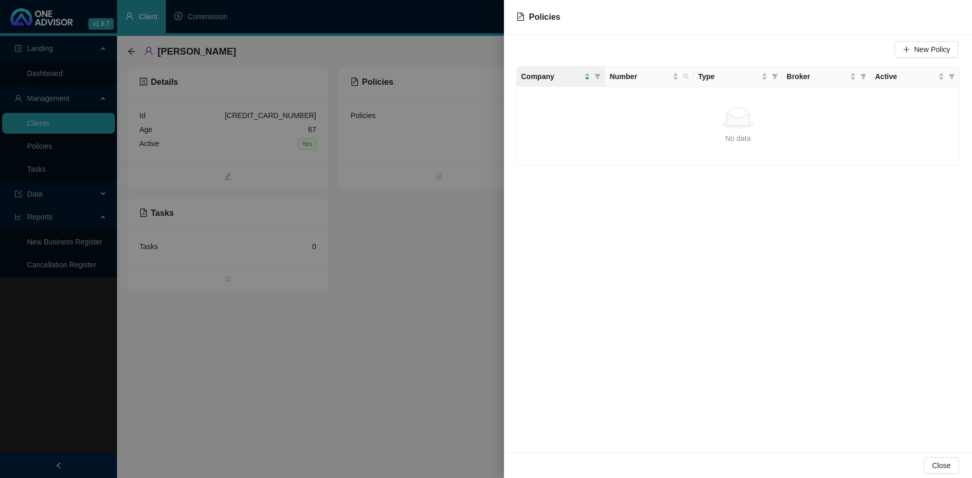
click at [429, 224] on div at bounding box center [486, 239] width 972 height 478
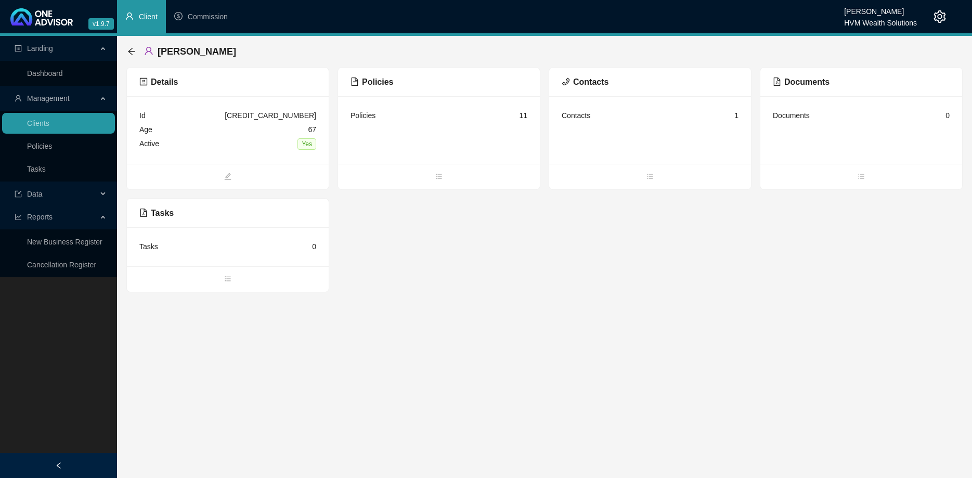
click at [126, 51] on div "[PERSON_NAME]" at bounding box center [544, 51] width 837 height 31
click at [132, 50] on icon "arrow-left" at bounding box center [131, 51] width 8 height 8
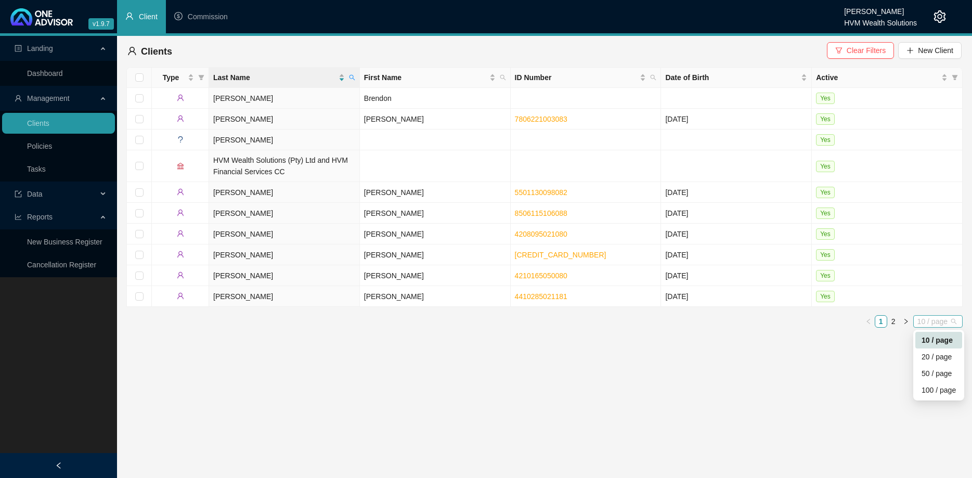
click at [935, 319] on span "10 / page" at bounding box center [938, 321] width 41 height 11
click at [938, 353] on div "20 / page" at bounding box center [939, 356] width 34 height 11
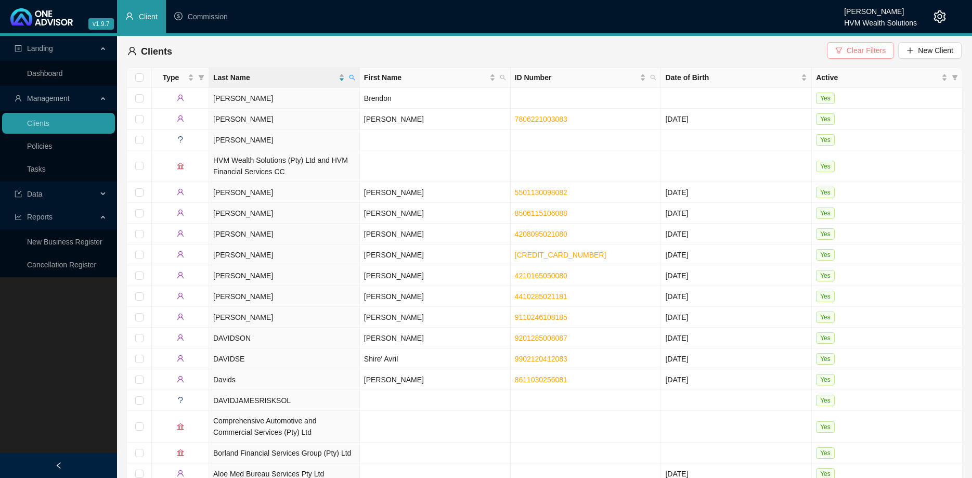
click at [871, 51] on span "Clear Filters" at bounding box center [866, 50] width 39 height 11
